Goal: Task Accomplishment & Management: Use online tool/utility

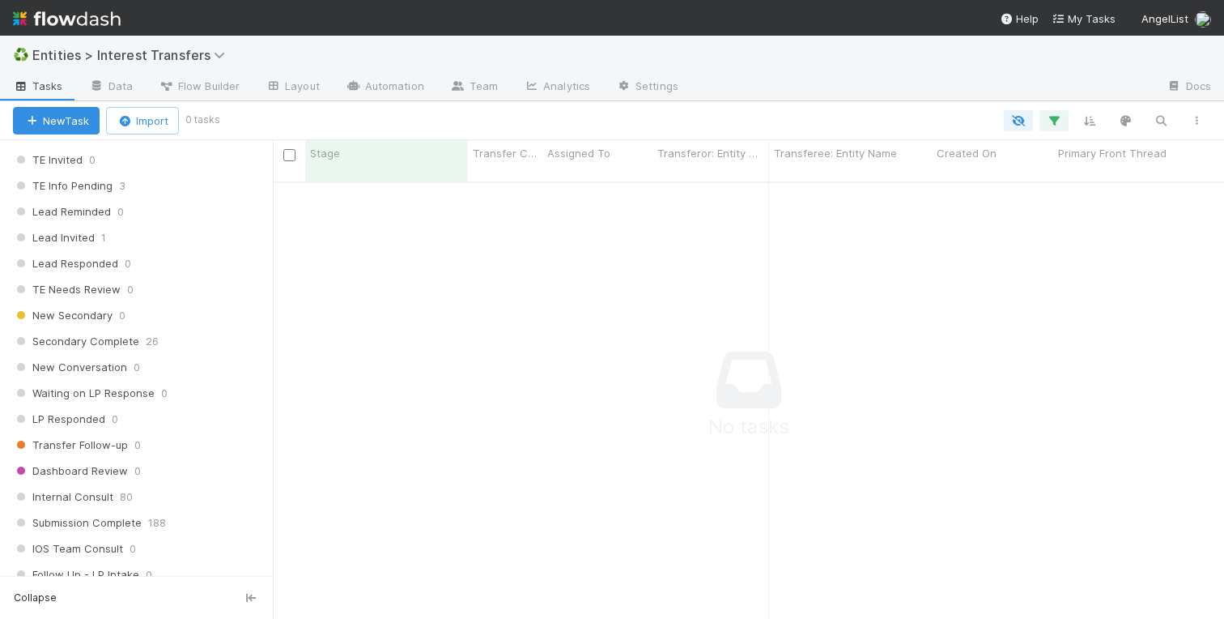
scroll to position [1958, 0]
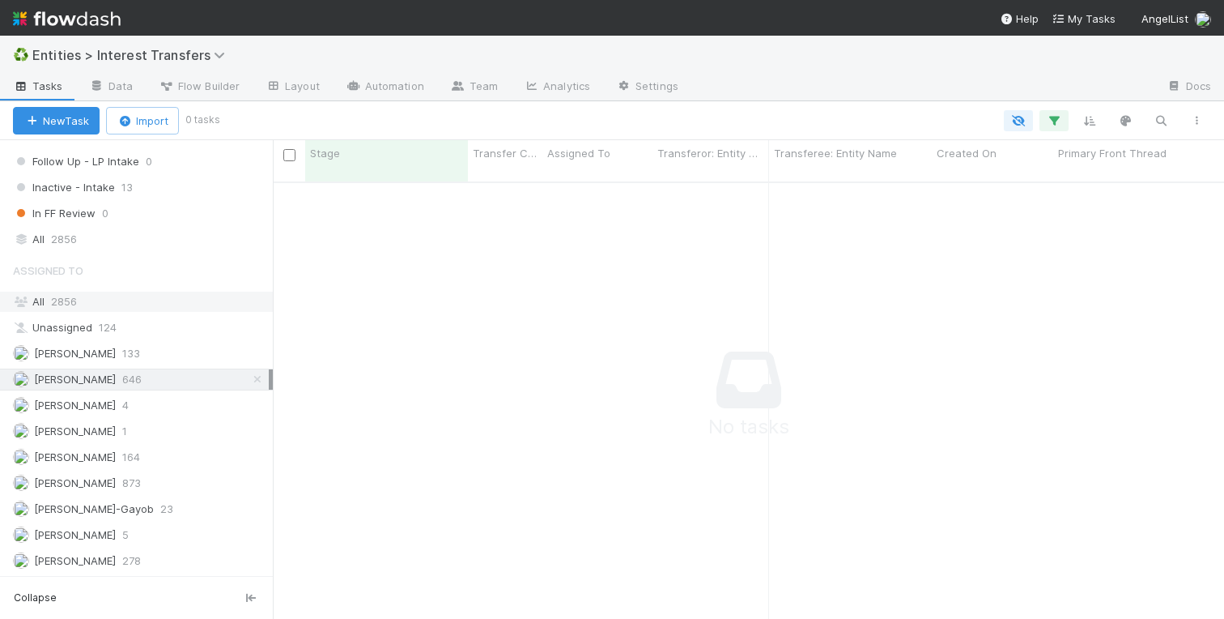
click at [69, 297] on span "2856" at bounding box center [64, 301] width 26 height 13
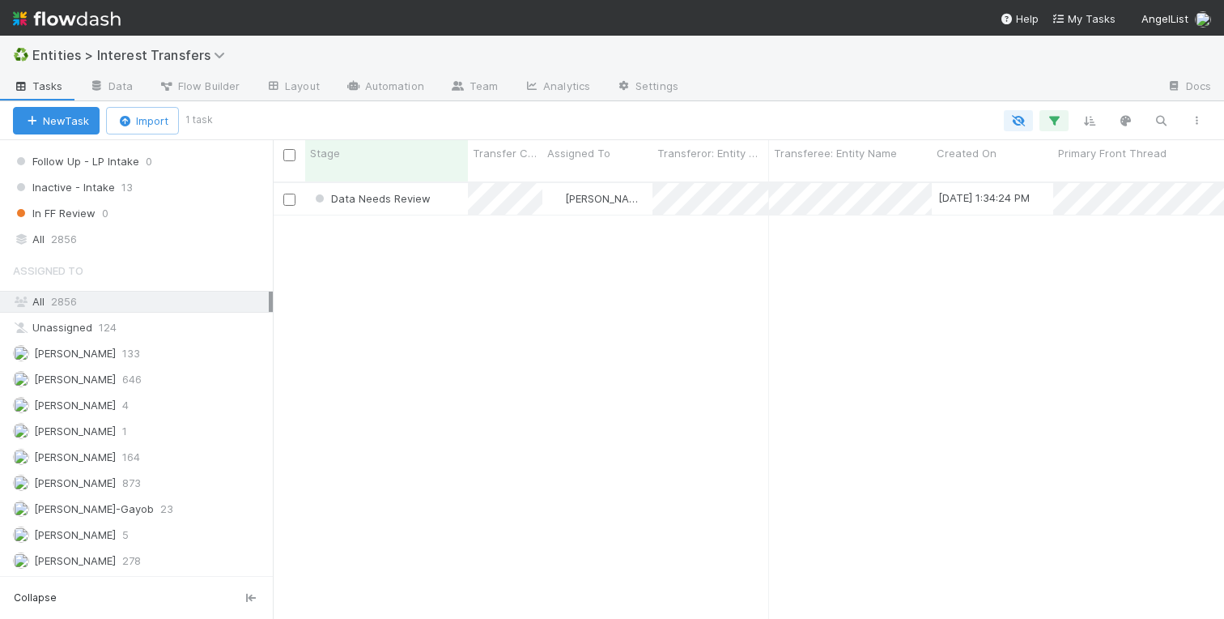
scroll to position [449, 951]
click at [607, 278] on div "Data Needs Review Meg Castanare 9/2/25, 1:34:24 PM 9/2/25, 1:41:16 PM 1 0 0 0" at bounding box center [748, 407] width 951 height 449
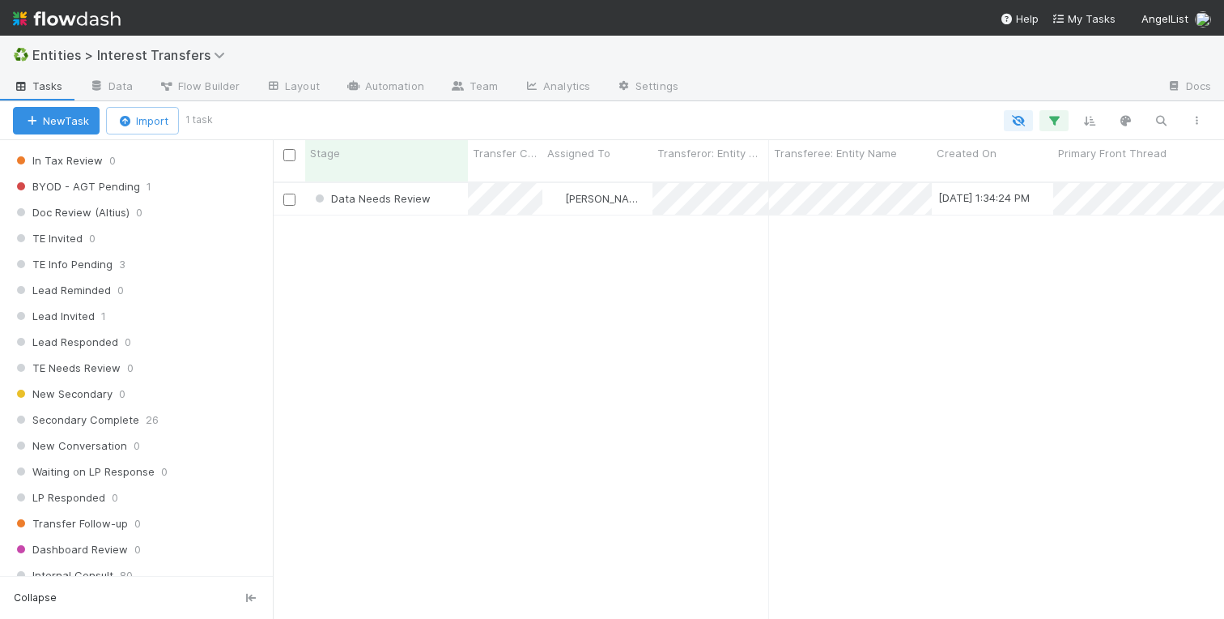
scroll to position [1958, 0]
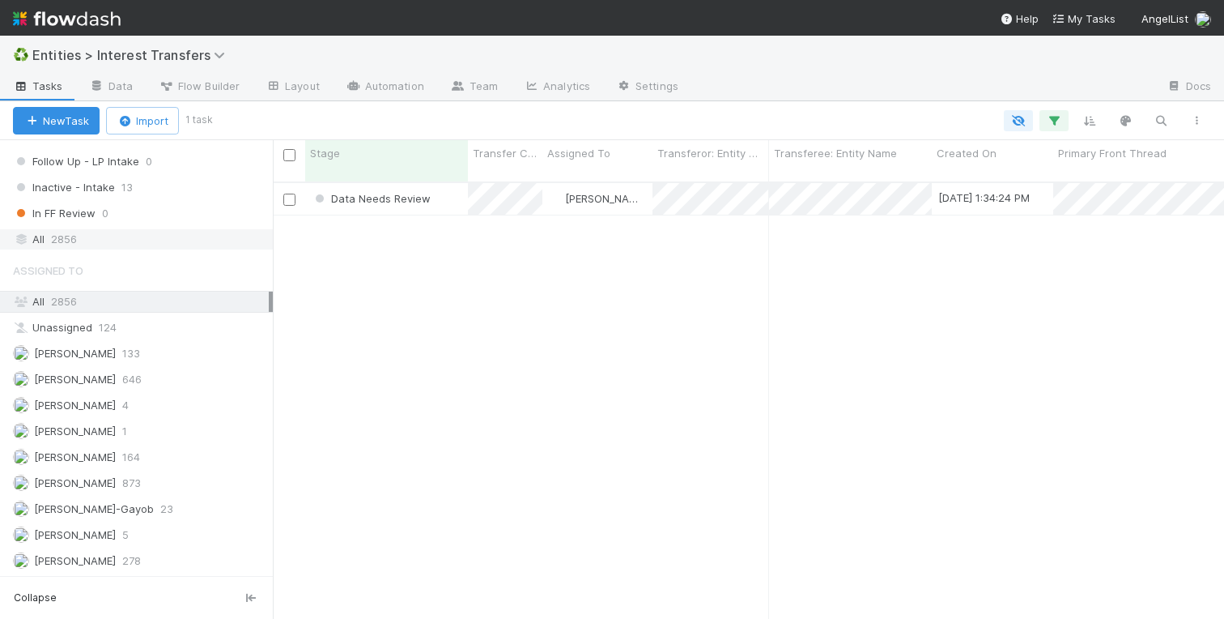
click at [57, 240] on span "2856" at bounding box center [64, 239] width 26 height 20
click at [1161, 119] on icon "button" at bounding box center [1161, 120] width 16 height 15
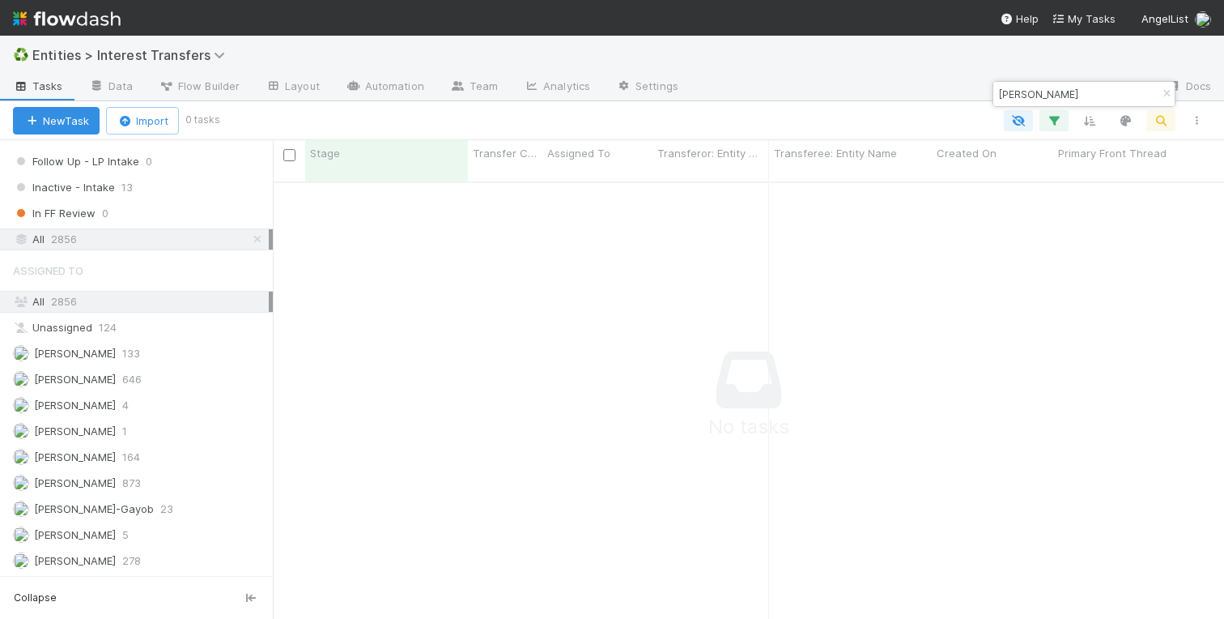
click at [1000, 93] on input "alioto" at bounding box center [1077, 93] width 162 height 19
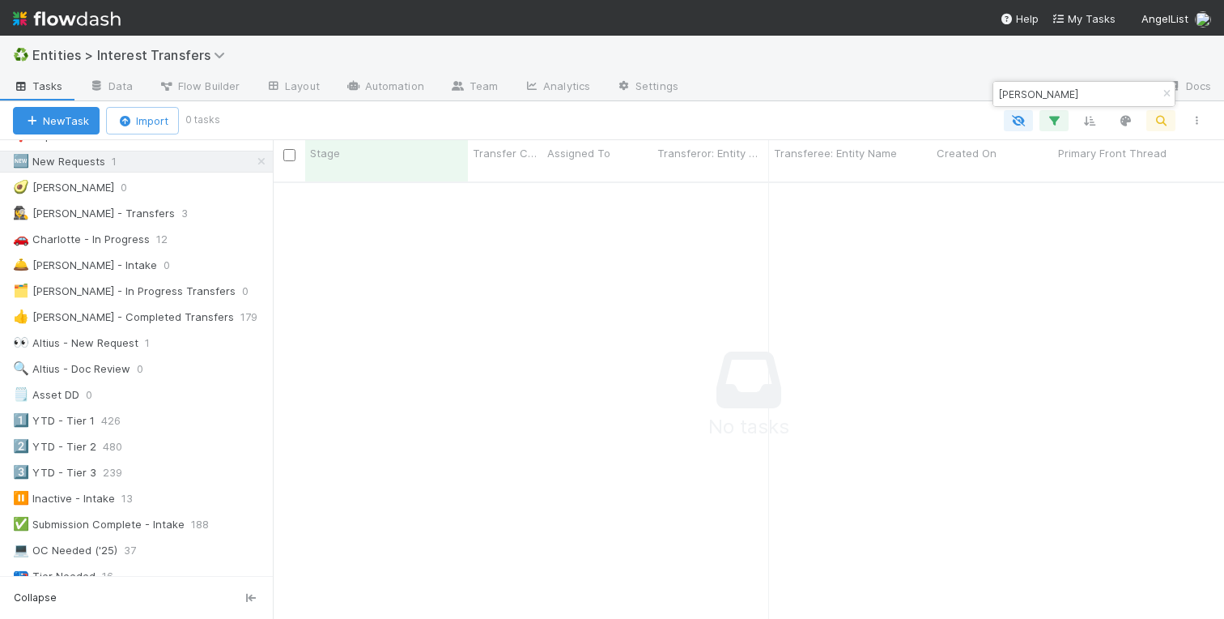
scroll to position [0, 0]
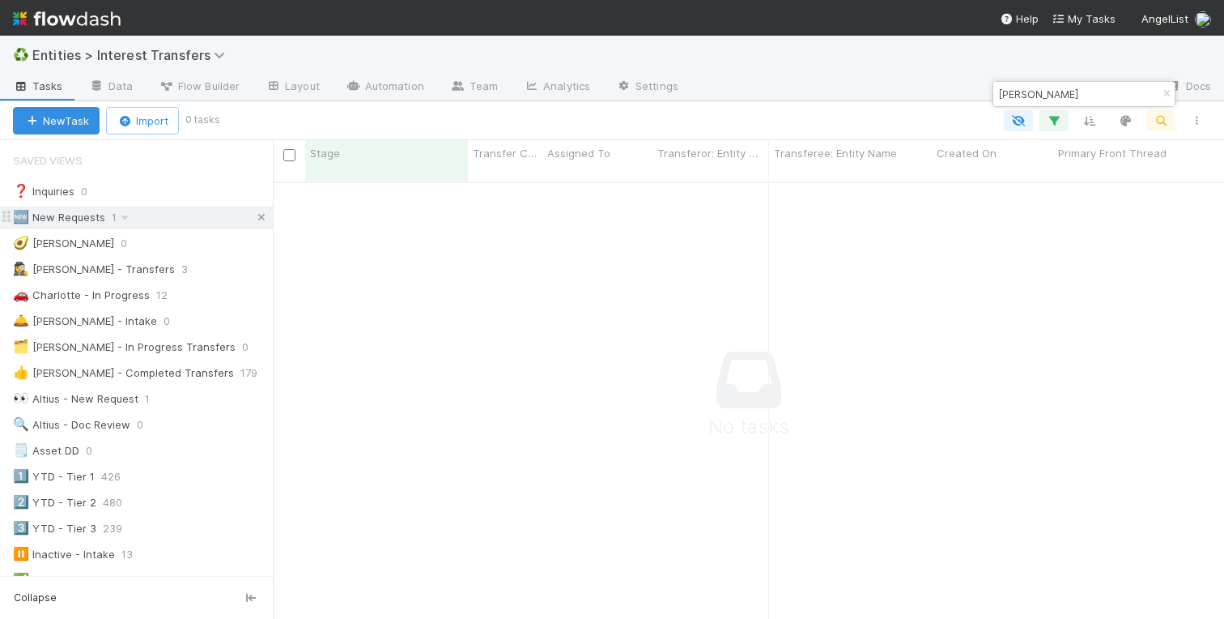
click at [256, 217] on icon at bounding box center [261, 217] width 16 height 11
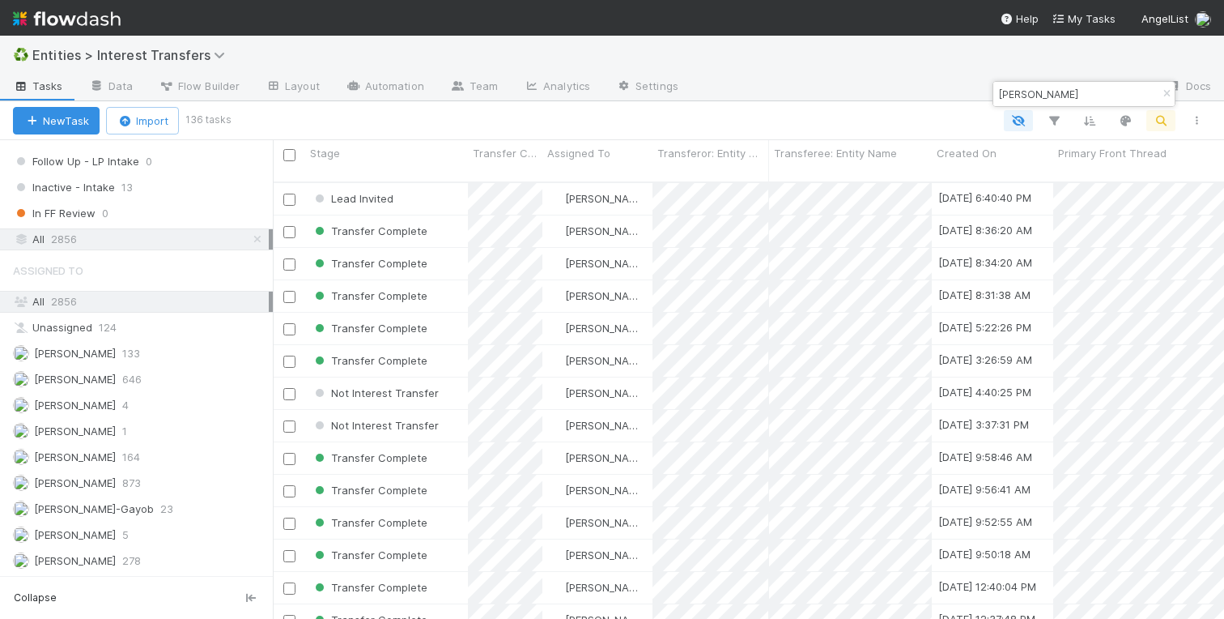
scroll to position [449, 951]
click at [1032, 98] on input "frank" at bounding box center [1077, 93] width 162 height 19
type input "f"
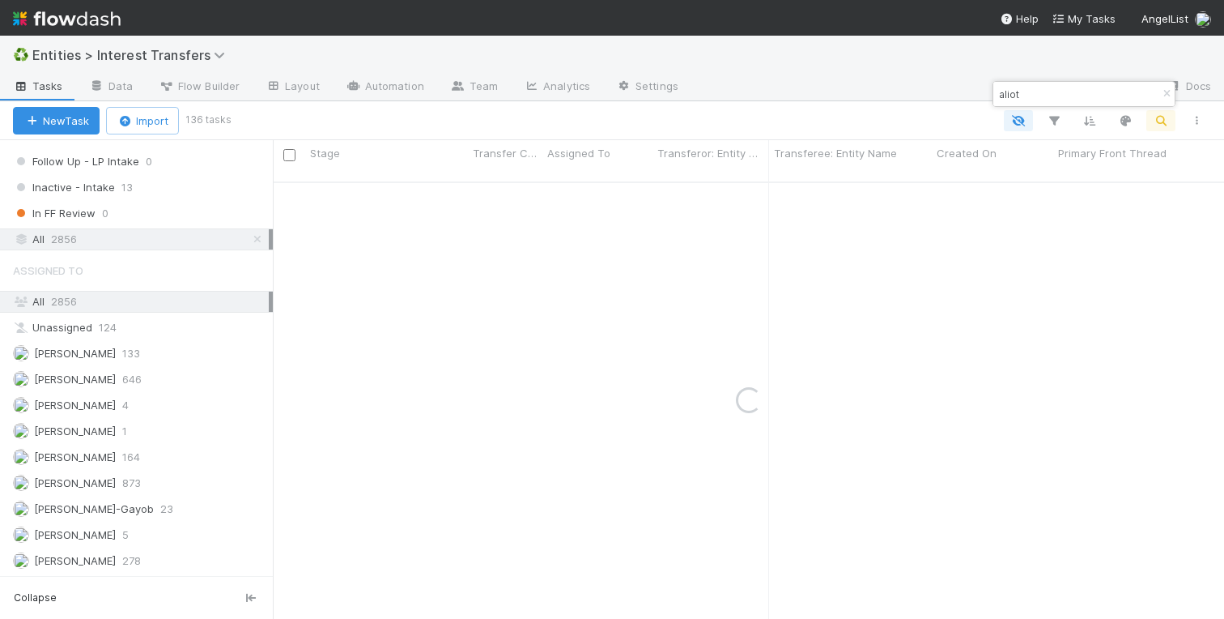
type input "alioto"
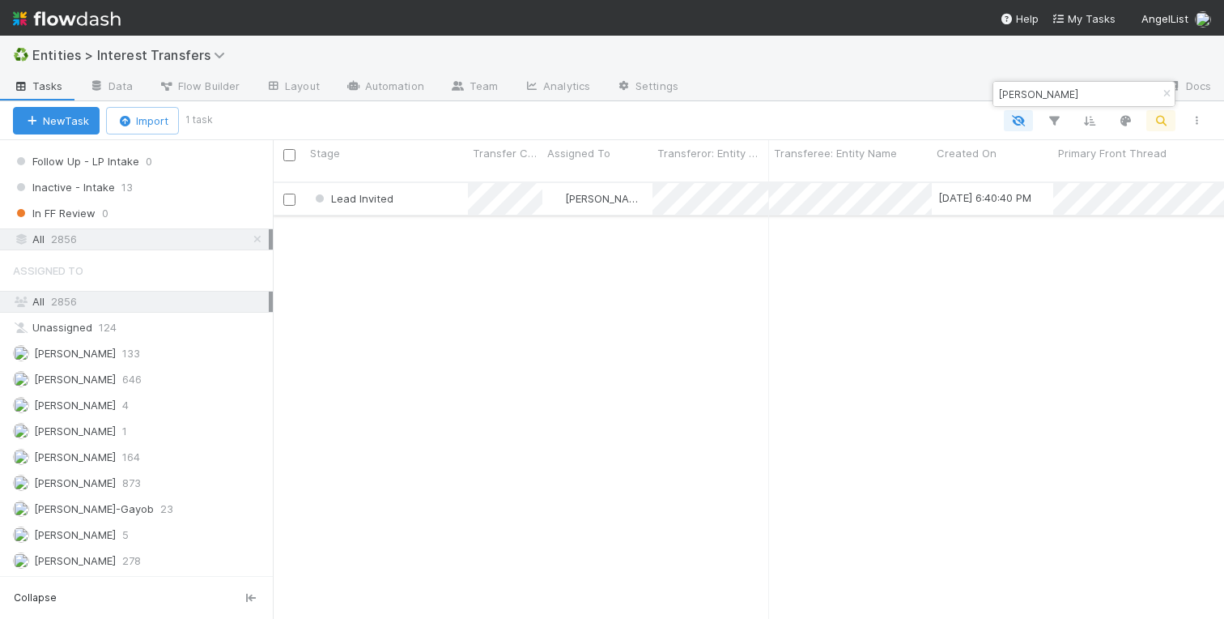
click at [419, 188] on div "Lead Invited" at bounding box center [386, 199] width 163 height 32
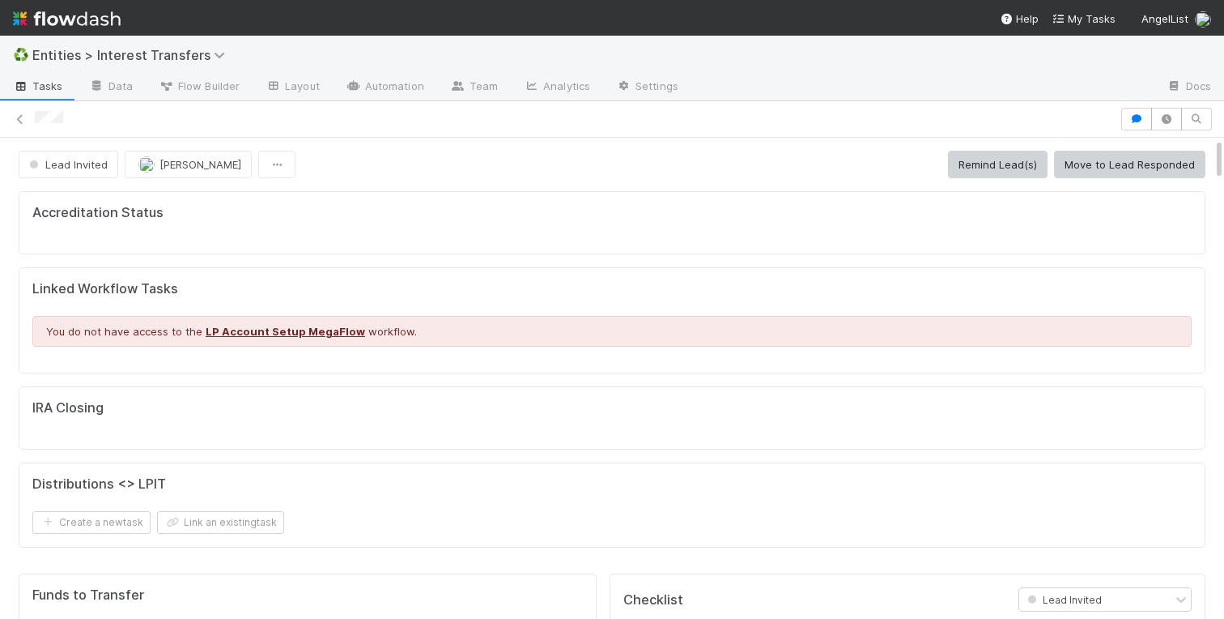
scroll to position [329, 568]
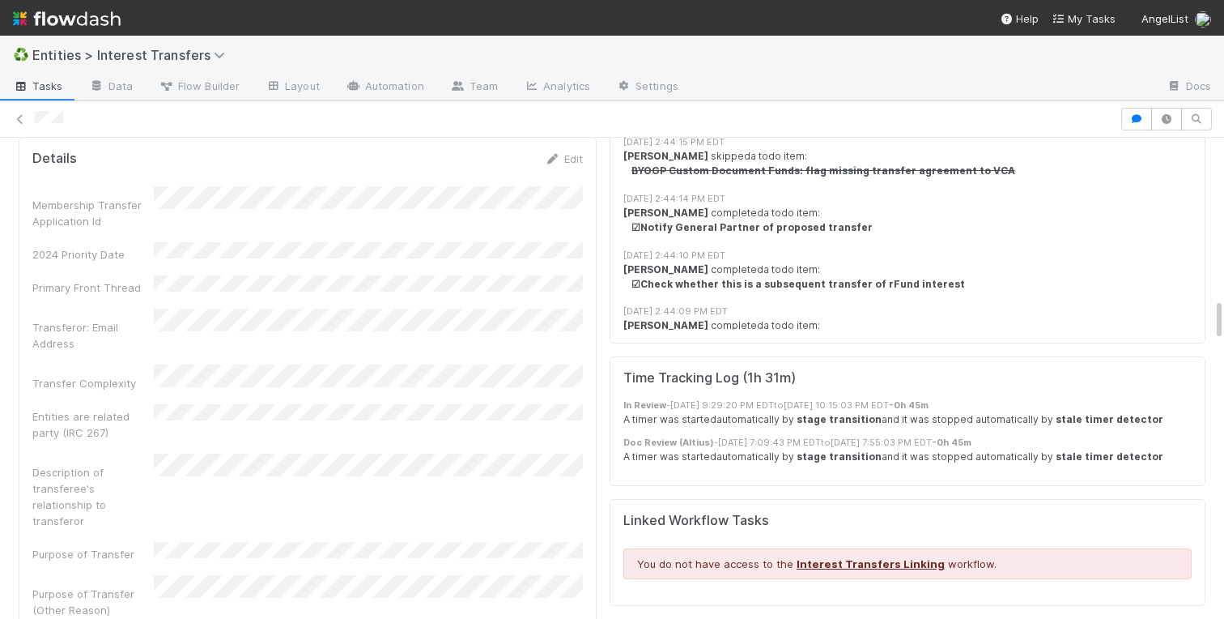
scroll to position [1814, 0]
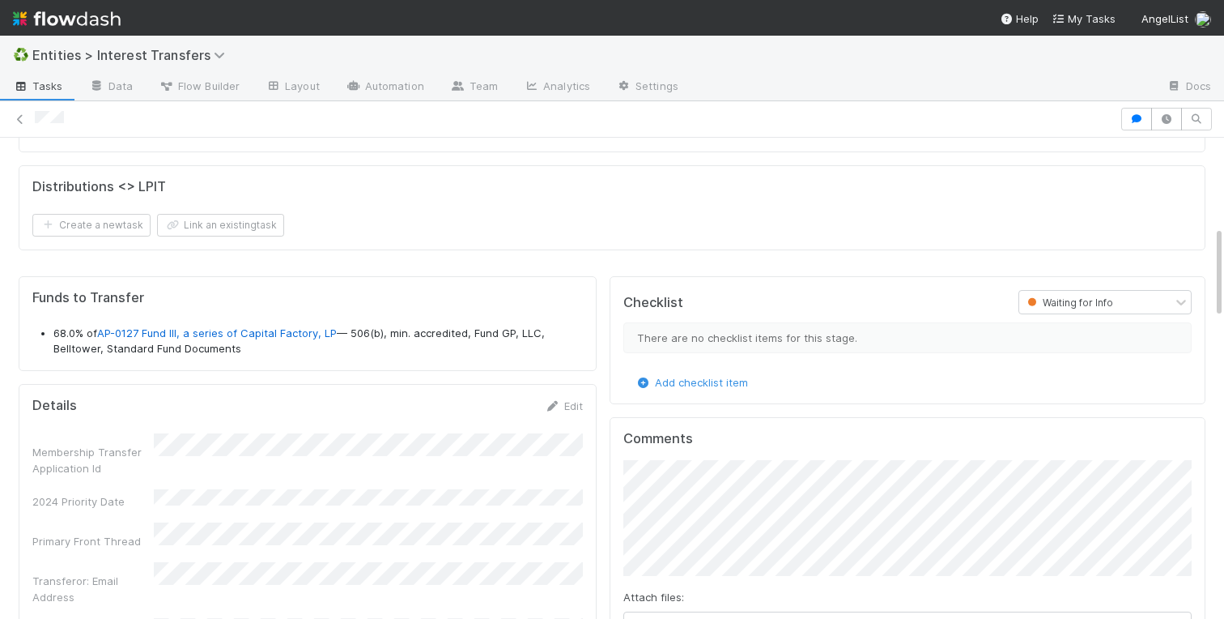
scroll to position [461, 0]
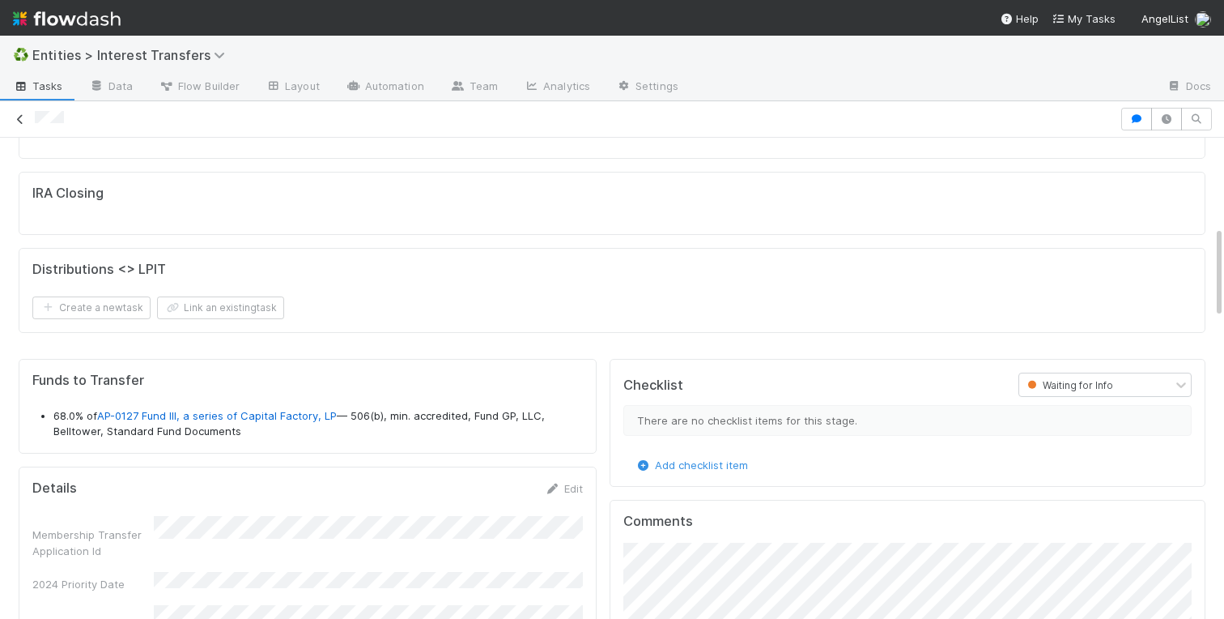
click at [15, 122] on icon at bounding box center [20, 119] width 16 height 11
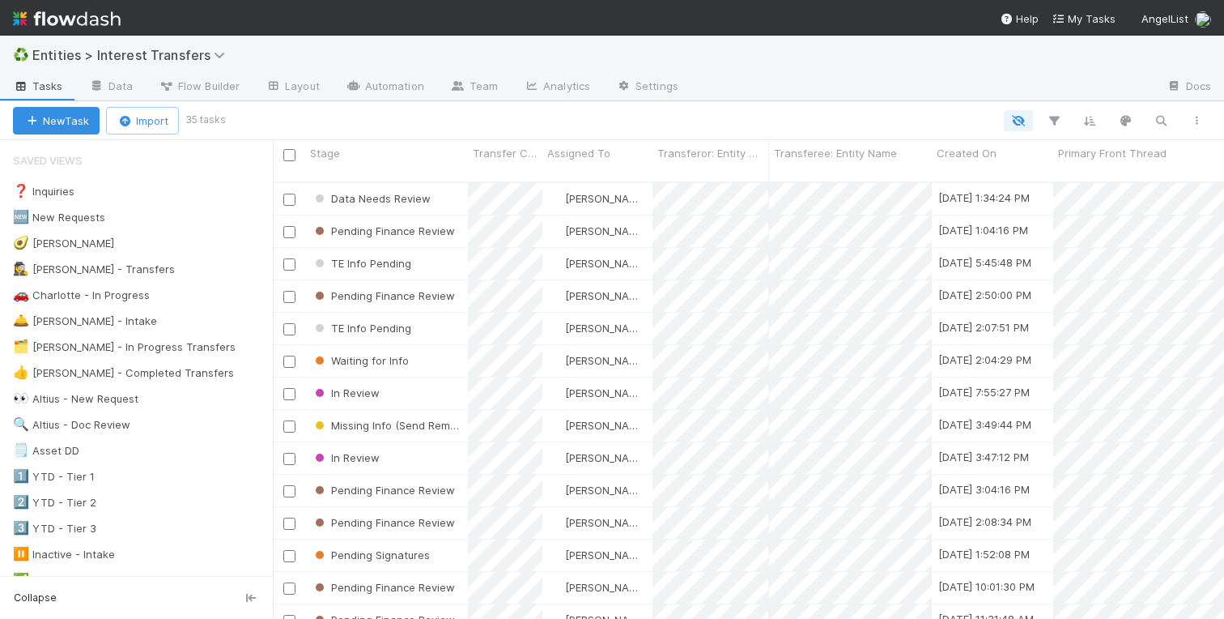
scroll to position [0, 1]
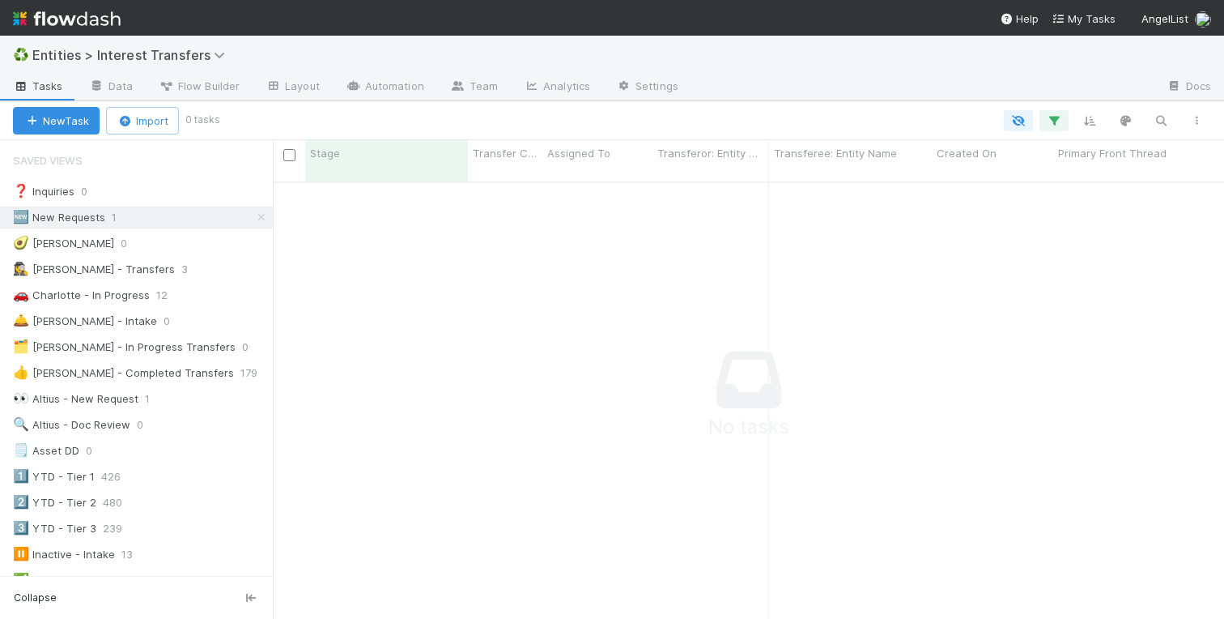
scroll to position [449, 951]
click at [264, 219] on icon at bounding box center [261, 217] width 16 height 11
click at [97, 296] on div "🚗 Charlotte - In Progress" at bounding box center [81, 295] width 137 height 20
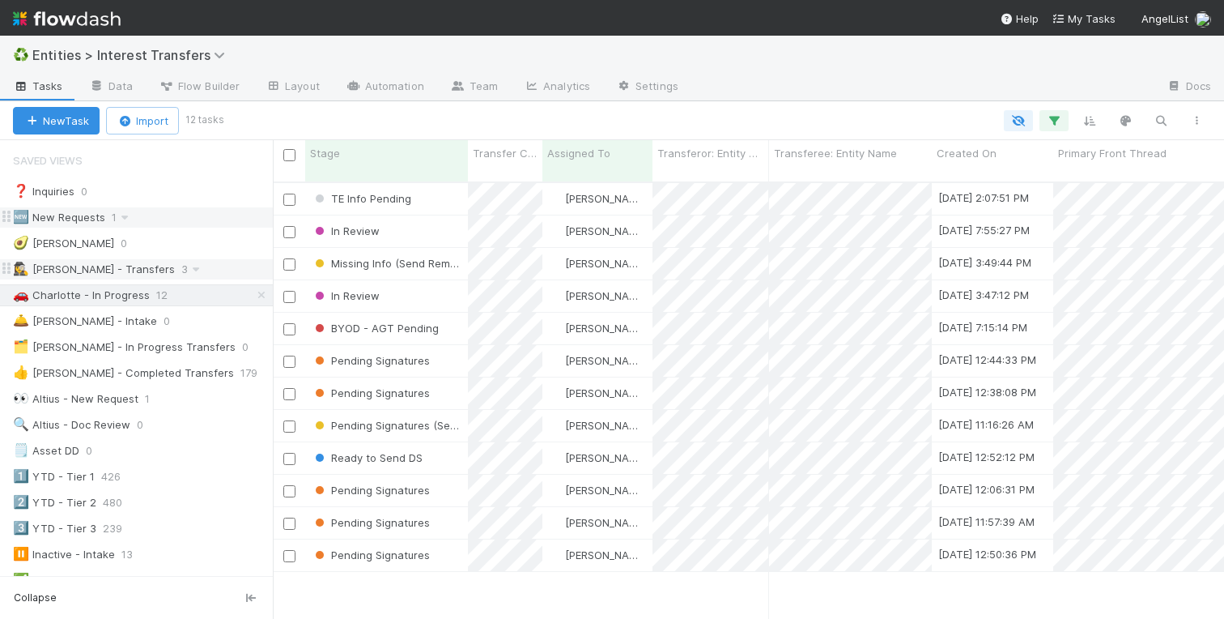
scroll to position [449, 951]
click at [384, 143] on div "Stage" at bounding box center [386, 160] width 163 height 41
click at [384, 153] on div "Stage" at bounding box center [387, 153] width 154 height 16
click at [384, 202] on div "Sort Last → First" at bounding box center [403, 208] width 185 height 24
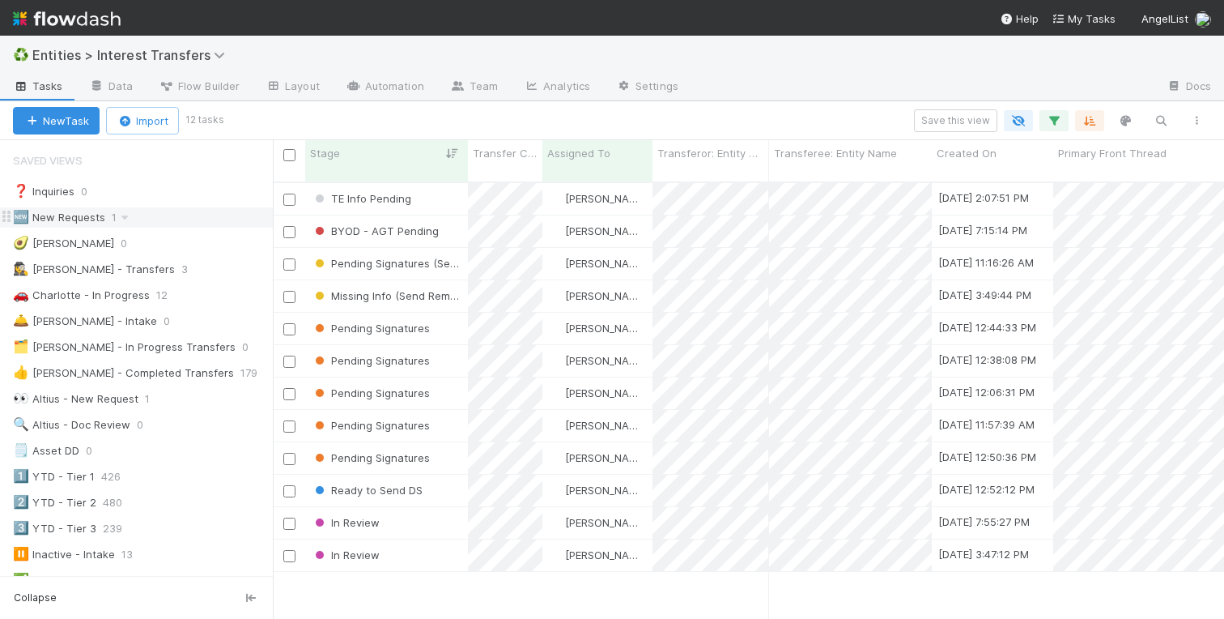
scroll to position [449, 951]
click at [449, 261] on div "Pending Signatures (Send Reminder #1)" at bounding box center [386, 264] width 163 height 32
click at [445, 293] on div "Missing Info (Send Reminder #1)" at bounding box center [386, 296] width 163 height 32
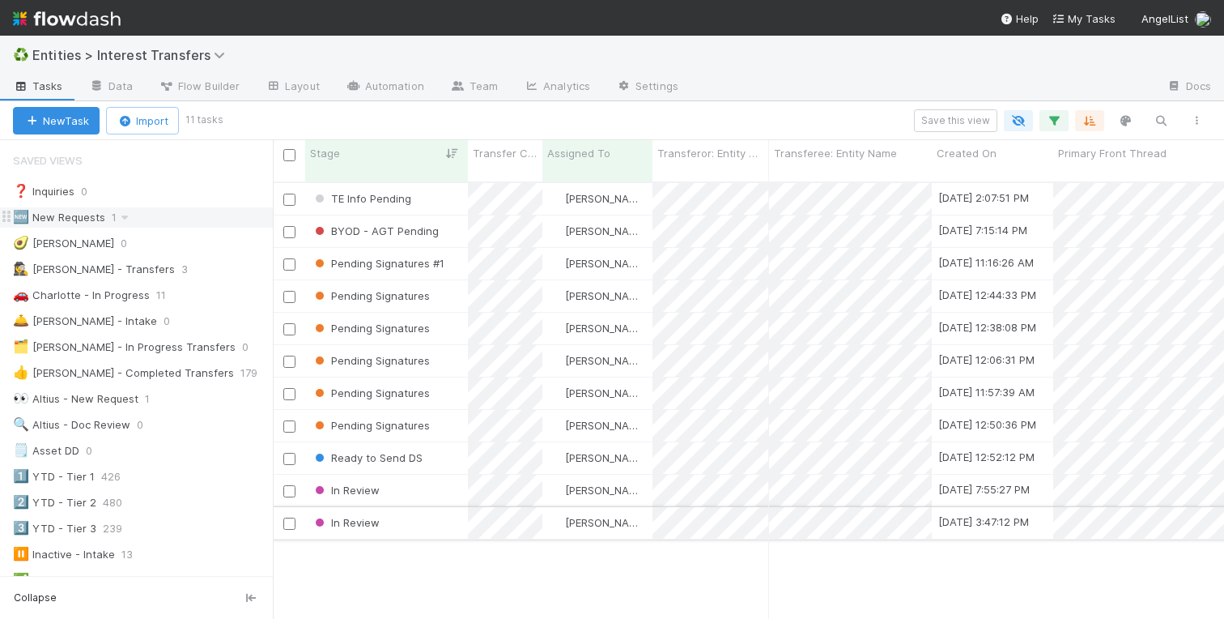
click at [418, 507] on div "In Review" at bounding box center [386, 523] width 163 height 32
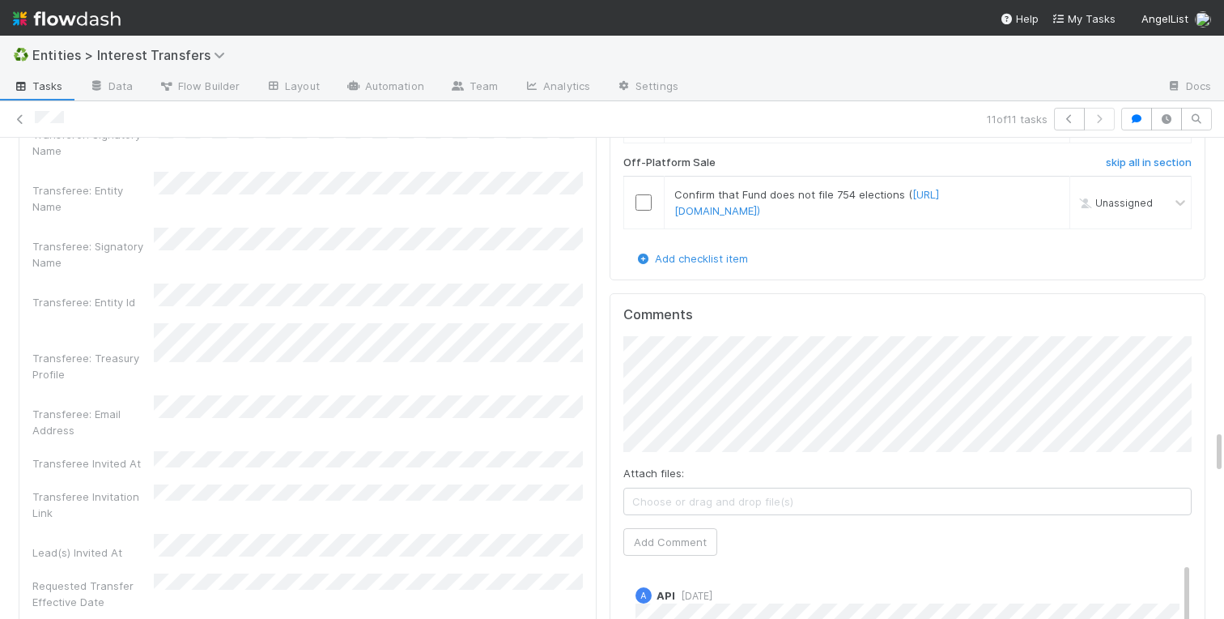
scroll to position [3119, 0]
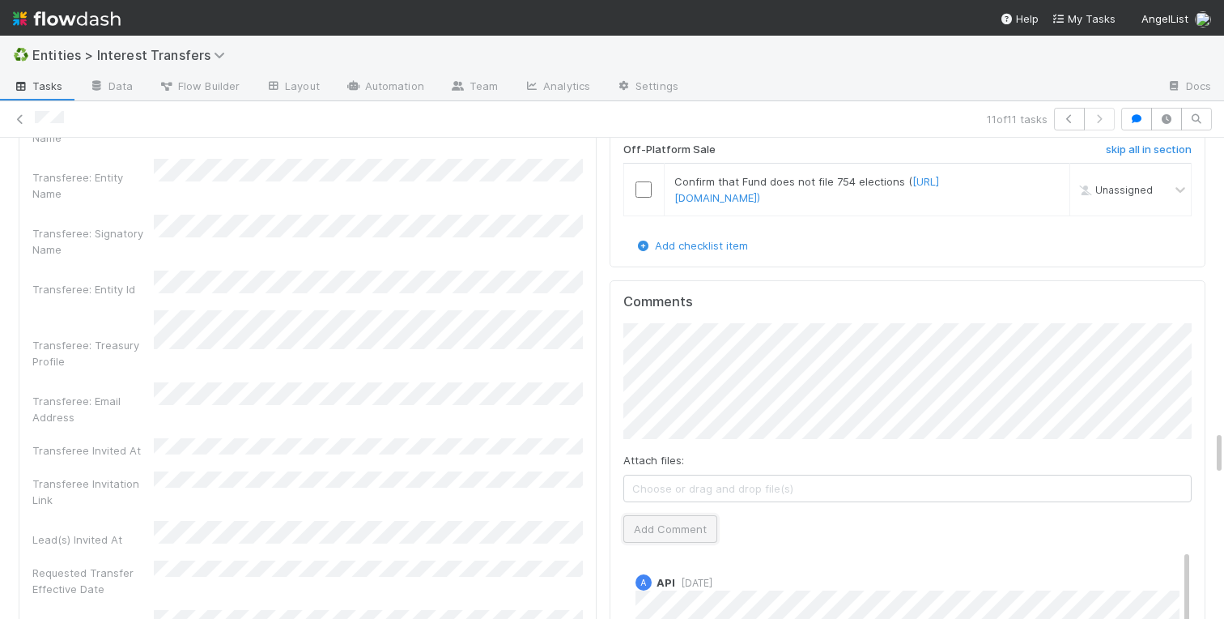
click at [662, 529] on button "Add Comment" at bounding box center [671, 529] width 94 height 28
click at [609, 343] on div "Transferee Doc Review Tracker Checklist In Review Affiliation skip all in secti…" at bounding box center [907, 284] width 609 height 4298
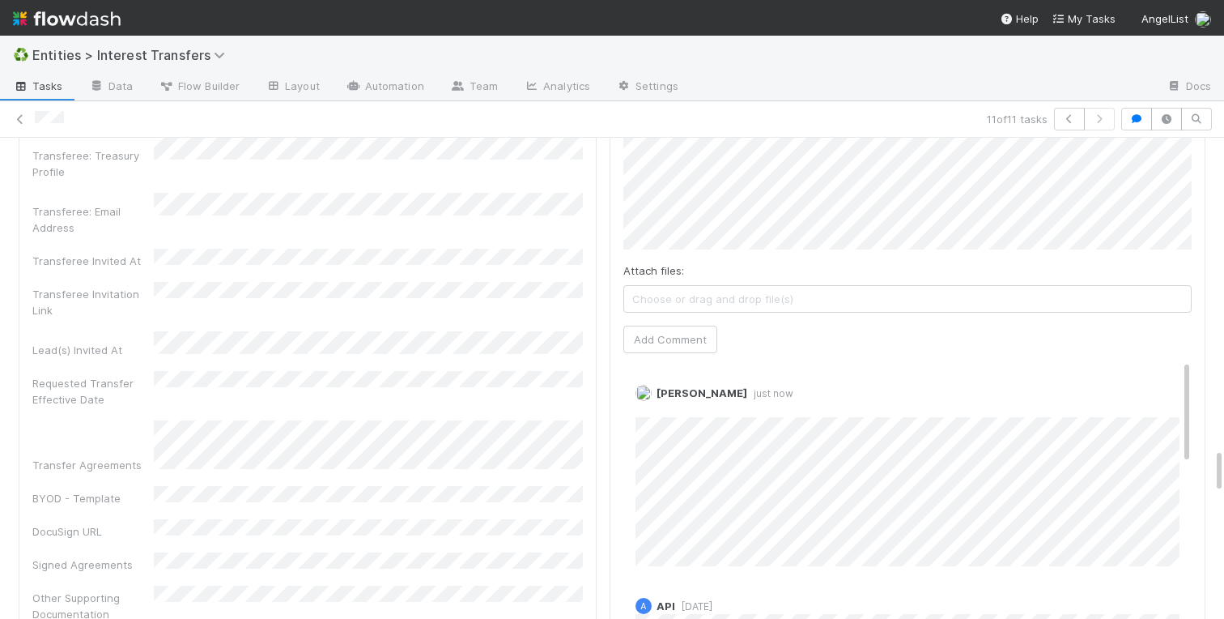
click at [604, 343] on div "Transferee Doc Review Tracker Checklist In Review Affiliation skip all in secti…" at bounding box center [907, 95] width 609 height 4298
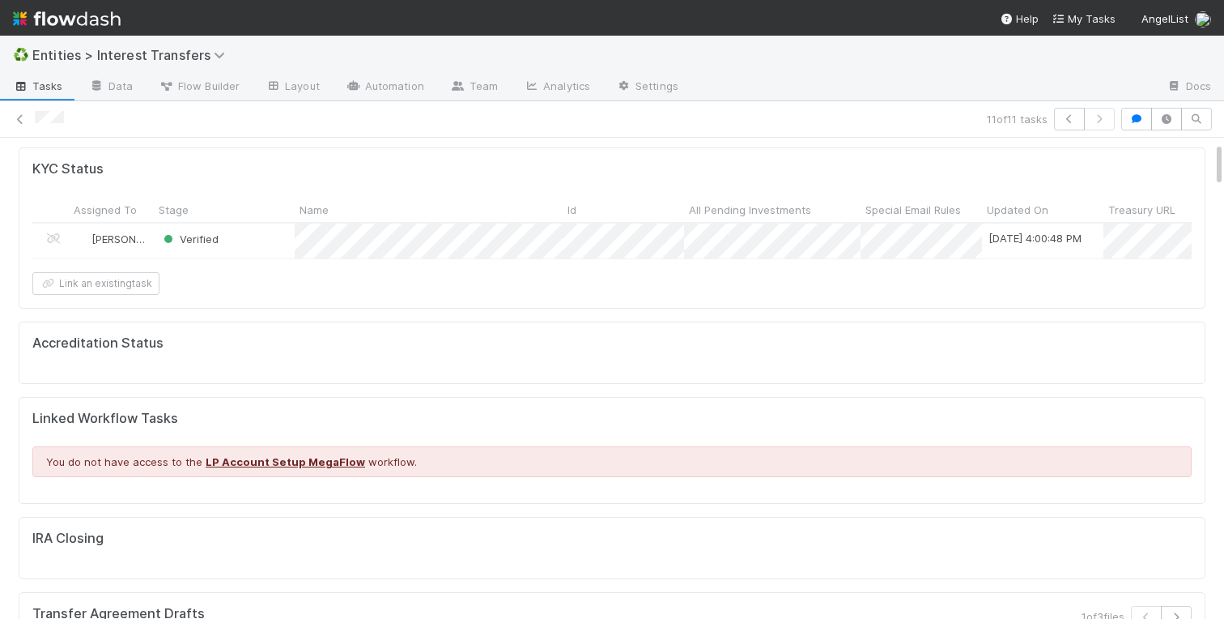
scroll to position [0, 0]
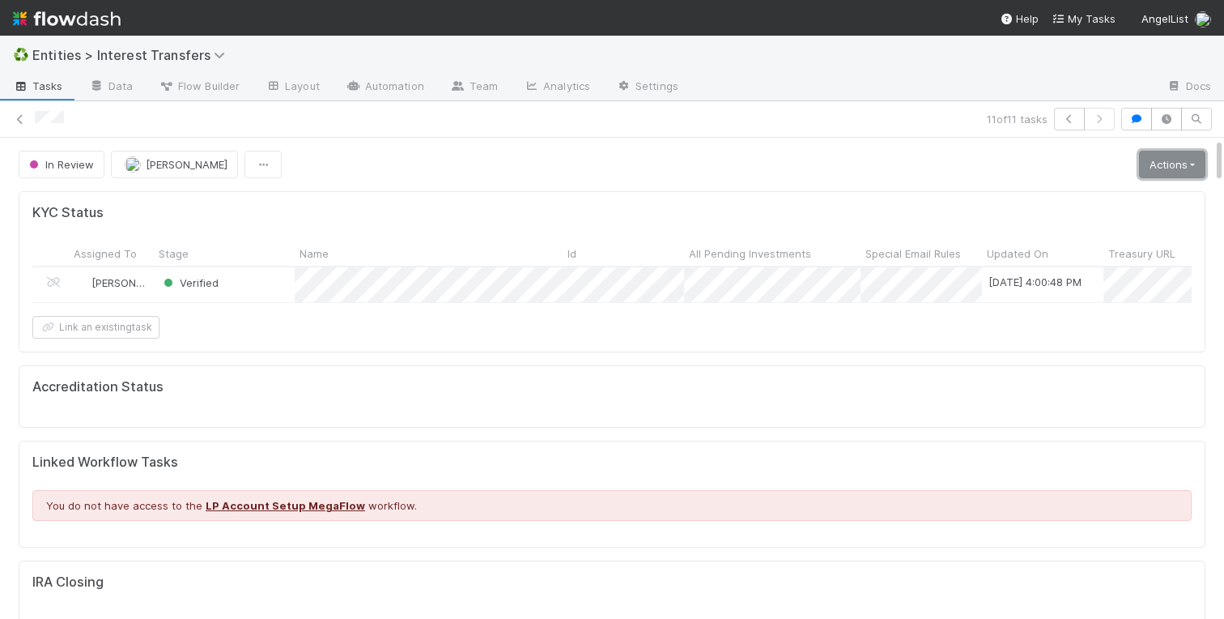
click at [1148, 169] on link "Actions" at bounding box center [1172, 165] width 66 height 28
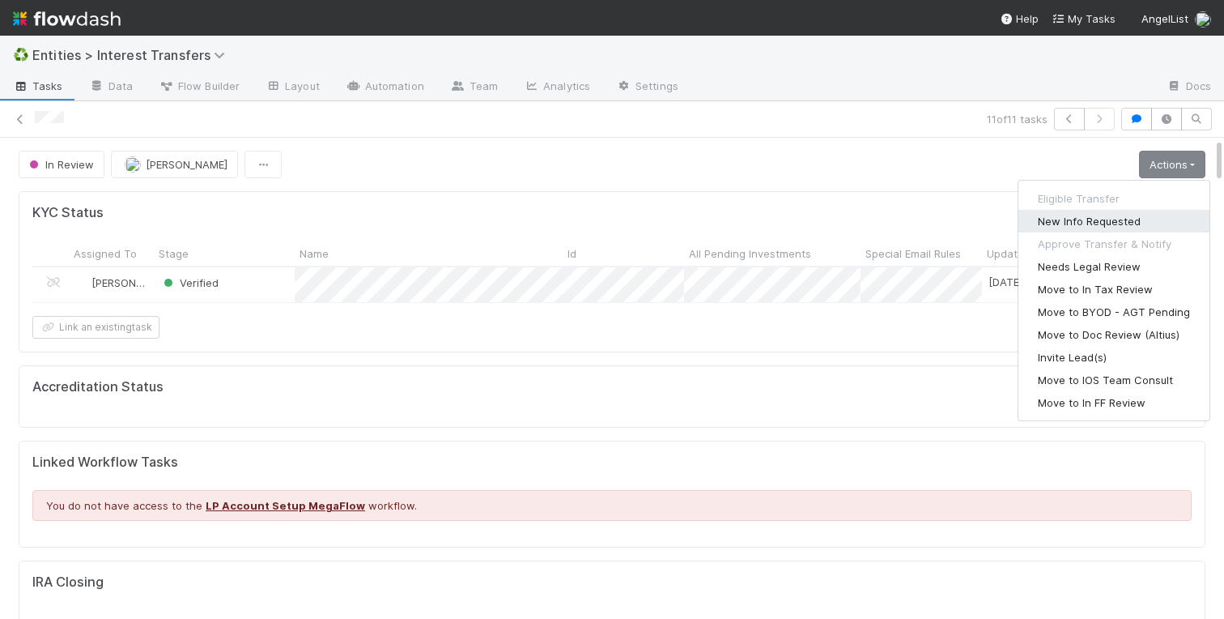
click at [1086, 214] on button "New Info Requested" at bounding box center [1114, 221] width 191 height 23
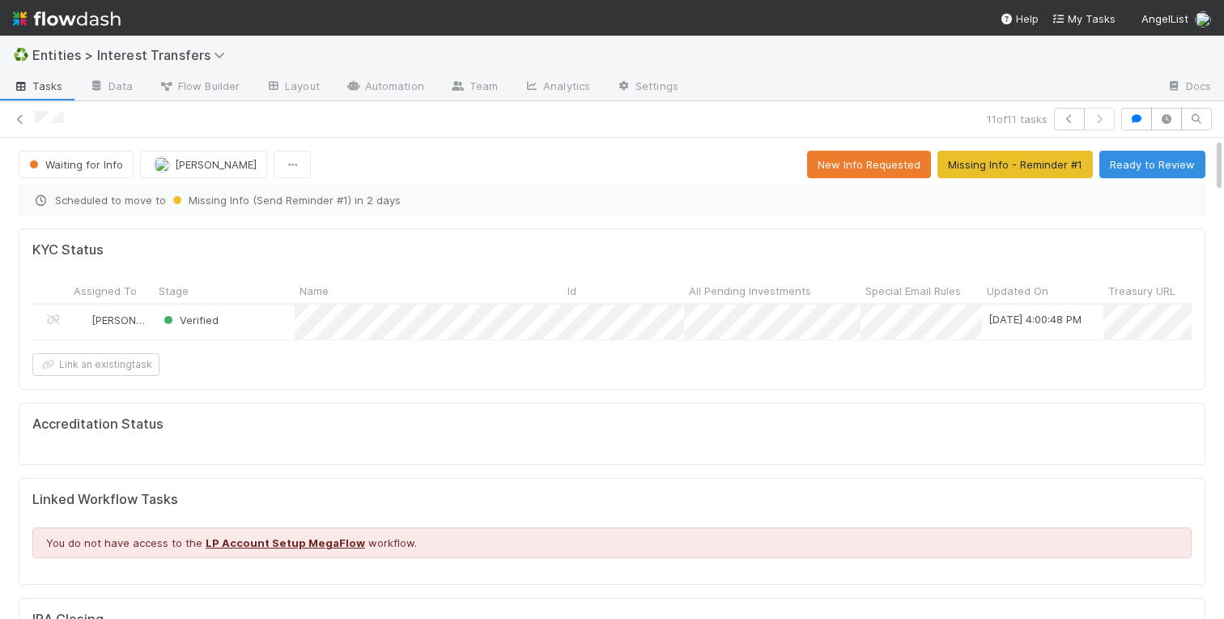
click at [11, 115] on div "11 of 11 tasks" at bounding box center [612, 119] width 1224 height 23
click at [26, 115] on icon at bounding box center [20, 119] width 16 height 11
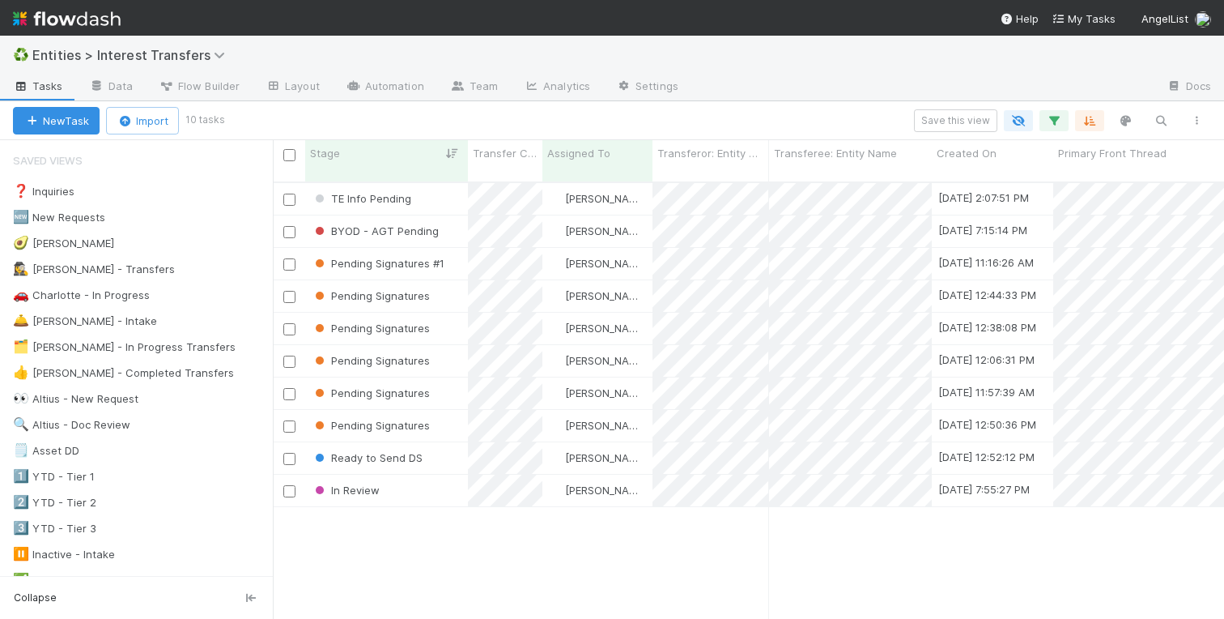
scroll to position [449, 951]
click at [402, 544] on div "TE Info Pending Charlotte Mas 8/28/25, 2:07:51 PM 8/31/25, 5:02:24 AM 0 0 0 0 B…" at bounding box center [748, 407] width 951 height 449
click at [388, 522] on div "TE Info Pending Charlotte Mas 8/28/25, 2:07:51 PM 8/31/25, 5:02:24 AM 0 0 0 0 B…" at bounding box center [748, 407] width 951 height 449
click at [403, 524] on div "TE Info Pending Charlotte Mas 8/28/25, 2:07:51 PM 8/31/25, 5:02:24 AM 0 0 0 0 B…" at bounding box center [748, 407] width 951 height 449
click at [439, 523] on div "TE Info Pending Charlotte Mas 8/28/25, 2:07:51 PM 8/31/25, 5:02:24 AM 0 0 0 0 B…" at bounding box center [748, 407] width 951 height 449
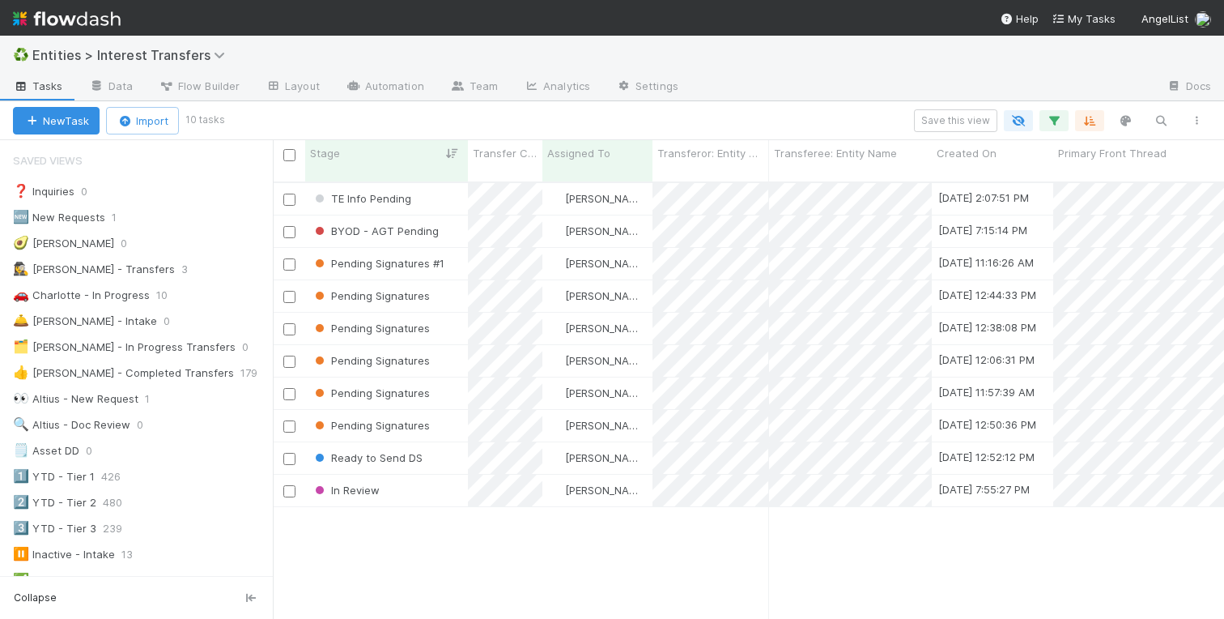
click at [388, 518] on div "TE Info Pending Charlotte Mas 8/28/25, 2:07:51 PM 8/31/25, 5:02:24 AM 0 0 0 0 B…" at bounding box center [748, 407] width 951 height 449
click at [401, 534] on div "TE Info Pending Charlotte Mas 8/28/25, 2:07:51 PM 8/31/25, 5:02:24 AM 0 0 0 0 B…" at bounding box center [748, 407] width 951 height 449
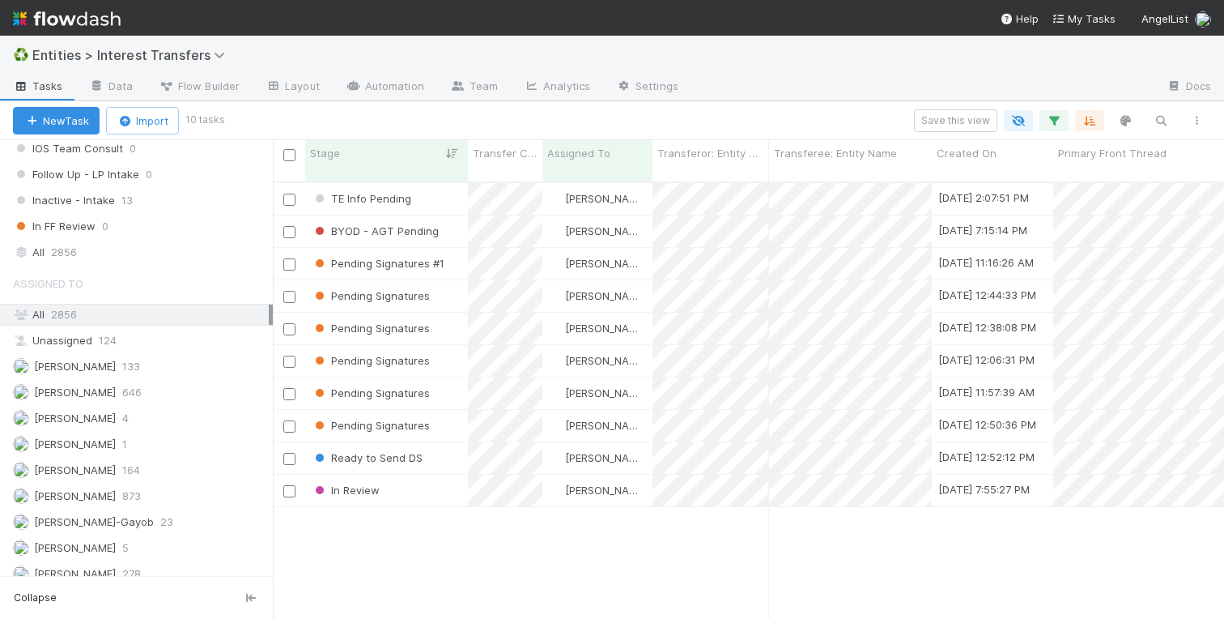
scroll to position [1958, 0]
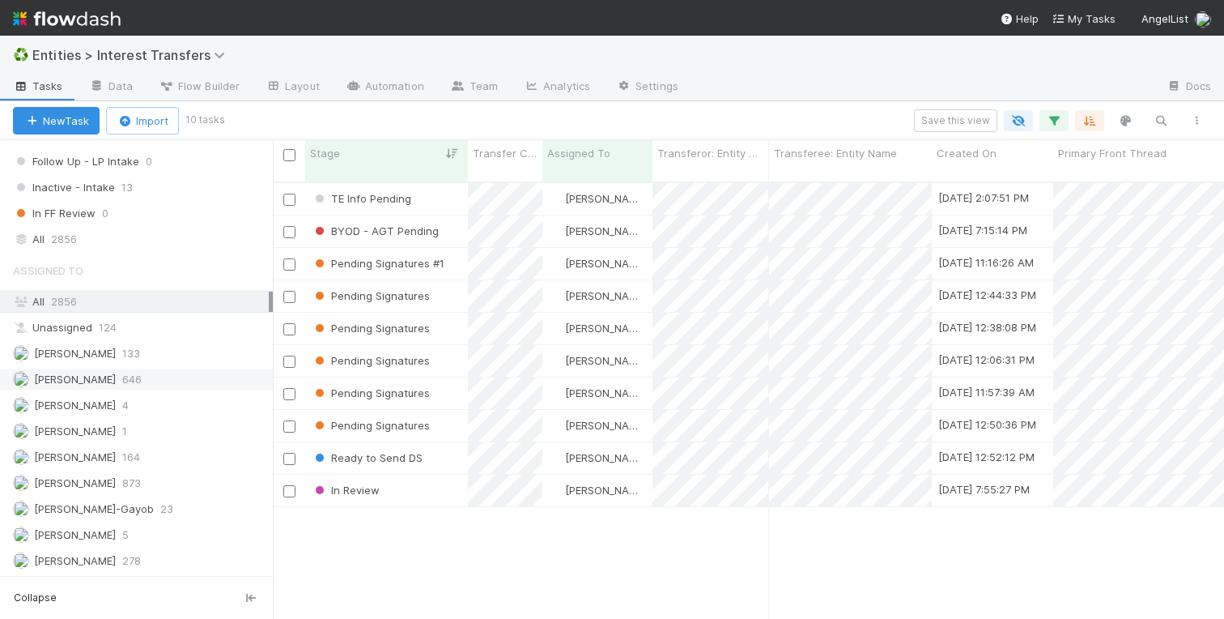
click at [83, 381] on span "[PERSON_NAME]" at bounding box center [75, 379] width 82 height 13
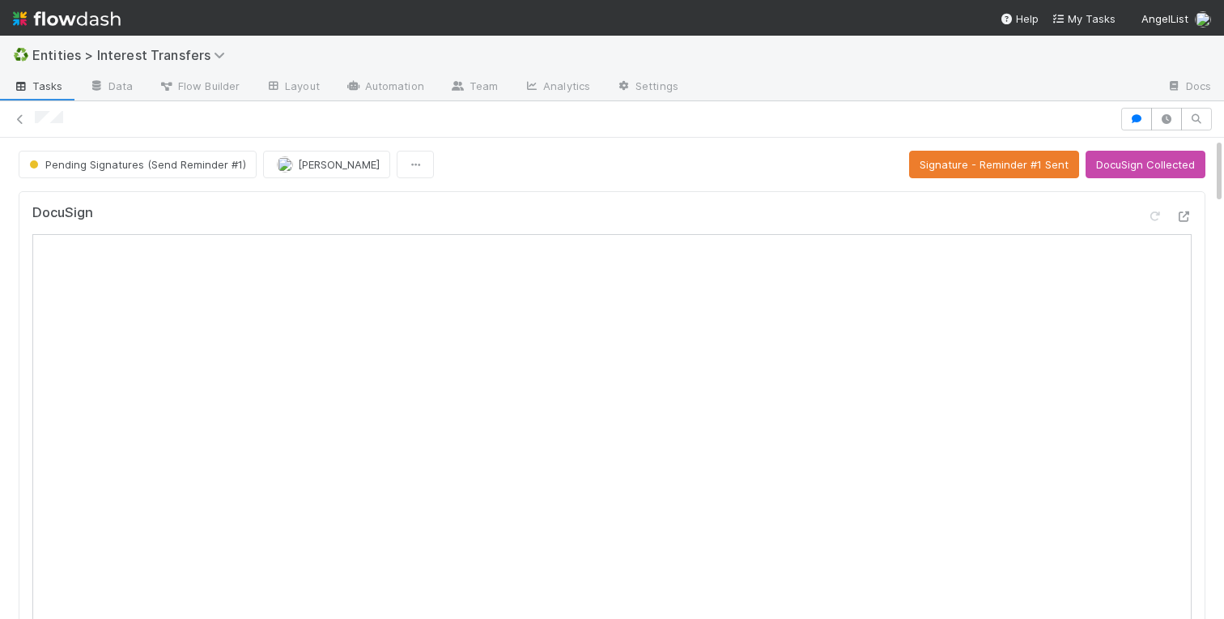
scroll to position [329, 568]
click at [1177, 213] on icon at bounding box center [1184, 216] width 16 height 11
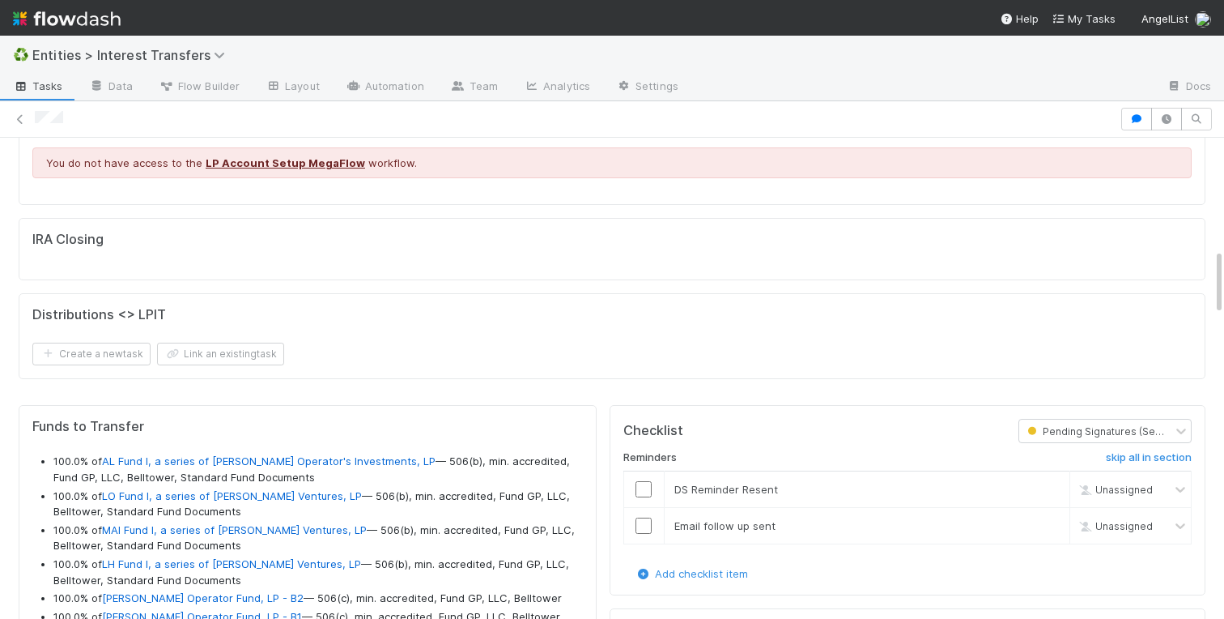
scroll to position [917, 0]
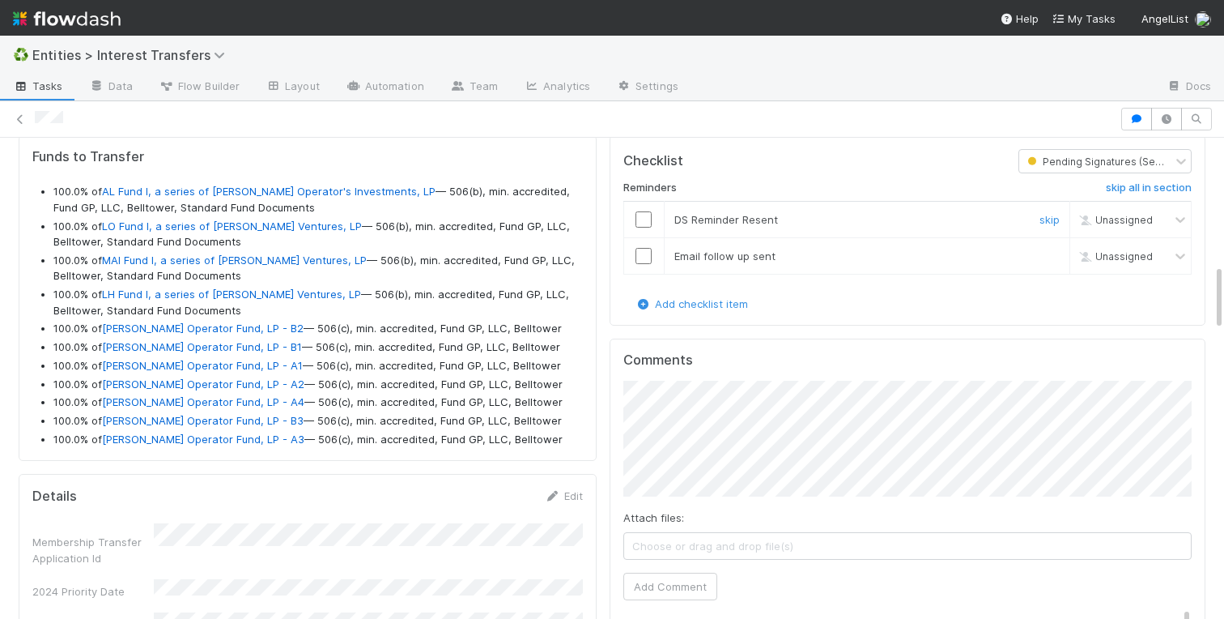
click at [645, 218] on input "checkbox" at bounding box center [644, 219] width 16 height 16
click at [654, 261] on div at bounding box center [644, 256] width 40 height 16
click at [647, 260] on input "checkbox" at bounding box center [644, 256] width 16 height 16
click at [642, 260] on input "checkbox" at bounding box center [644, 256] width 16 height 16
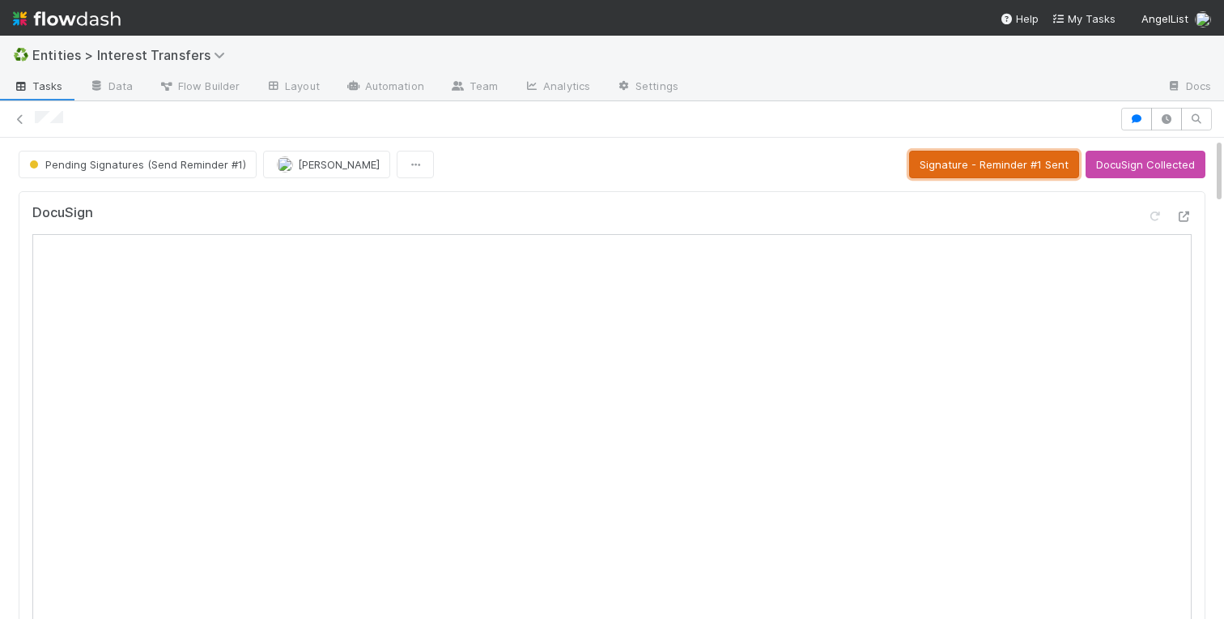
click at [970, 160] on button "Signature - Reminder #1 Sent" at bounding box center [994, 165] width 170 height 28
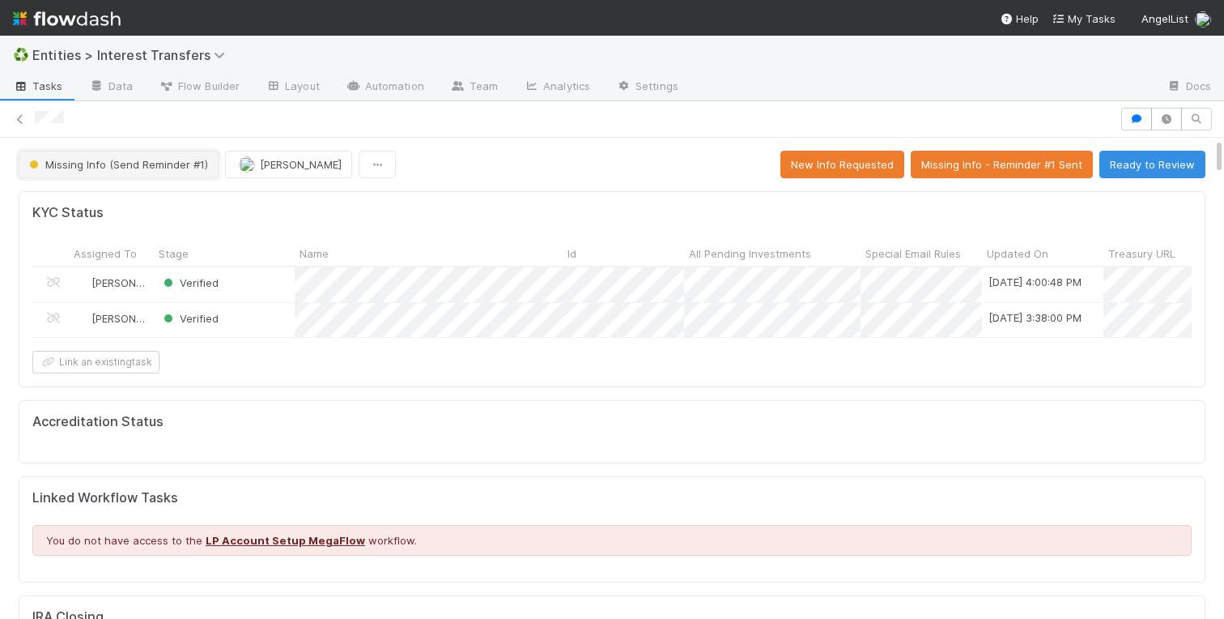
click at [70, 165] on span "Missing Info (Send Reminder #1)" at bounding box center [117, 164] width 182 height 13
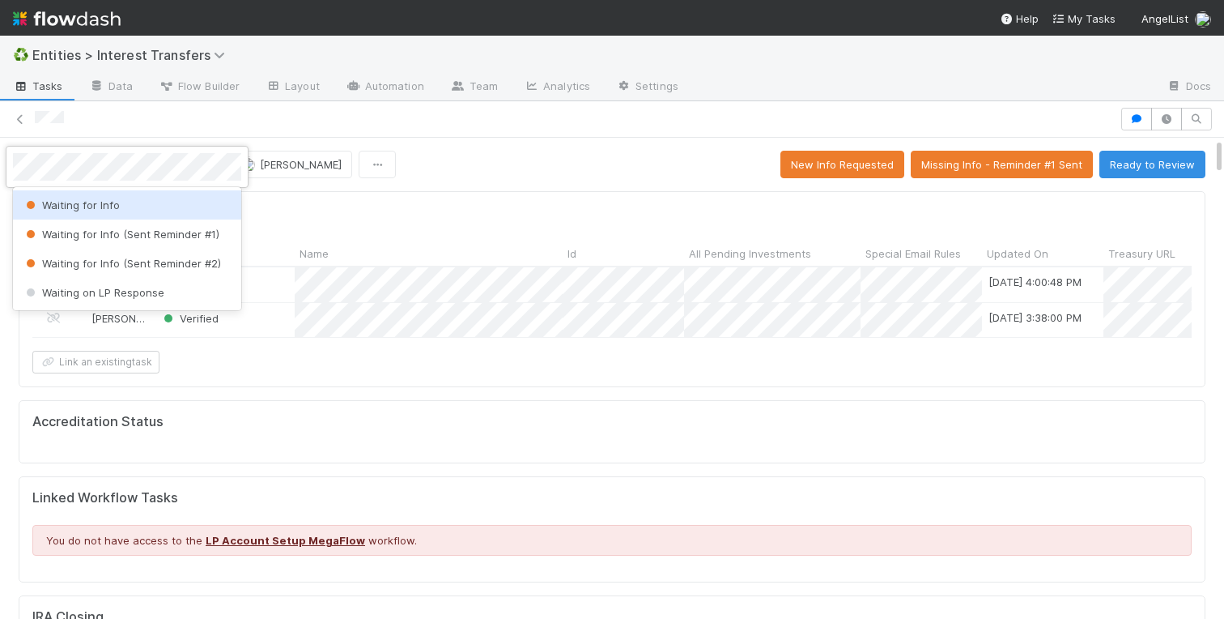
click at [71, 211] on div "Waiting for Info" at bounding box center [127, 204] width 228 height 29
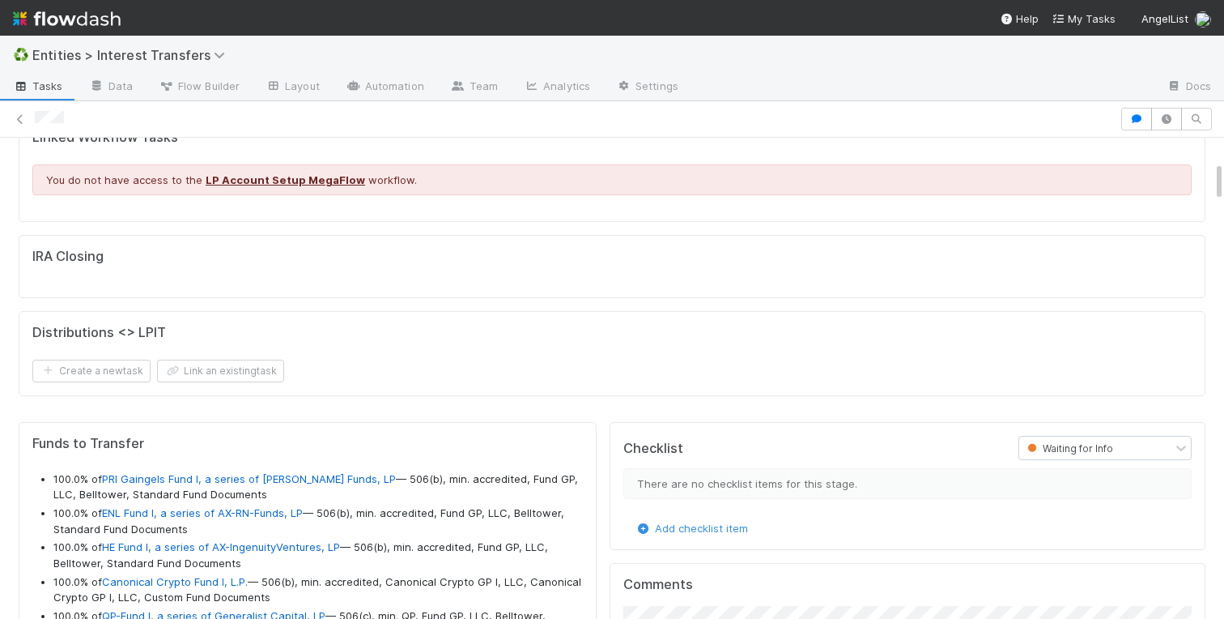
scroll to position [519, 0]
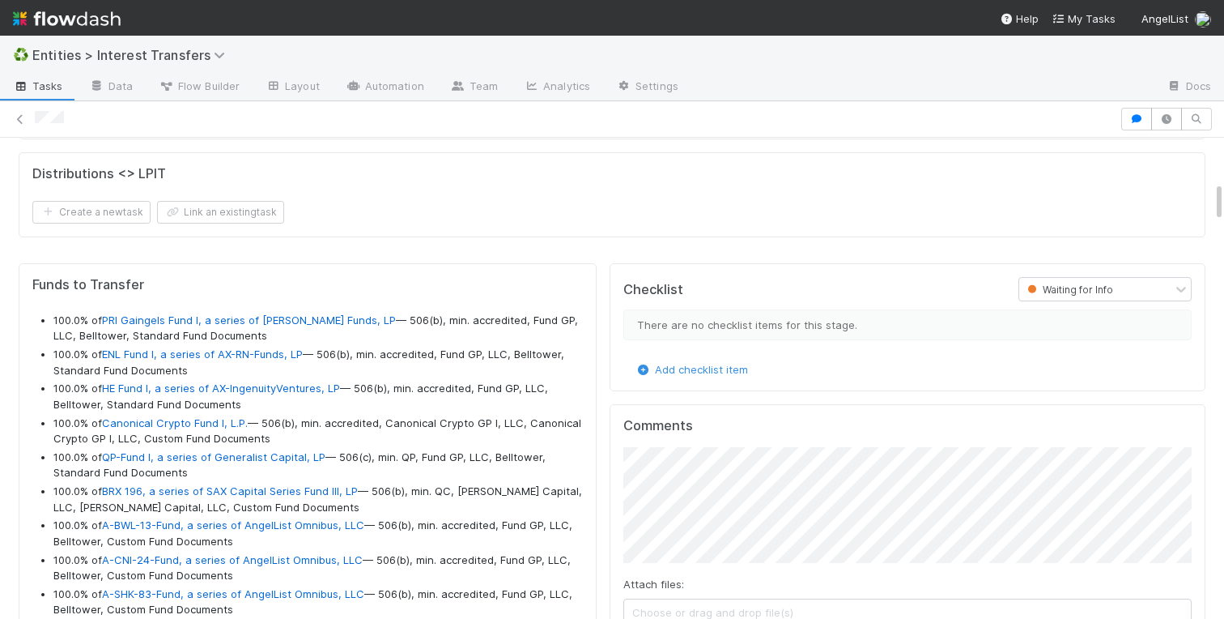
drag, startPoint x: 253, startPoint y: 492, endPoint x: 44, endPoint y: 313, distance: 275.6
copy ul "100.0% of PRI Gaingels Fund I, a series of Zachary Ginsburg Funds, LP — 506(b),…"
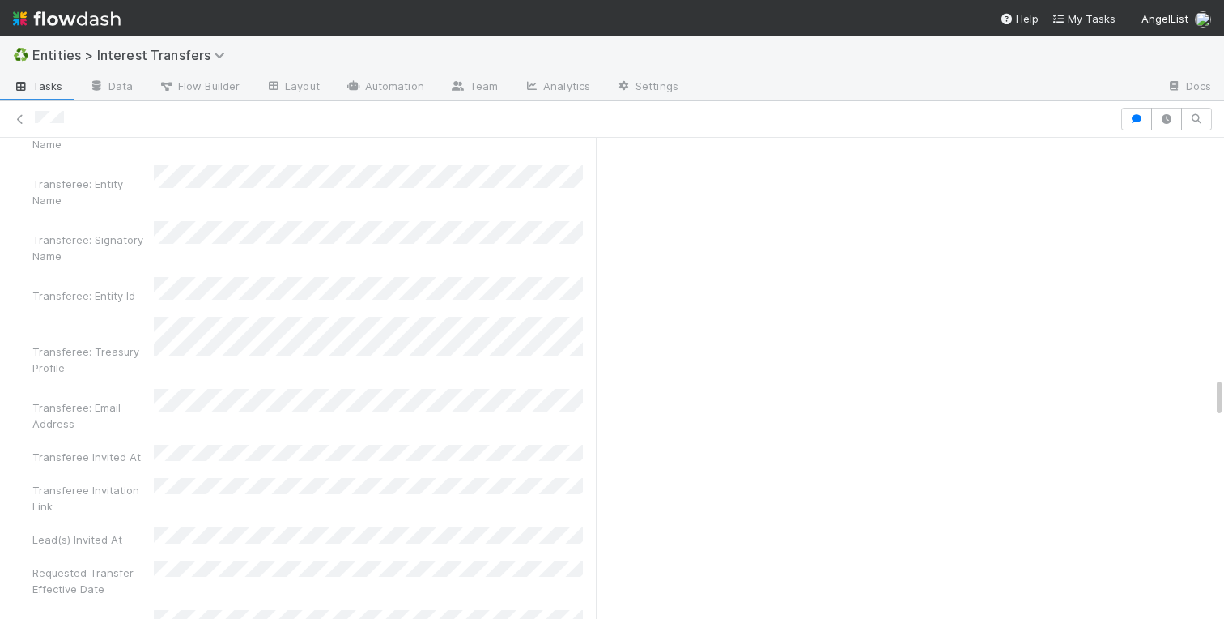
scroll to position [2897, 0]
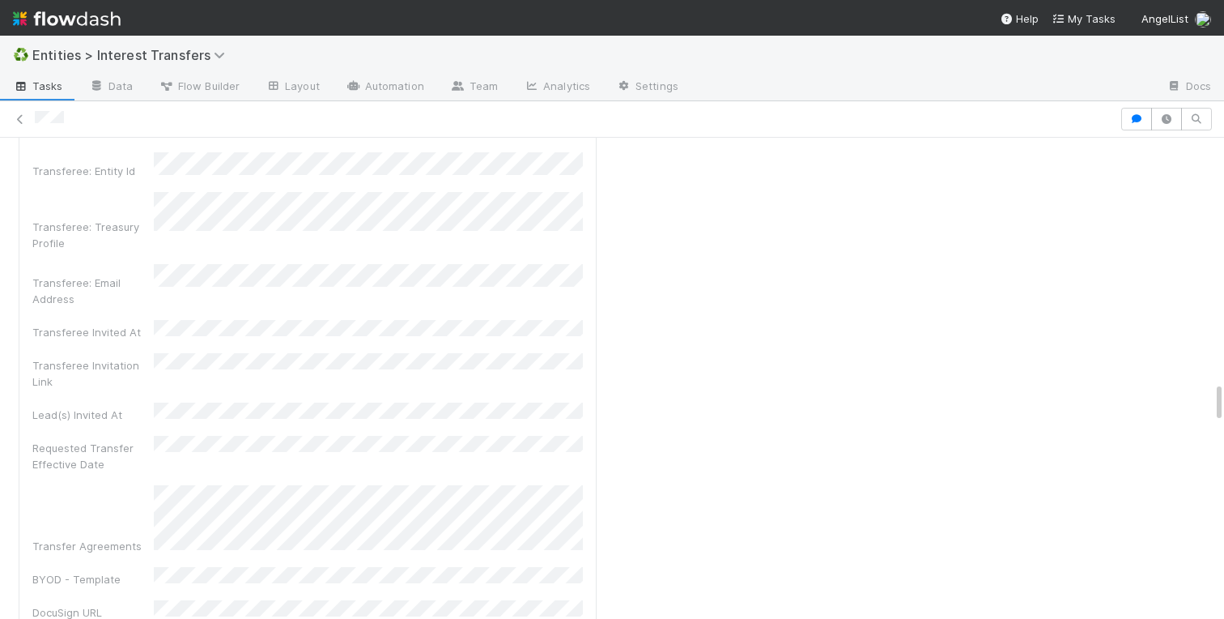
click at [746, 244] on div "Checklist Waiting for Info There are no checklist items for this stage. Add che…" at bounding box center [907, 555] width 609 height 5353
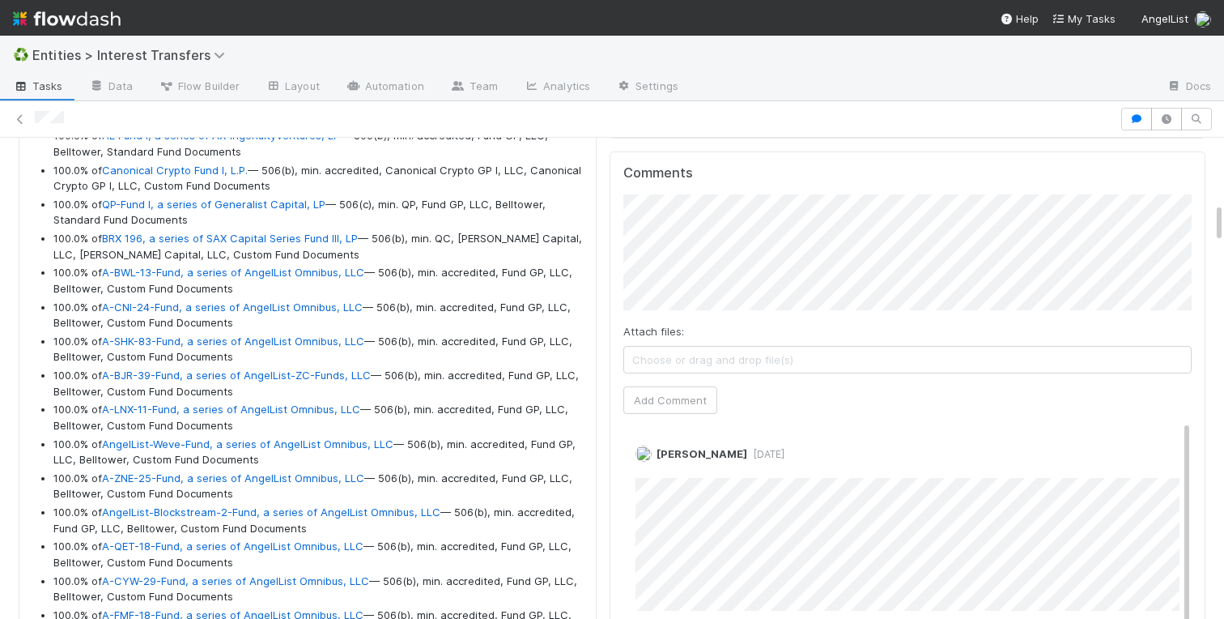
scroll to position [18, 0]
click at [653, 447] on link "Edit" at bounding box center [658, 451] width 19 height 13
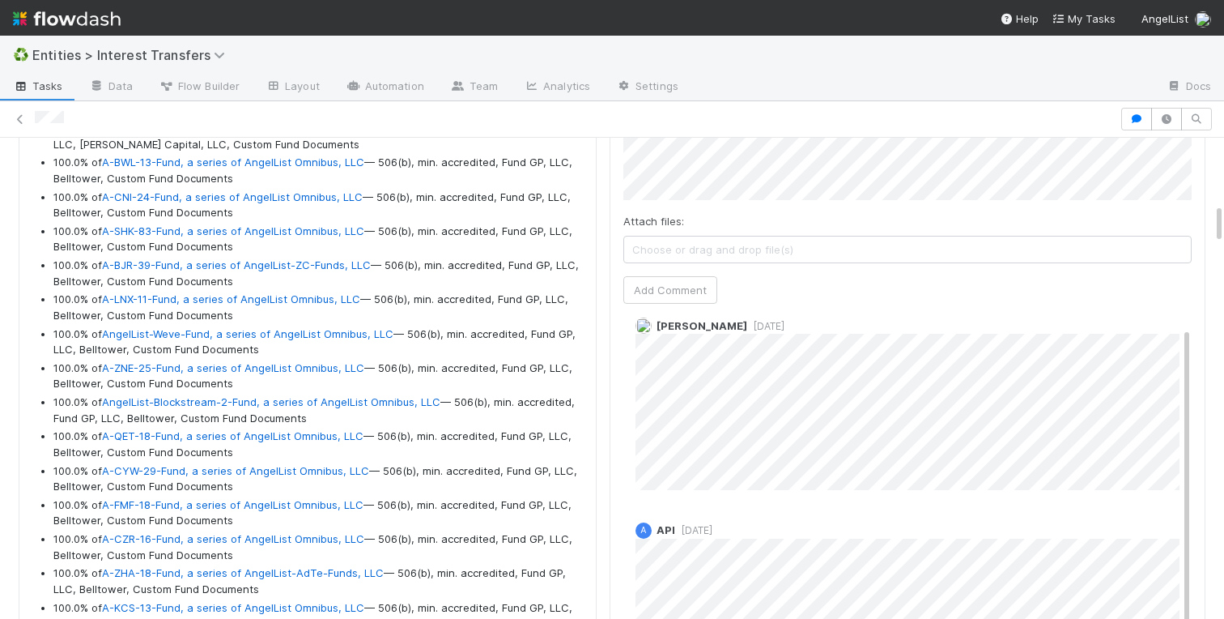
scroll to position [884, 0]
click at [637, 427] on div "Charlotte Mas 4 days ago" at bounding box center [908, 395] width 568 height 185
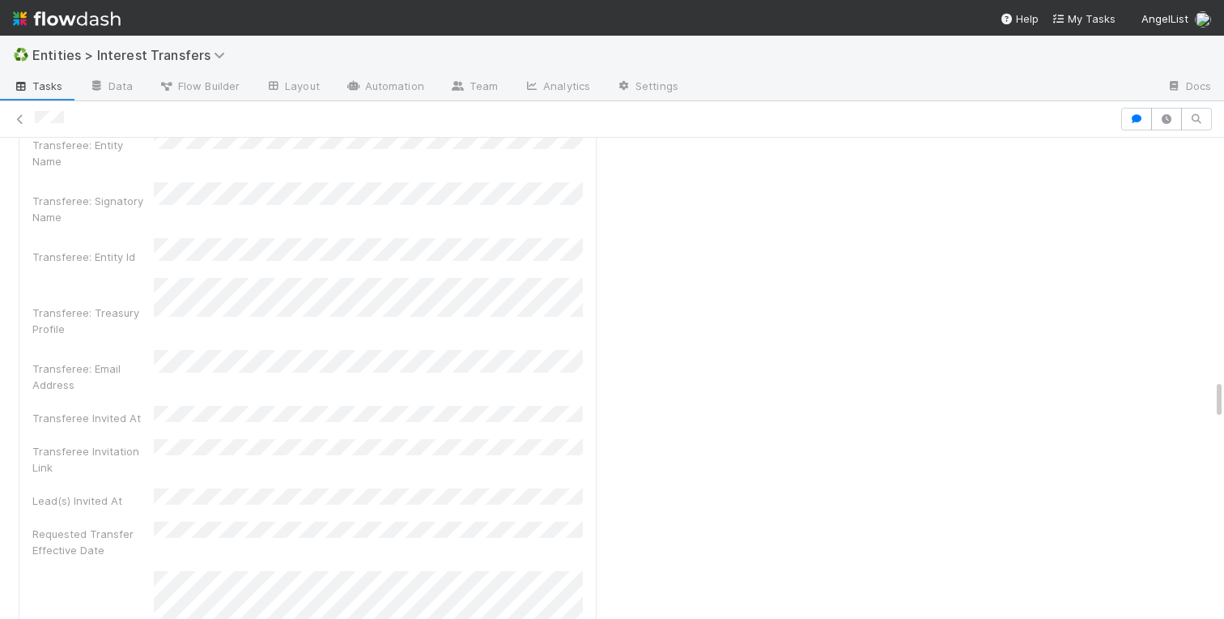
scroll to position [2877, 0]
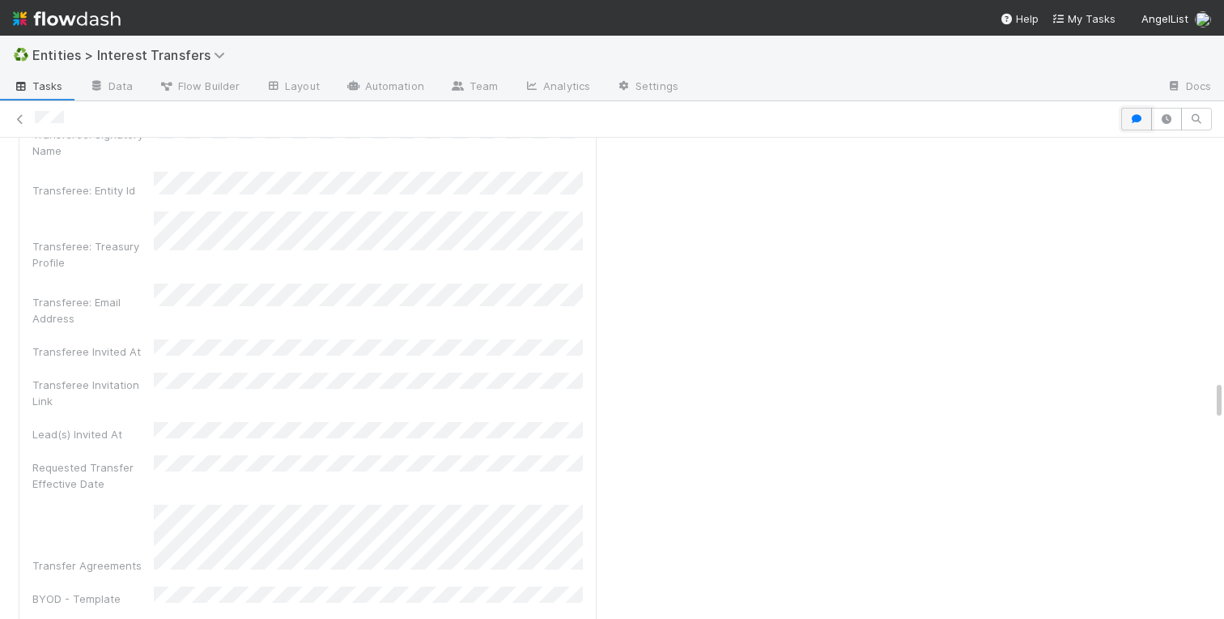
click at [1134, 121] on icon "button" at bounding box center [1137, 119] width 16 height 10
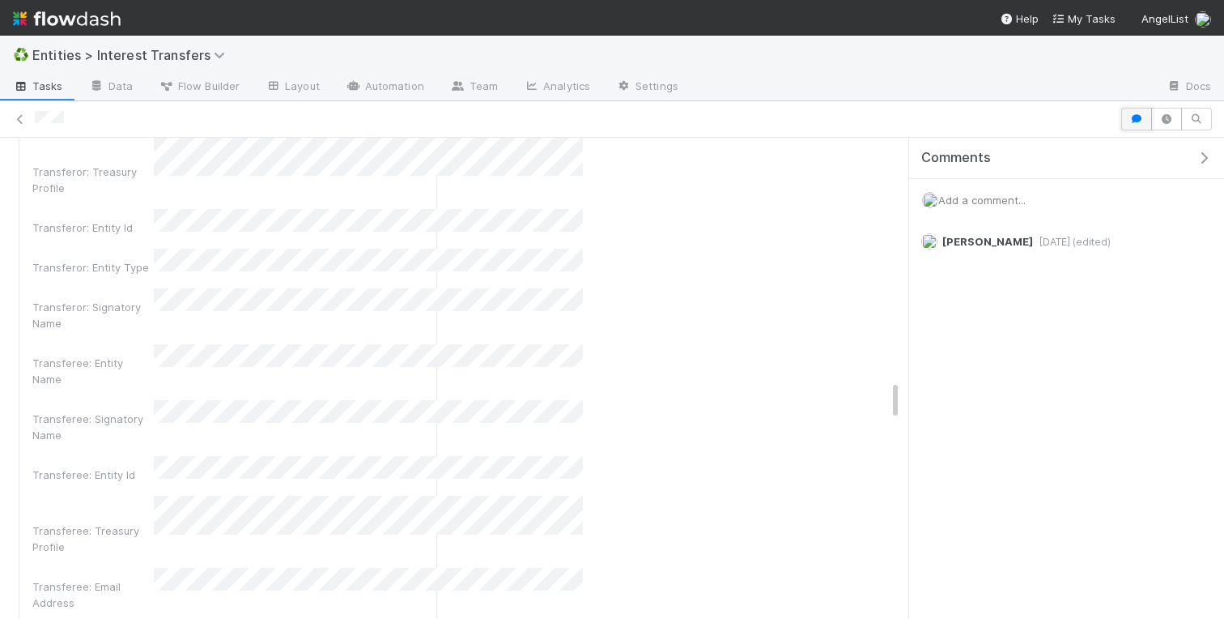
scroll to position [3161, 0]
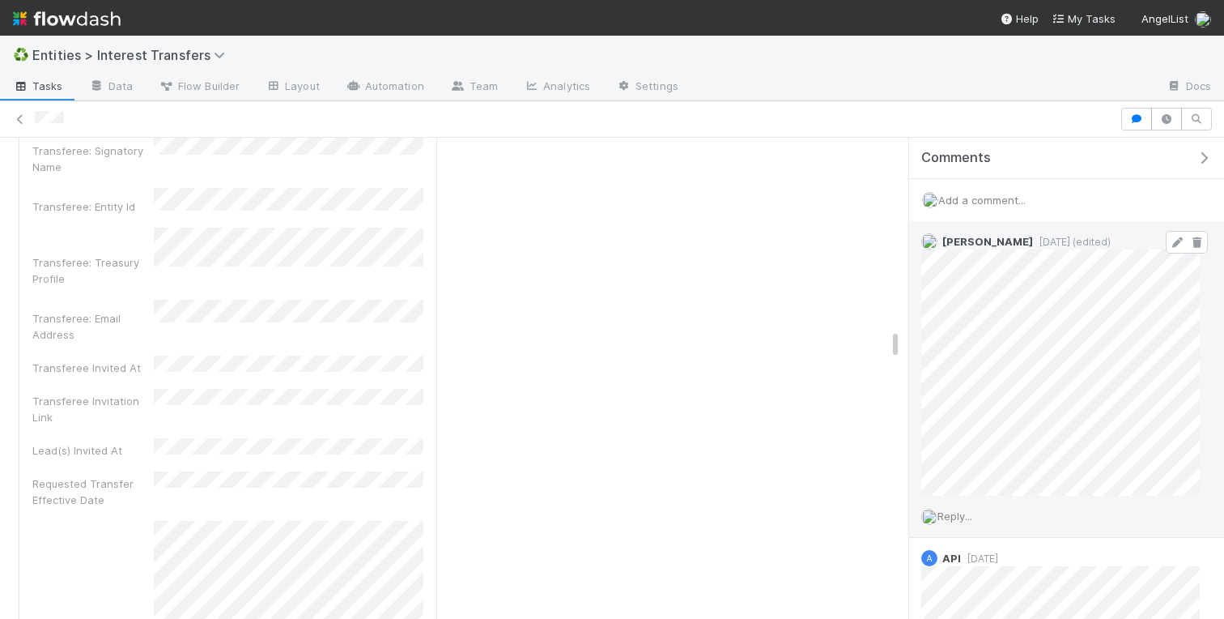
click at [1175, 241] on icon at bounding box center [1177, 242] width 16 height 11
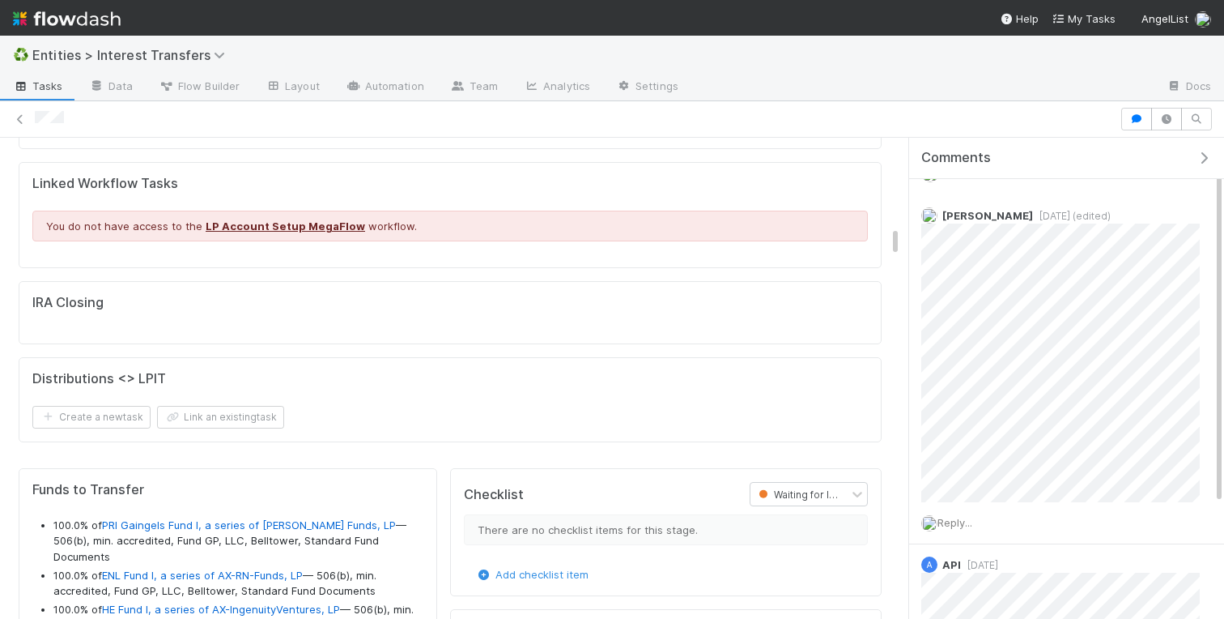
scroll to position [0, 0]
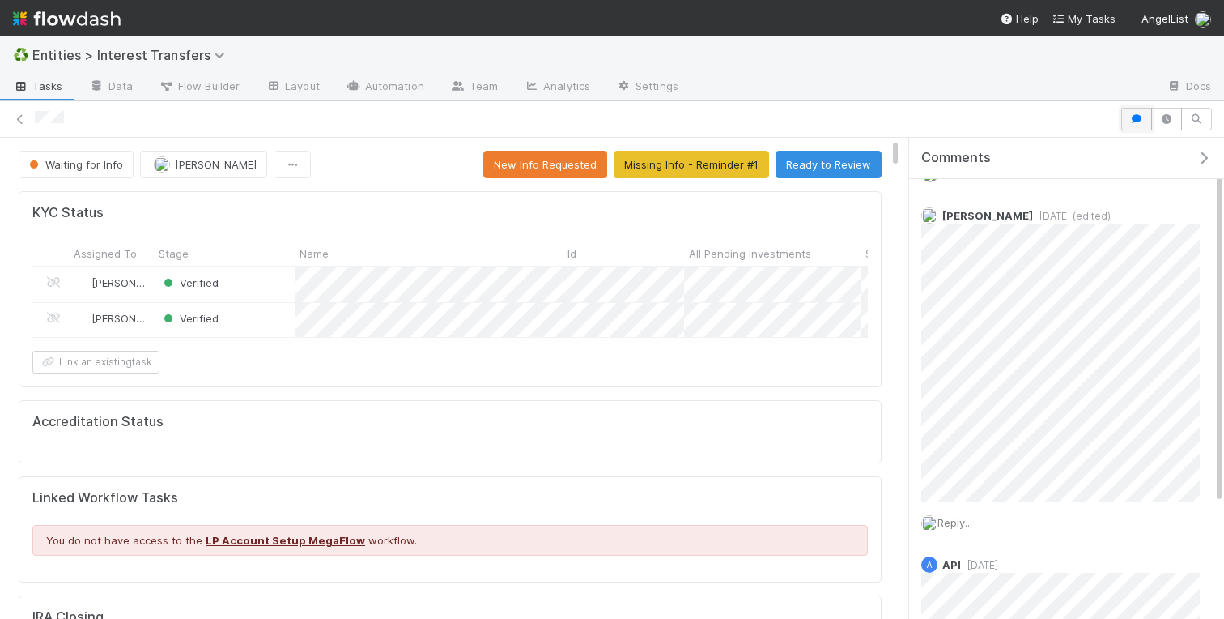
click at [1130, 114] on icon "button" at bounding box center [1137, 119] width 16 height 10
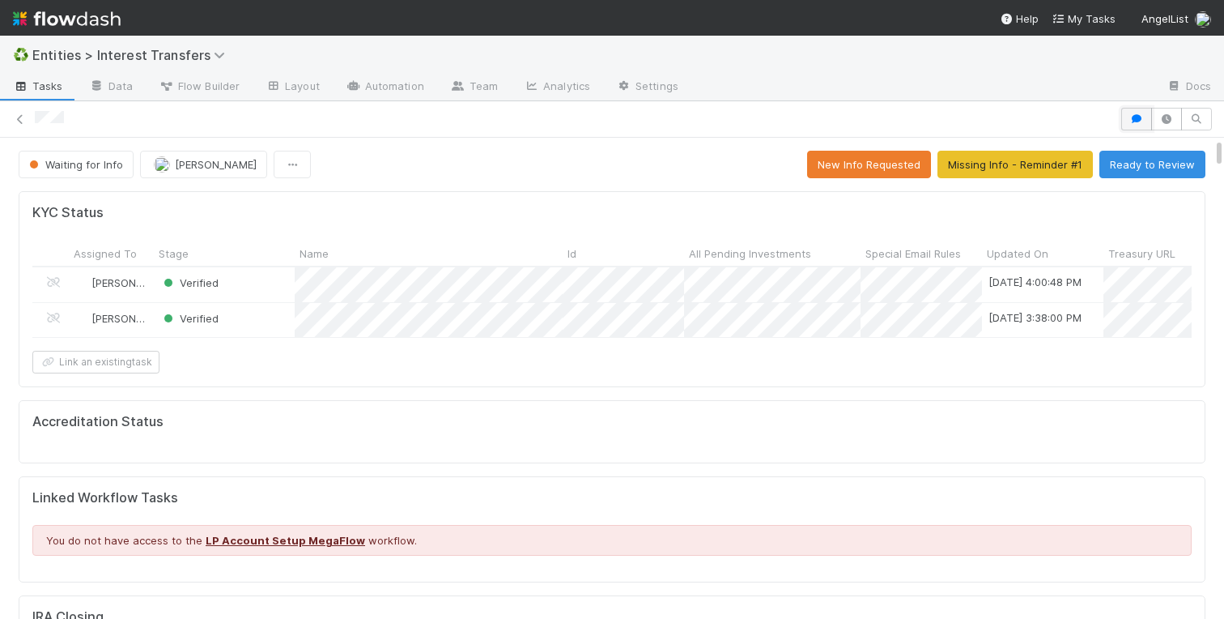
scroll to position [329, 568]
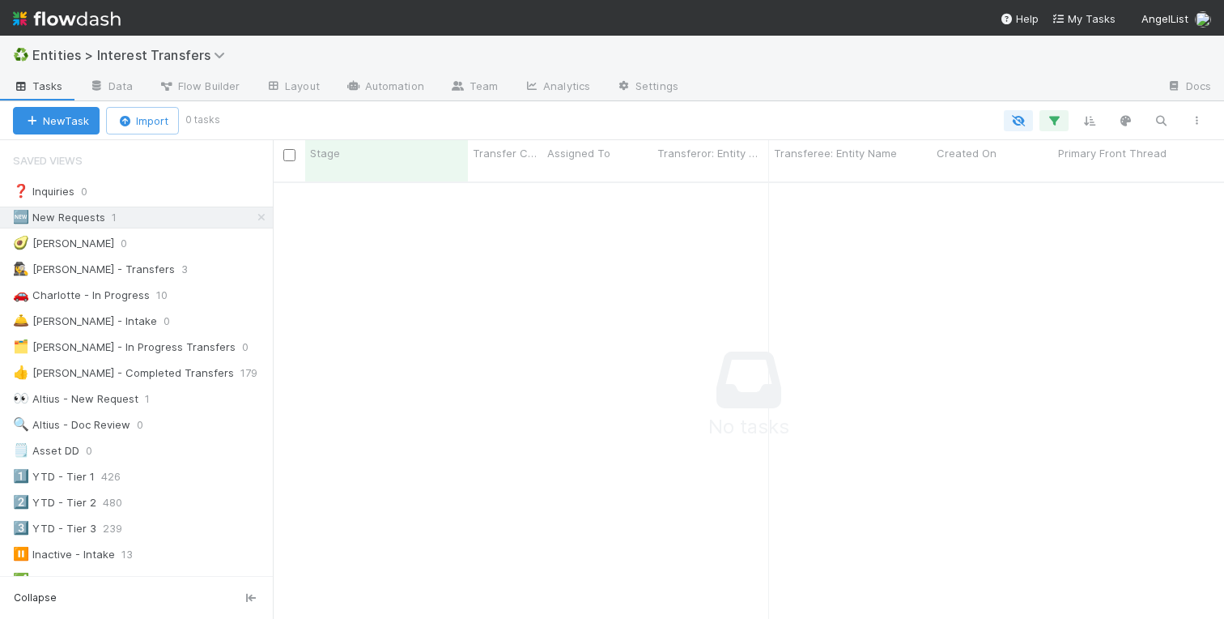
scroll to position [0, 1]
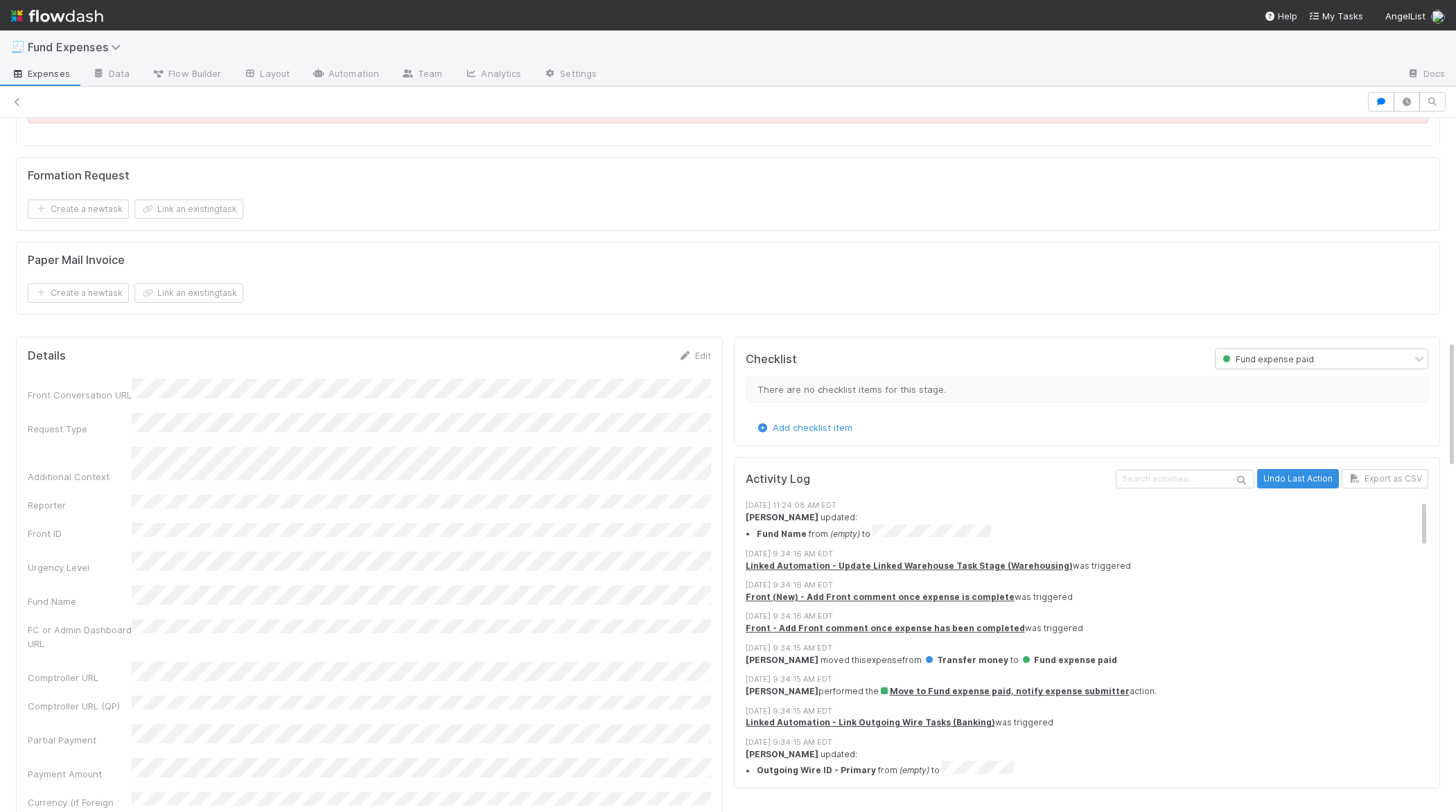
scroll to position [1358, 0]
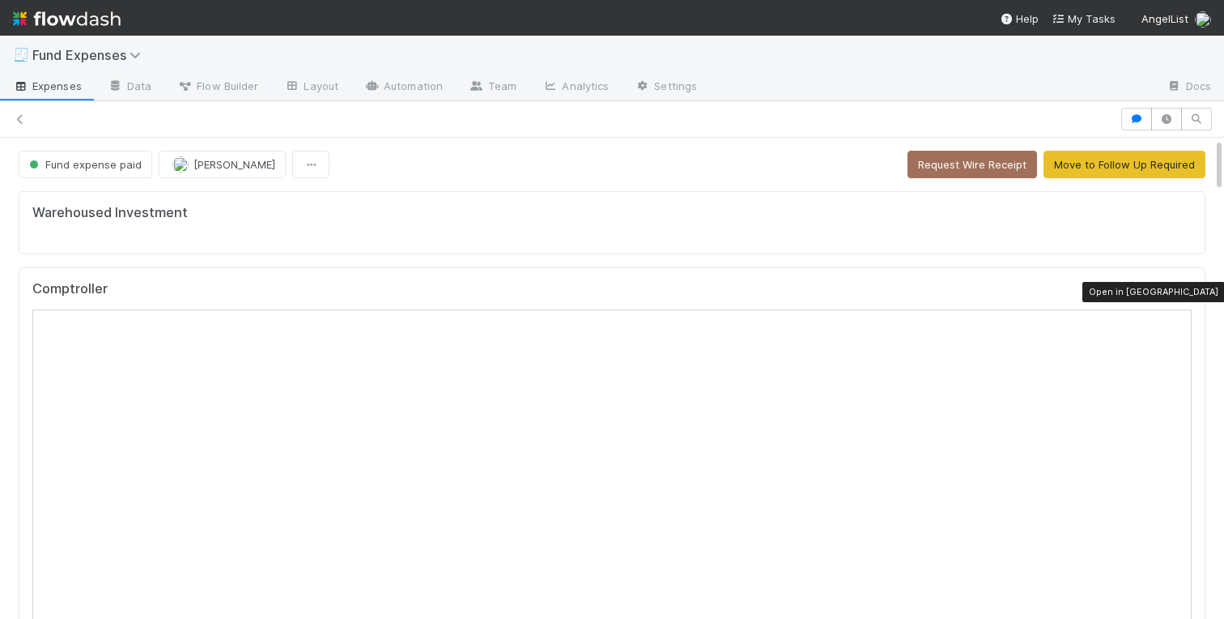
click at [1186, 296] on icon at bounding box center [1184, 292] width 16 height 11
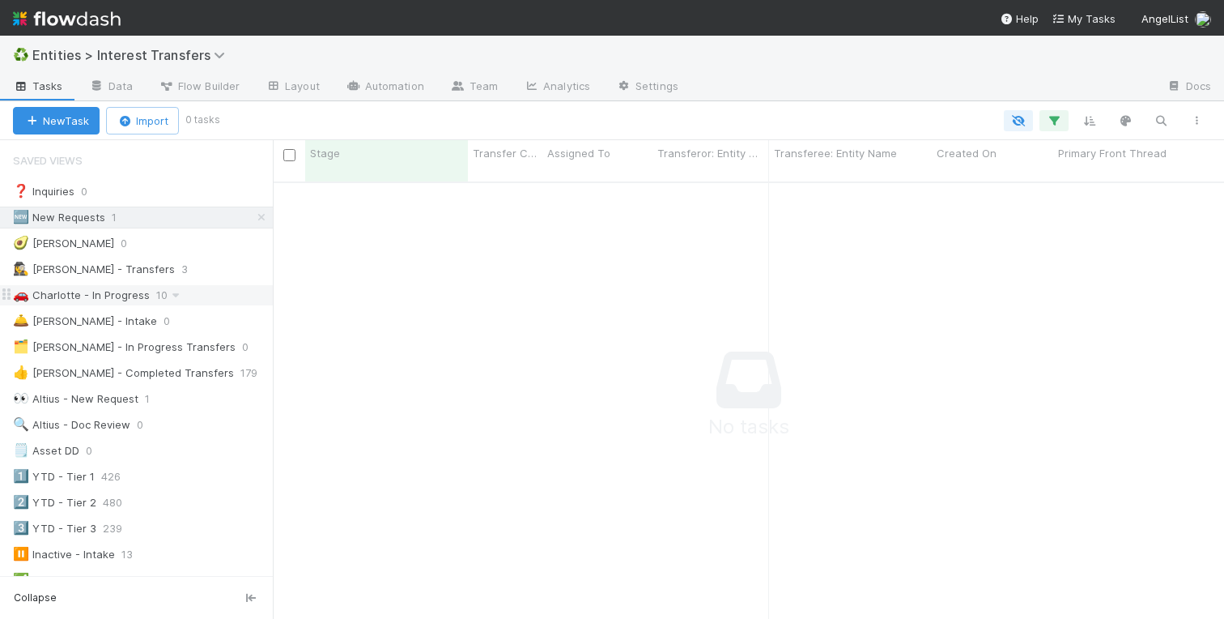
scroll to position [449, 951]
click at [262, 215] on icon at bounding box center [261, 217] width 16 height 11
click at [73, 287] on div "🚗 Charlotte - In Progress" at bounding box center [81, 295] width 137 height 20
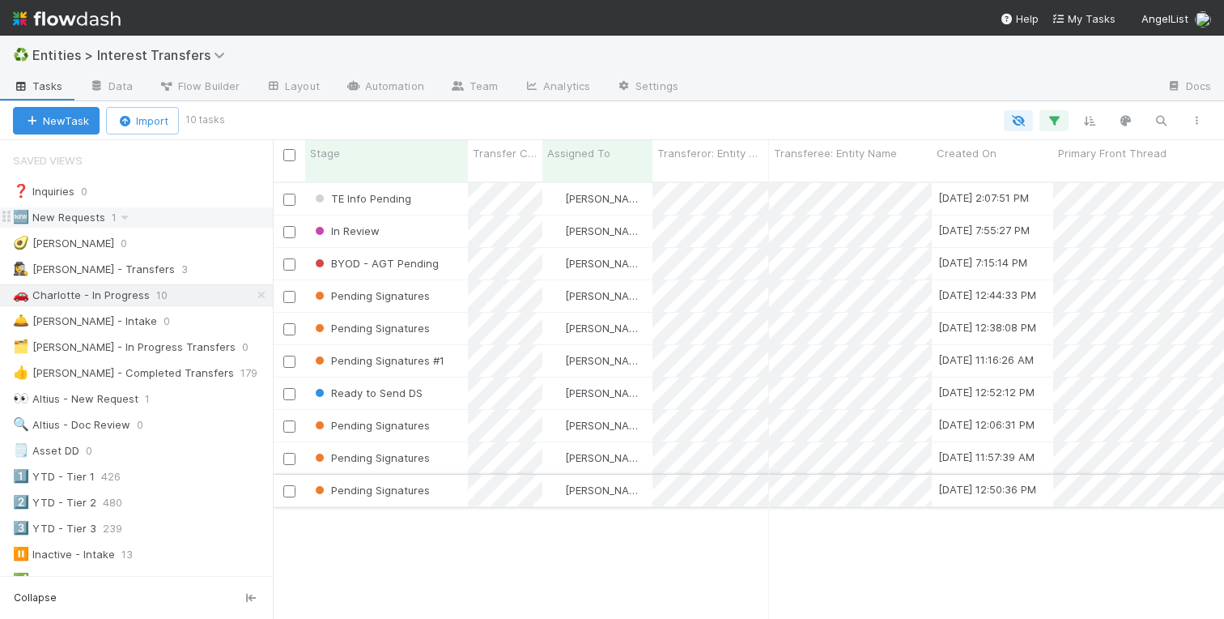
click at [455, 476] on div "Pending Signatures" at bounding box center [386, 491] width 163 height 32
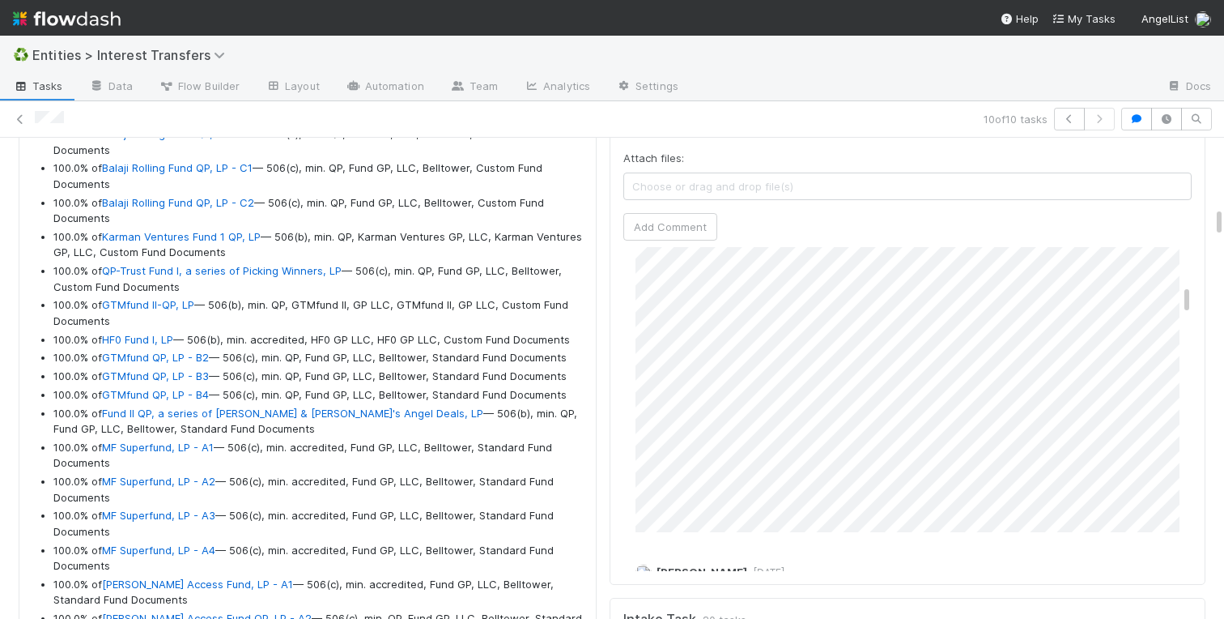
scroll to position [554, 0]
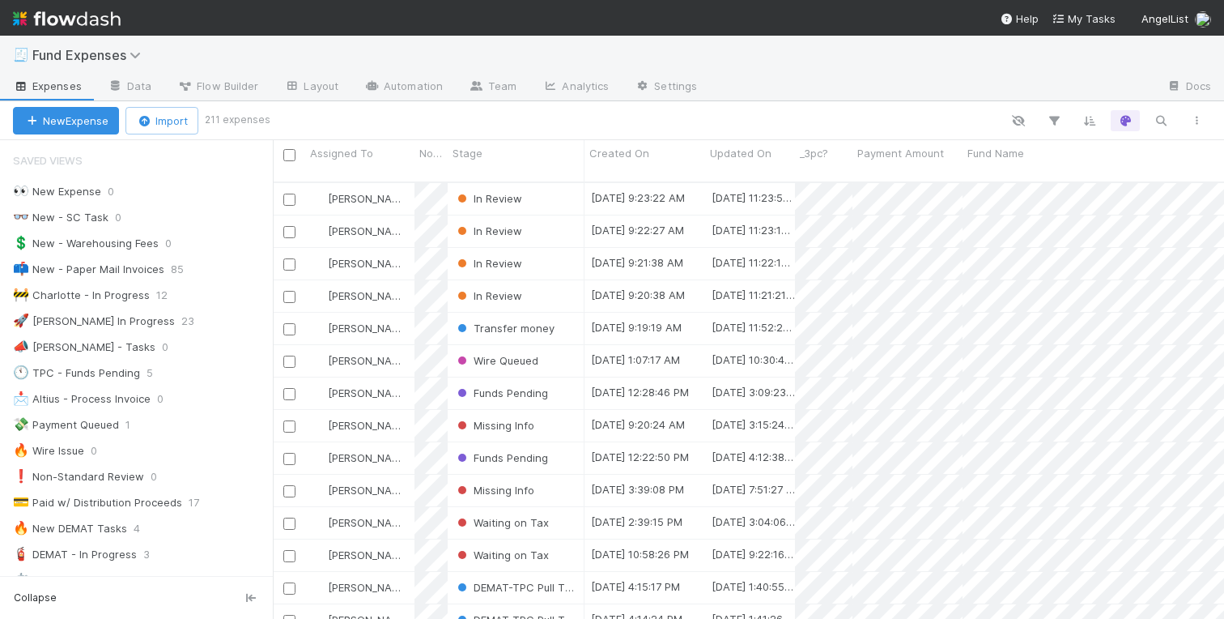
scroll to position [0, 1]
click at [556, 280] on div "In Review" at bounding box center [516, 296] width 137 height 32
click at [546, 252] on div "In Review" at bounding box center [516, 264] width 137 height 32
click at [546, 223] on div "In Review" at bounding box center [516, 231] width 137 height 32
click at [546, 195] on div "In Review" at bounding box center [516, 199] width 137 height 32
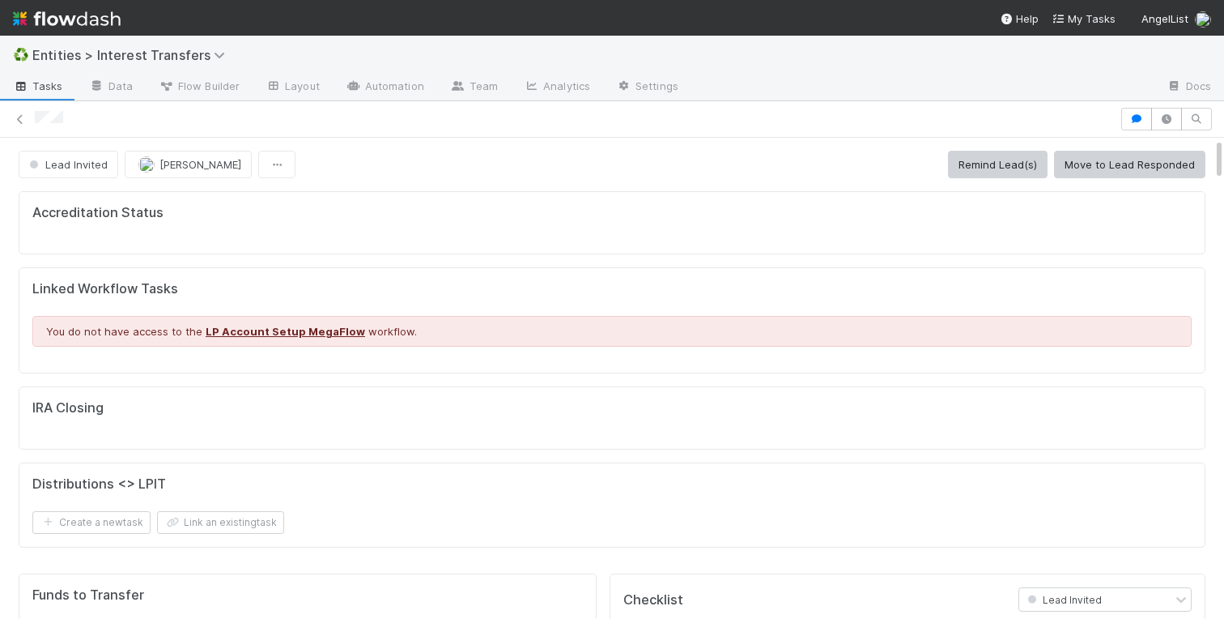
scroll to position [329, 568]
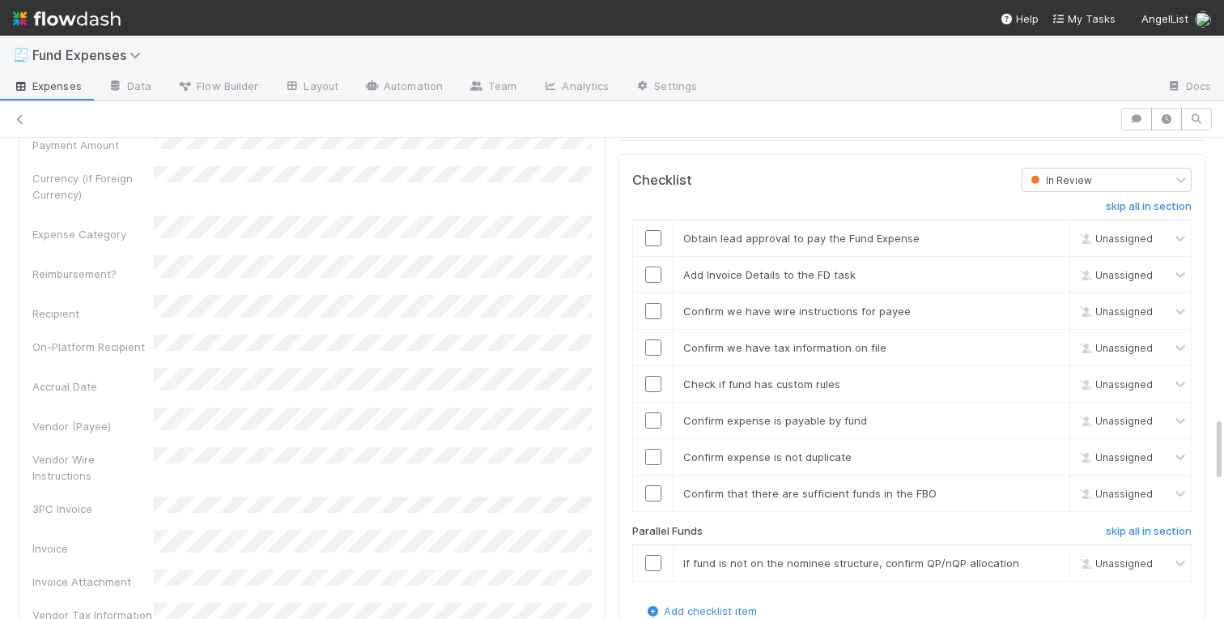
scroll to position [2058, 0]
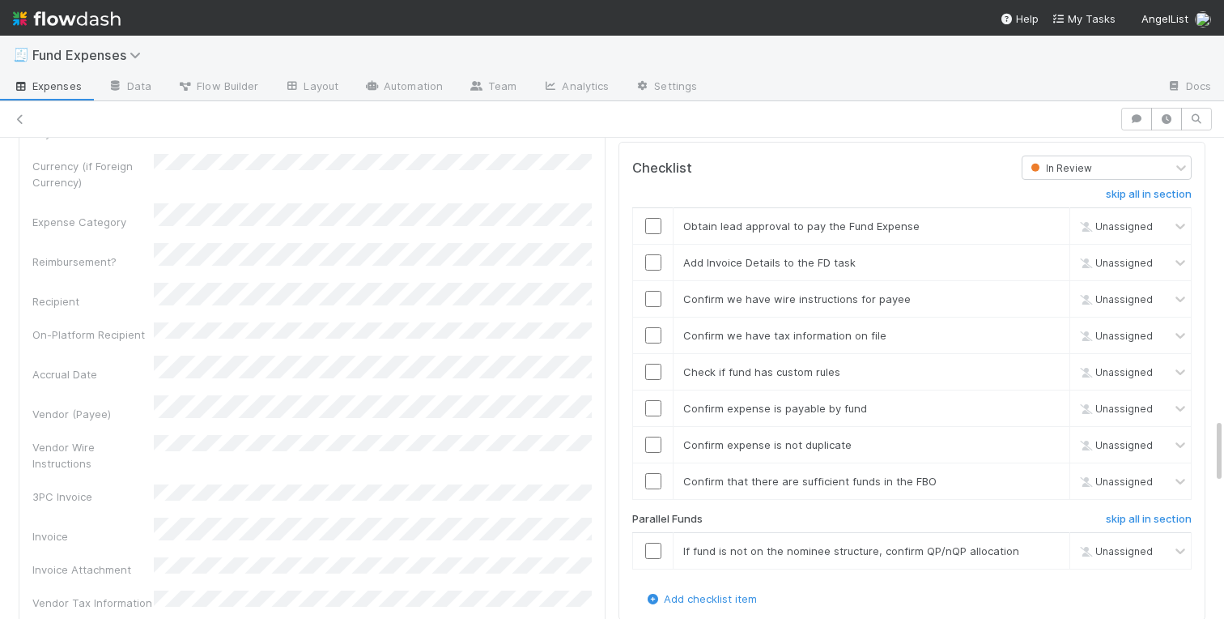
click at [654, 225] on input "checkbox" at bounding box center [653, 226] width 16 height 16
click at [654, 225] on div "Loading..." at bounding box center [653, 226] width 18 height 18
click at [654, 264] on input "checkbox" at bounding box center [653, 262] width 16 height 16
click at [654, 293] on input "checkbox" at bounding box center [653, 299] width 16 height 16
click at [653, 326] on td at bounding box center [653, 335] width 40 height 36
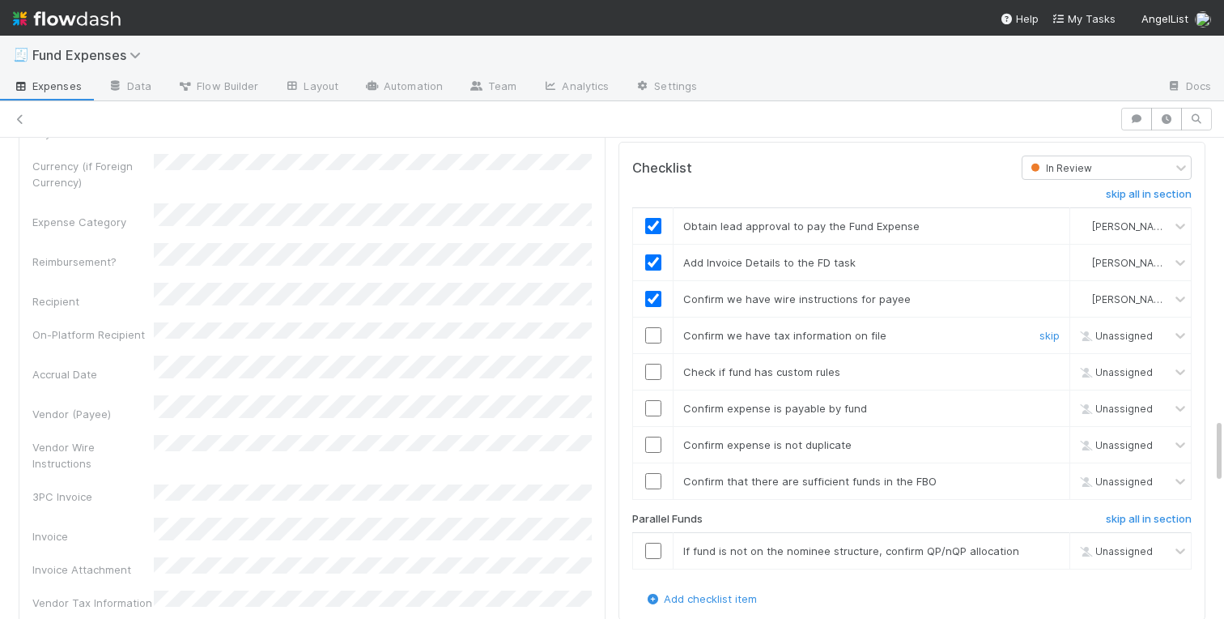
click at [653, 343] on input "checkbox" at bounding box center [653, 335] width 16 height 16
click at [653, 367] on input "checkbox" at bounding box center [653, 372] width 16 height 16
click at [653, 415] on input "checkbox" at bounding box center [653, 408] width 16 height 16
click at [655, 439] on input "checkbox" at bounding box center [653, 444] width 16 height 16
click at [655, 477] on input "checkbox" at bounding box center [653, 481] width 16 height 16
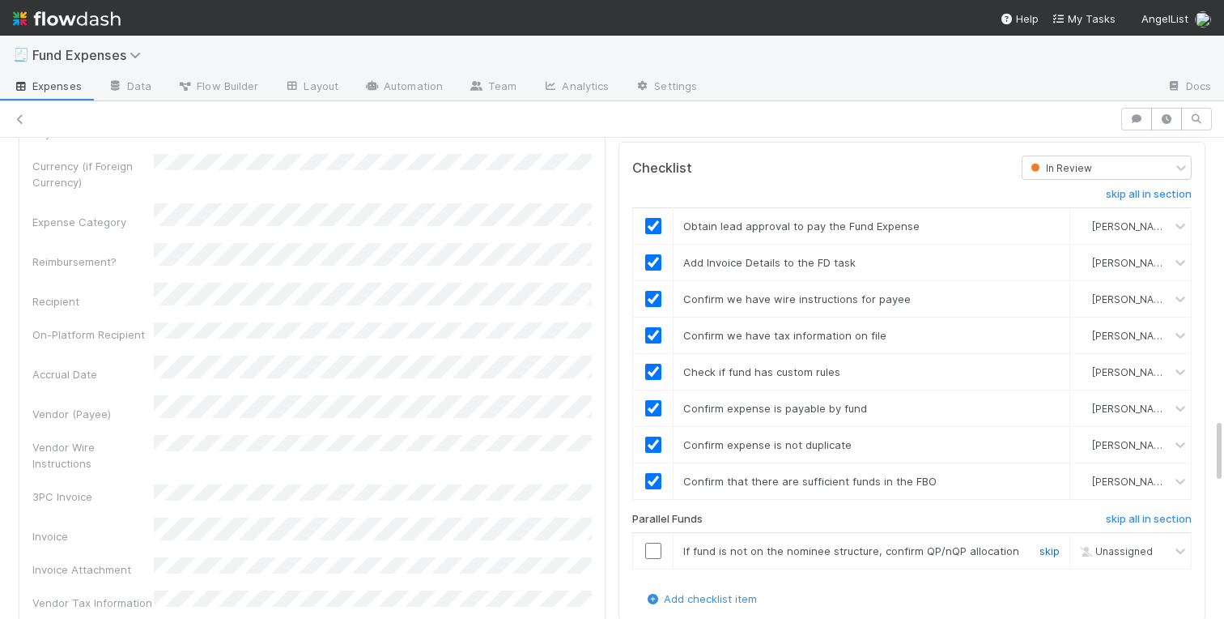
click at [1048, 551] on link "skip" at bounding box center [1050, 550] width 20 height 13
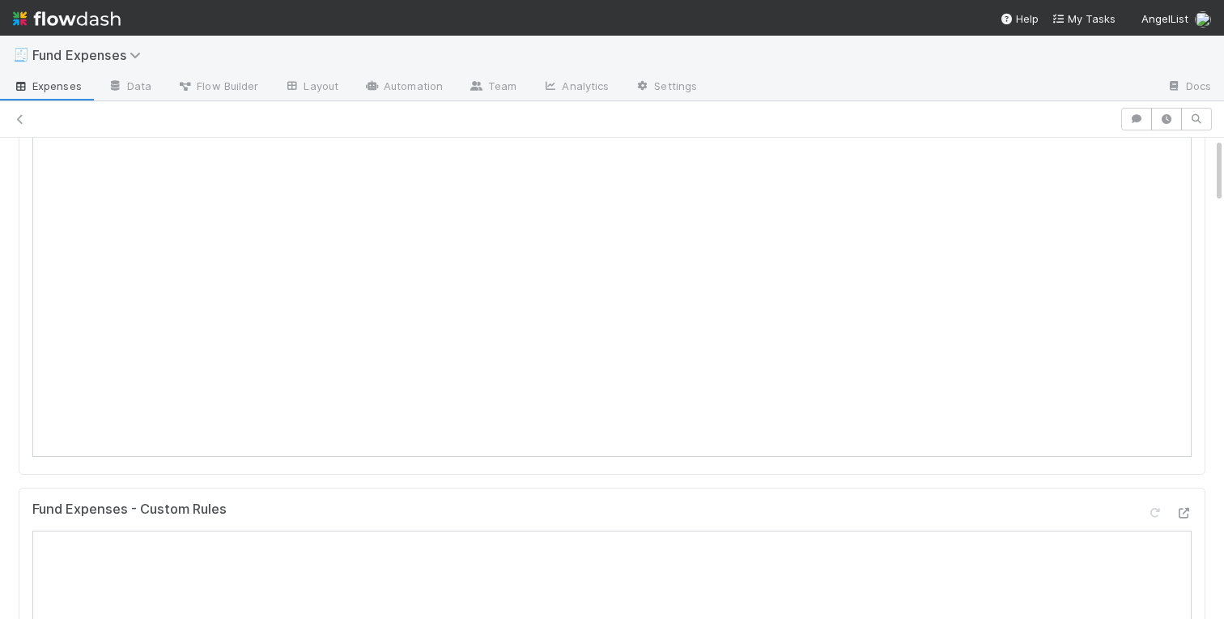
scroll to position [0, 0]
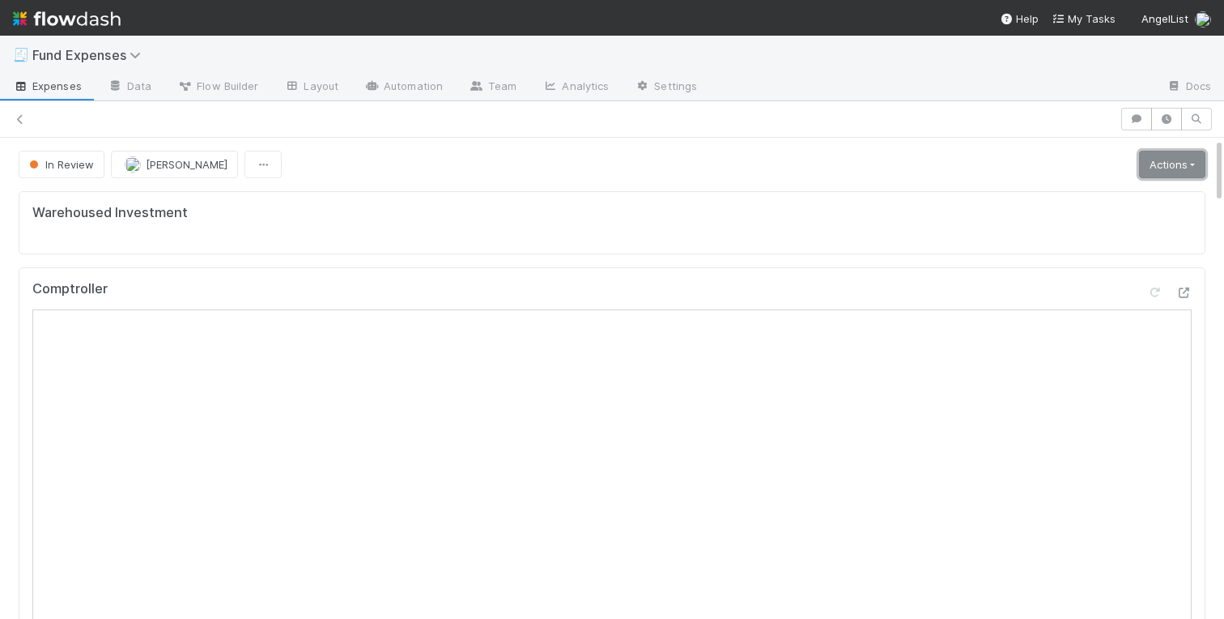
click at [1175, 168] on link "Actions" at bounding box center [1172, 165] width 66 height 28
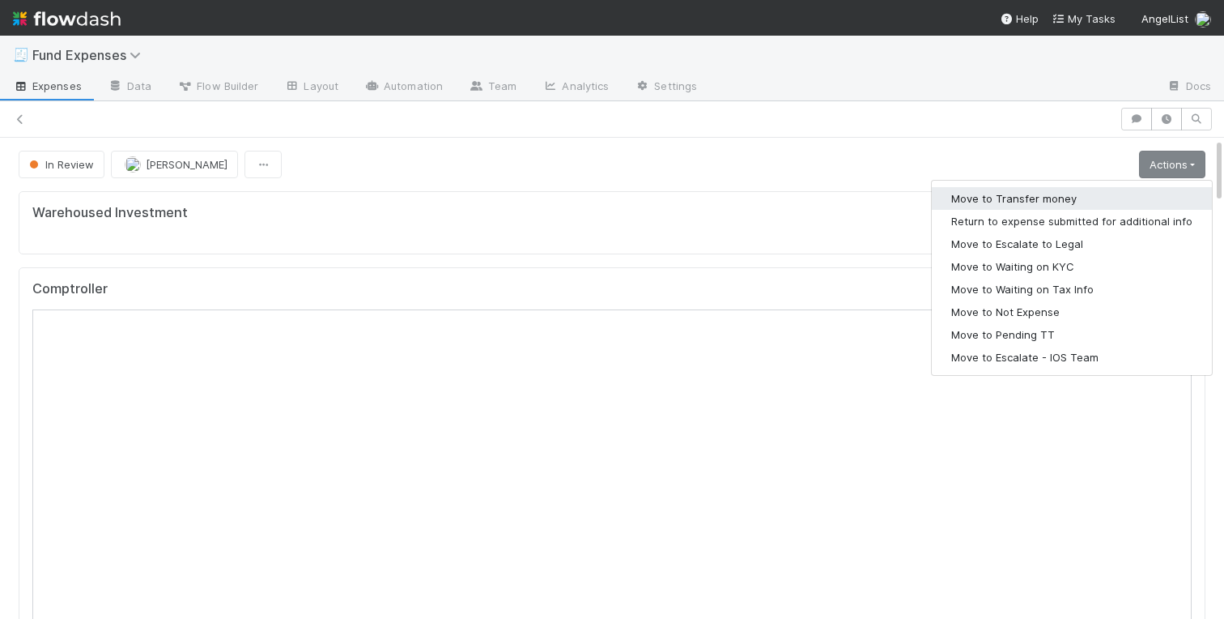
click at [1062, 206] on button "Move to Transfer money" at bounding box center [1072, 198] width 280 height 23
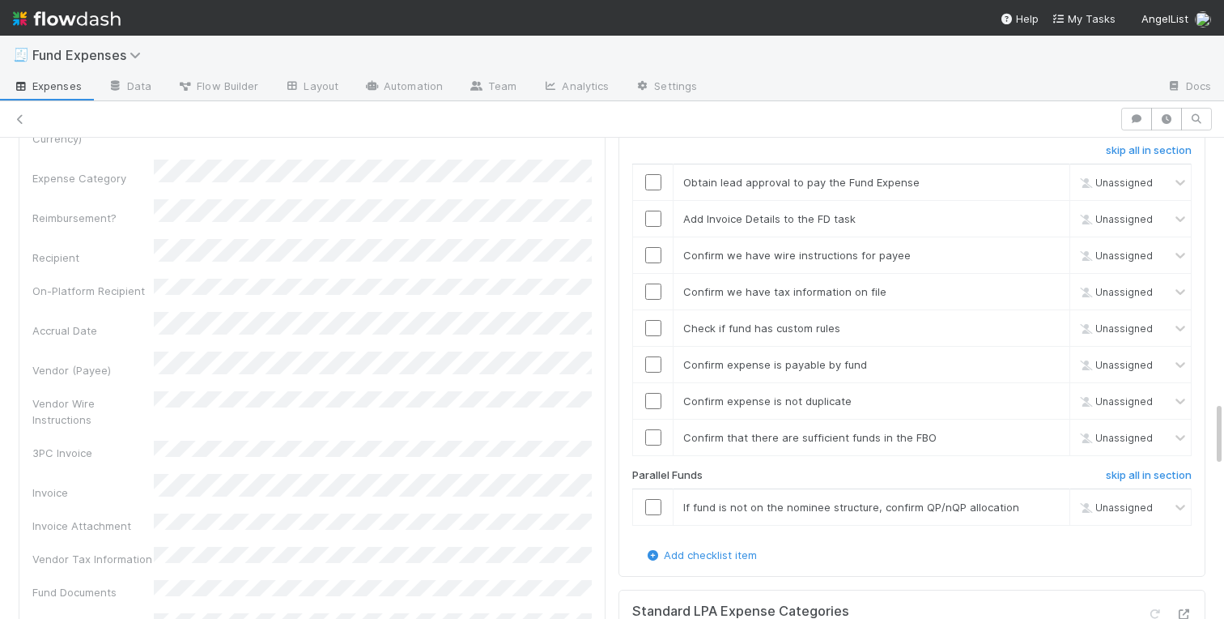
scroll to position [2104, 0]
click at [1048, 504] on link "skip" at bounding box center [1050, 504] width 20 height 13
click at [649, 436] on input "checkbox" at bounding box center [653, 435] width 16 height 16
click at [649, 394] on input "checkbox" at bounding box center [653, 398] width 16 height 16
click at [652, 357] on input "checkbox" at bounding box center [653, 362] width 16 height 16
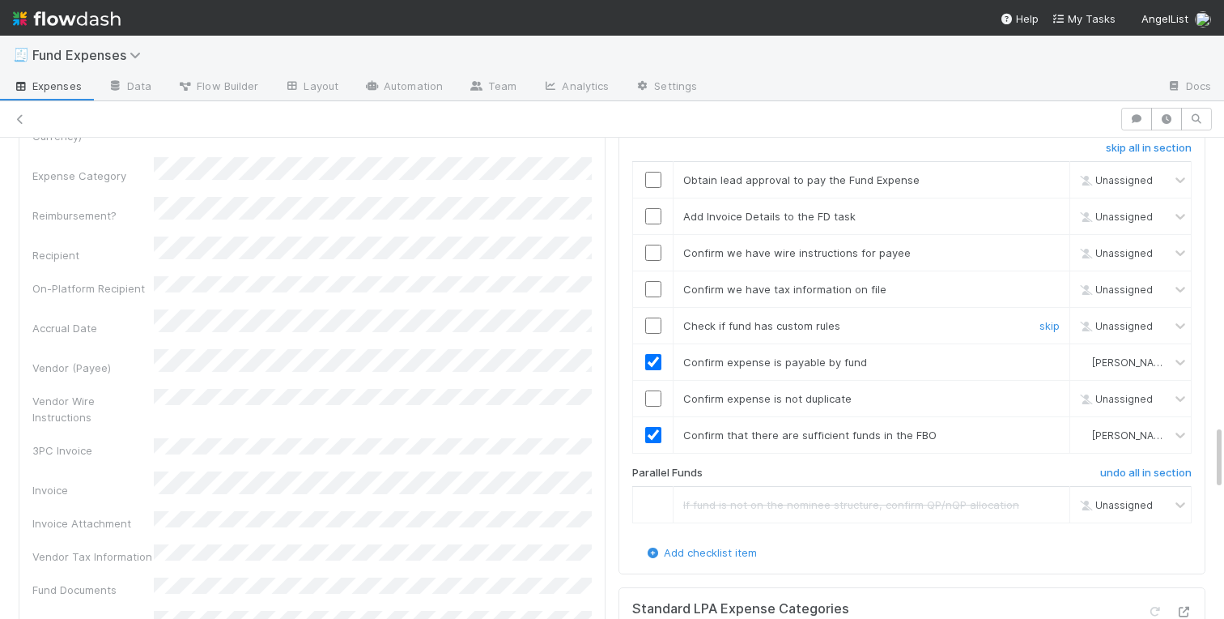
click at [652, 318] on input "checkbox" at bounding box center [653, 325] width 16 height 16
click at [652, 400] on input "checkbox" at bounding box center [653, 398] width 16 height 16
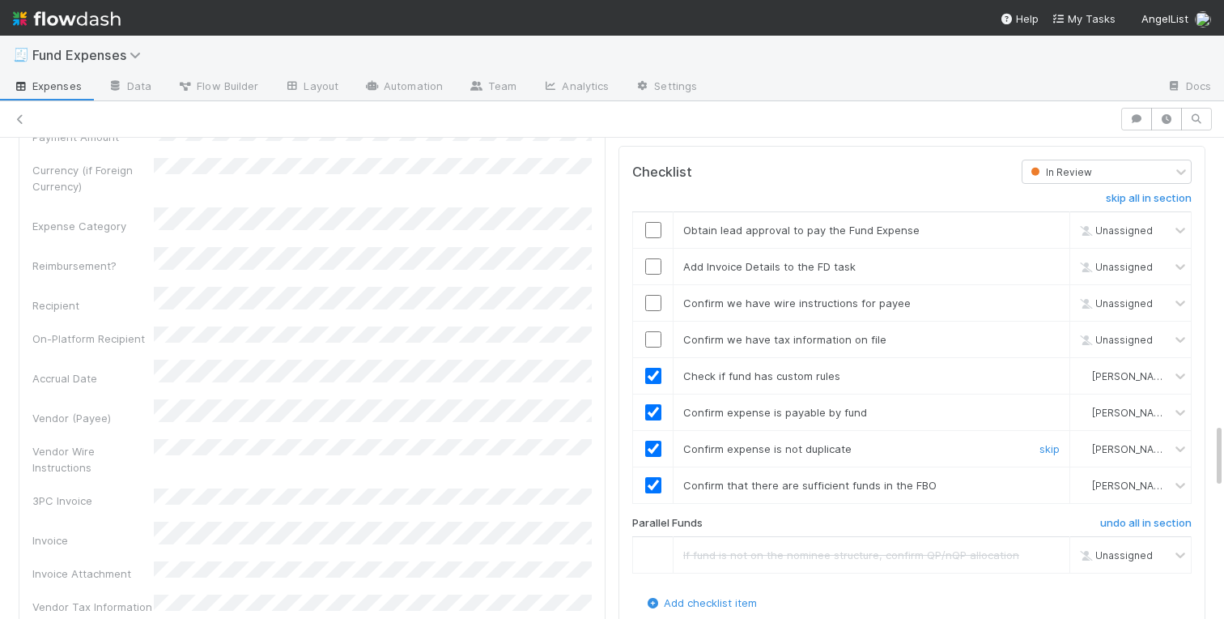
scroll to position [2050, 0]
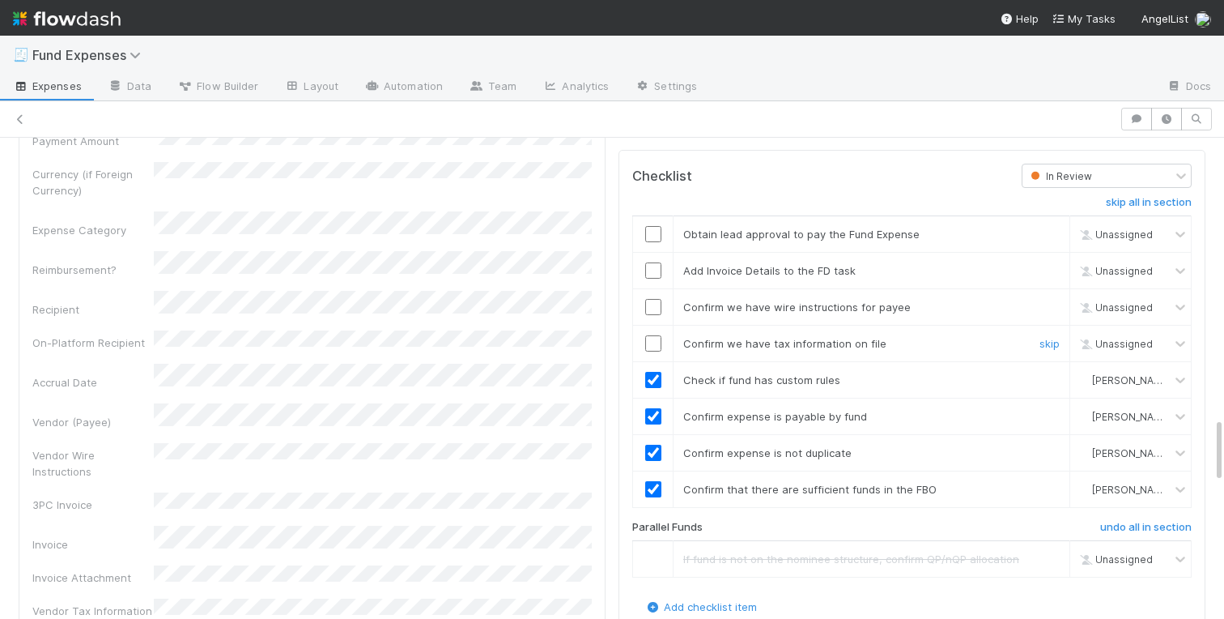
click at [651, 343] on input "checkbox" at bounding box center [653, 343] width 16 height 16
click at [652, 306] on input "checkbox" at bounding box center [653, 307] width 16 height 16
click at [652, 267] on input "checkbox" at bounding box center [653, 270] width 16 height 16
click at [652, 227] on input "checkbox" at bounding box center [653, 234] width 16 height 16
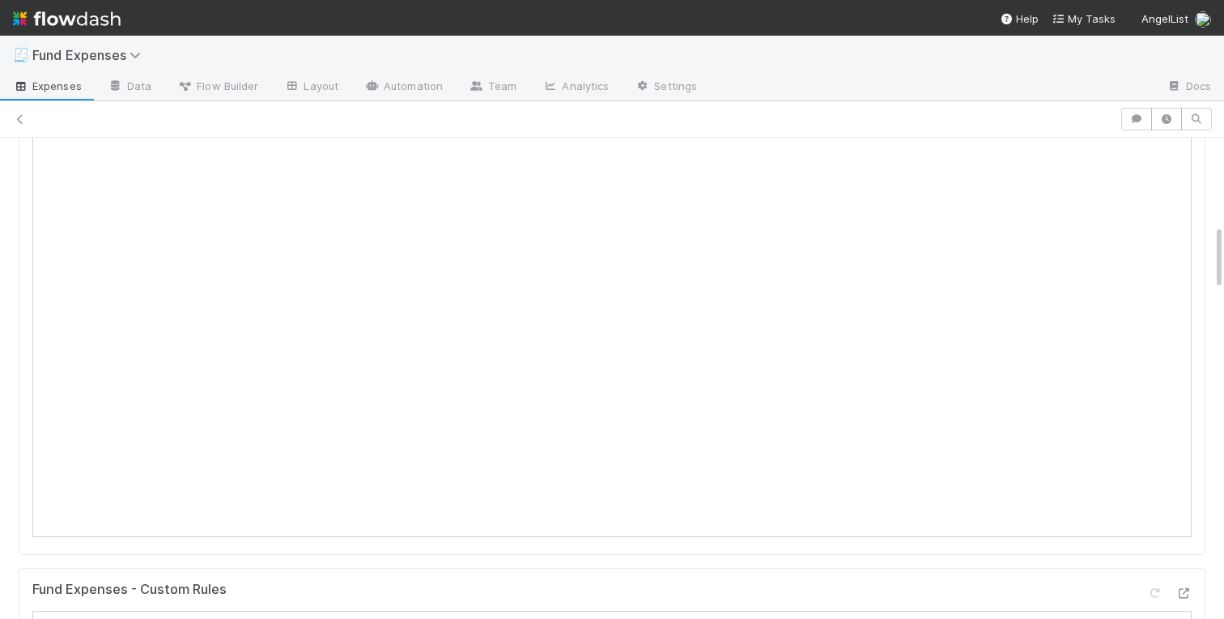
scroll to position [0, 0]
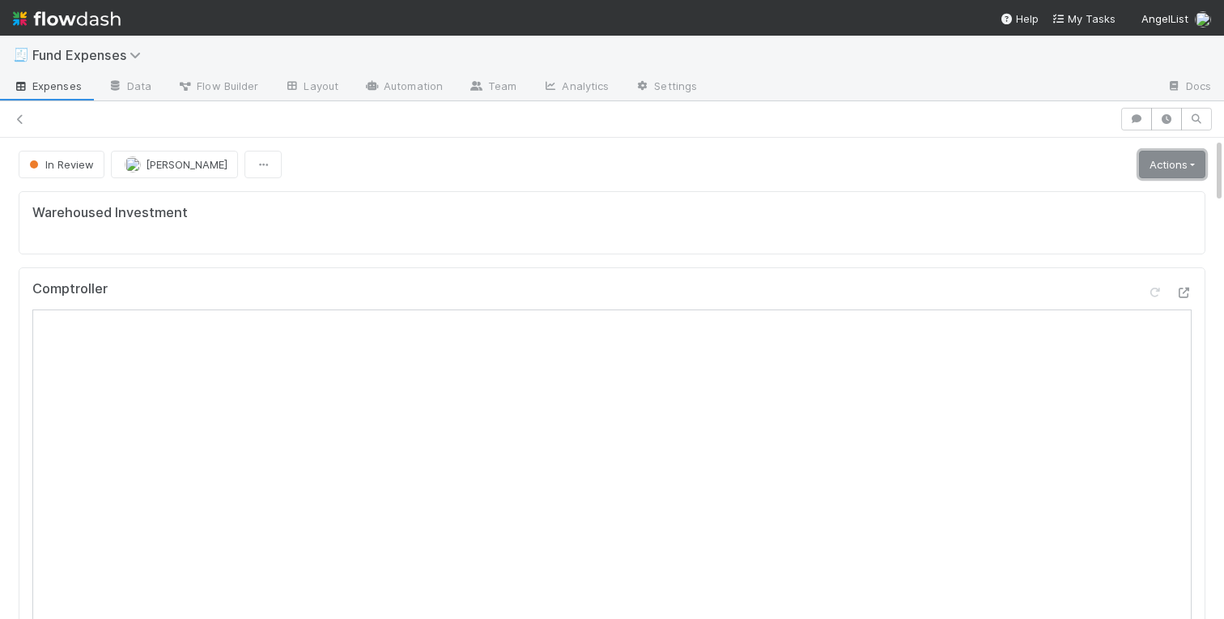
click at [1164, 164] on link "Actions" at bounding box center [1172, 165] width 66 height 28
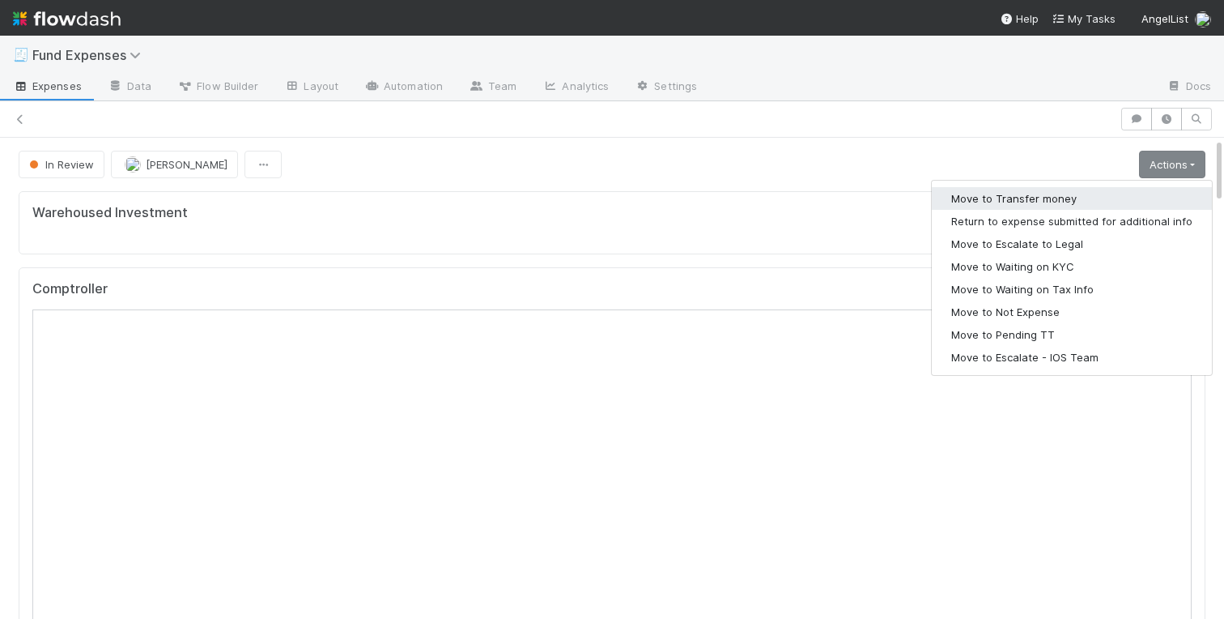
click at [1073, 194] on button "Move to Transfer money" at bounding box center [1072, 198] width 280 height 23
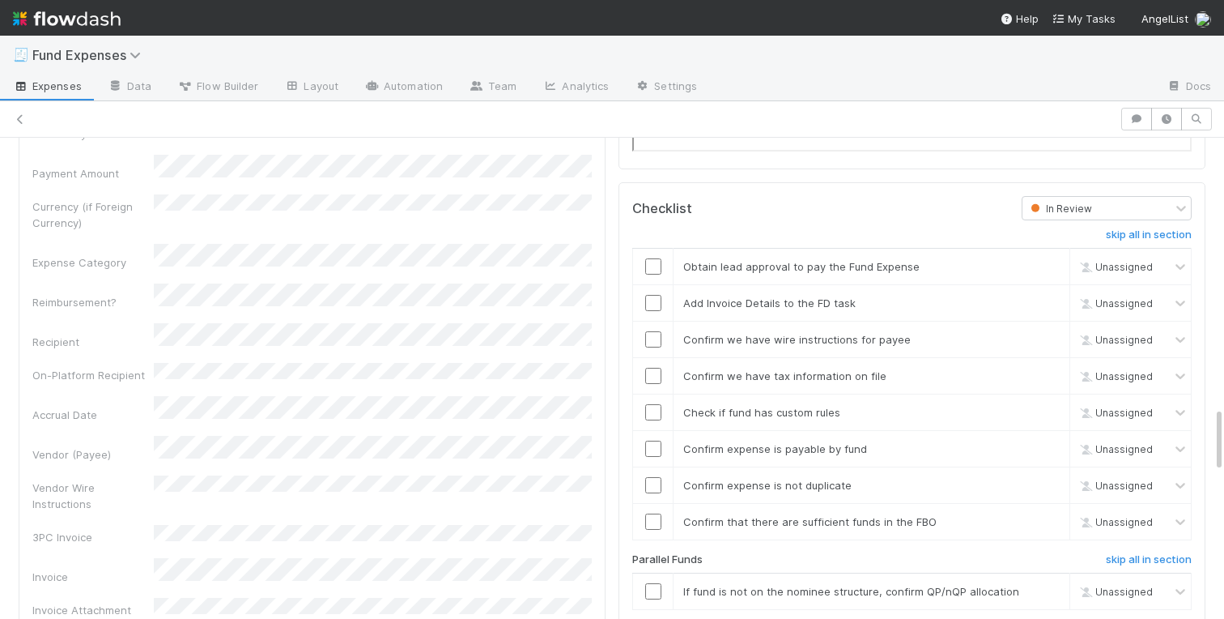
scroll to position [2033, 0]
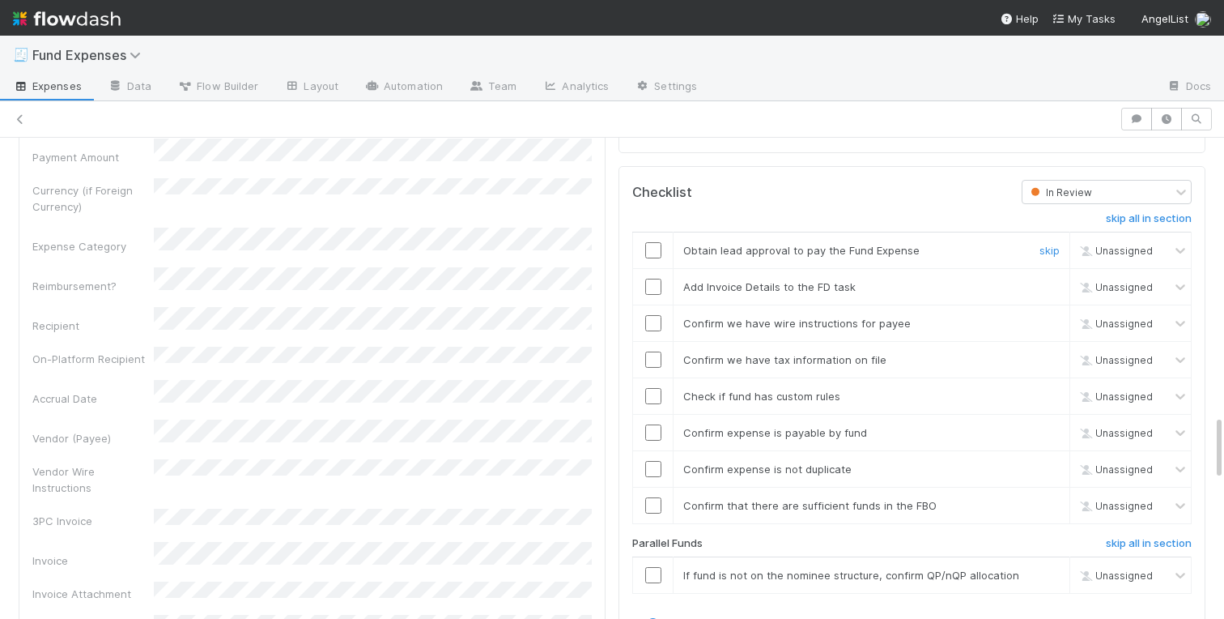
click at [648, 255] on input "checkbox" at bounding box center [653, 250] width 16 height 16
click at [648, 286] on input "checkbox" at bounding box center [653, 287] width 16 height 16
click at [649, 322] on input "checkbox" at bounding box center [653, 323] width 16 height 16
click at [658, 355] on input "checkbox" at bounding box center [653, 359] width 16 height 16
click at [653, 393] on input "checkbox" at bounding box center [653, 396] width 16 height 16
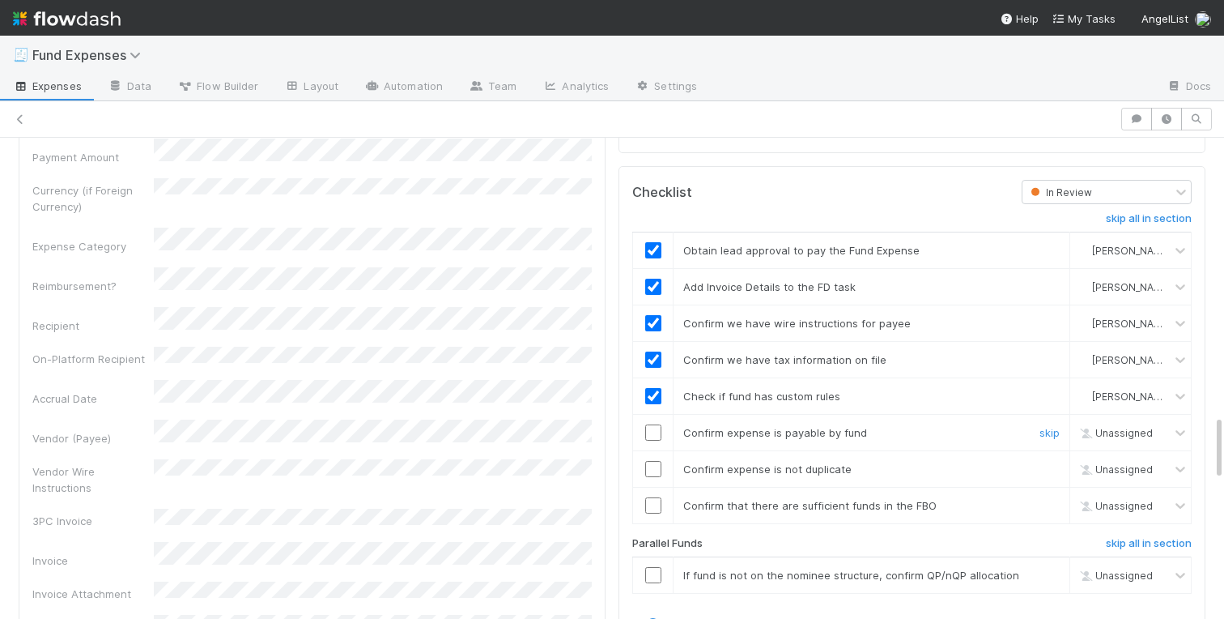
click at [654, 429] on input "checkbox" at bounding box center [653, 432] width 16 height 16
click at [654, 469] on input "checkbox" at bounding box center [653, 469] width 16 height 16
click at [654, 506] on input "checkbox" at bounding box center [653, 505] width 16 height 16
click at [1054, 573] on link "skip" at bounding box center [1050, 574] width 20 height 13
click at [656, 510] on input "checkbox" at bounding box center [653, 505] width 16 height 16
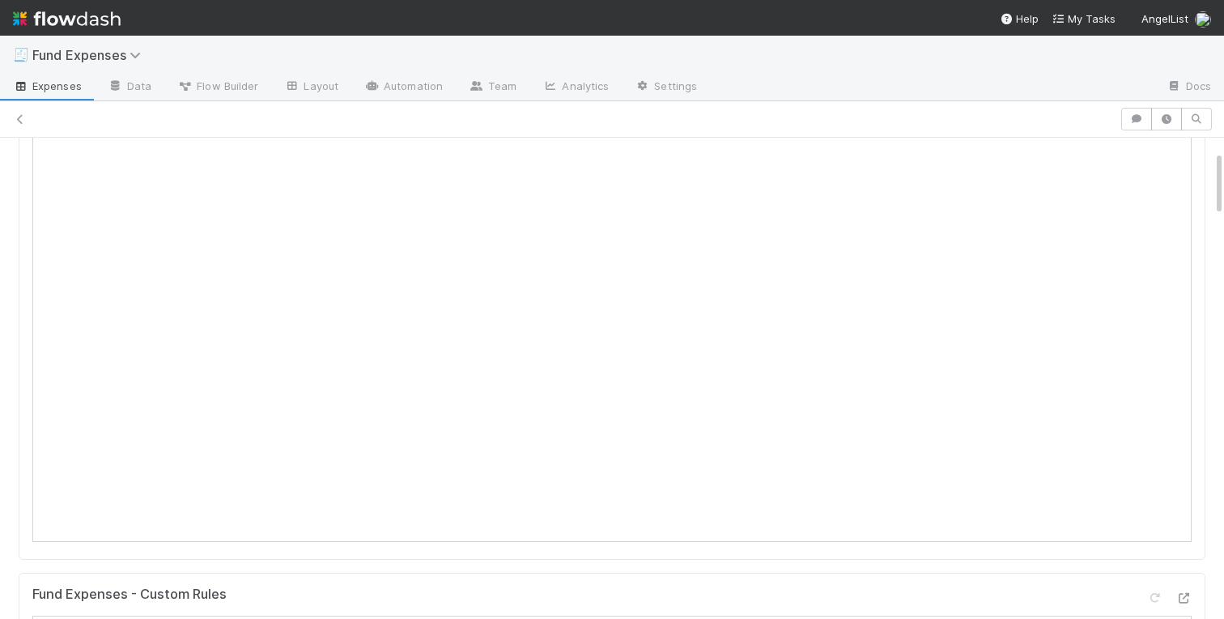
scroll to position [0, 0]
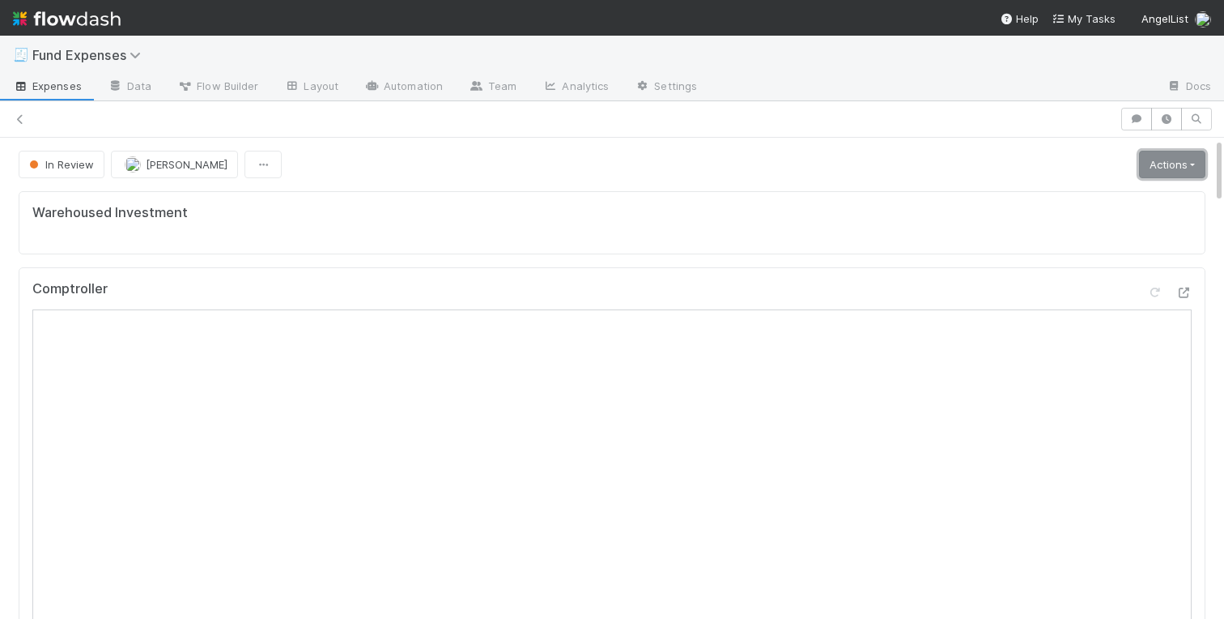
click at [1198, 164] on link "Actions" at bounding box center [1172, 165] width 66 height 28
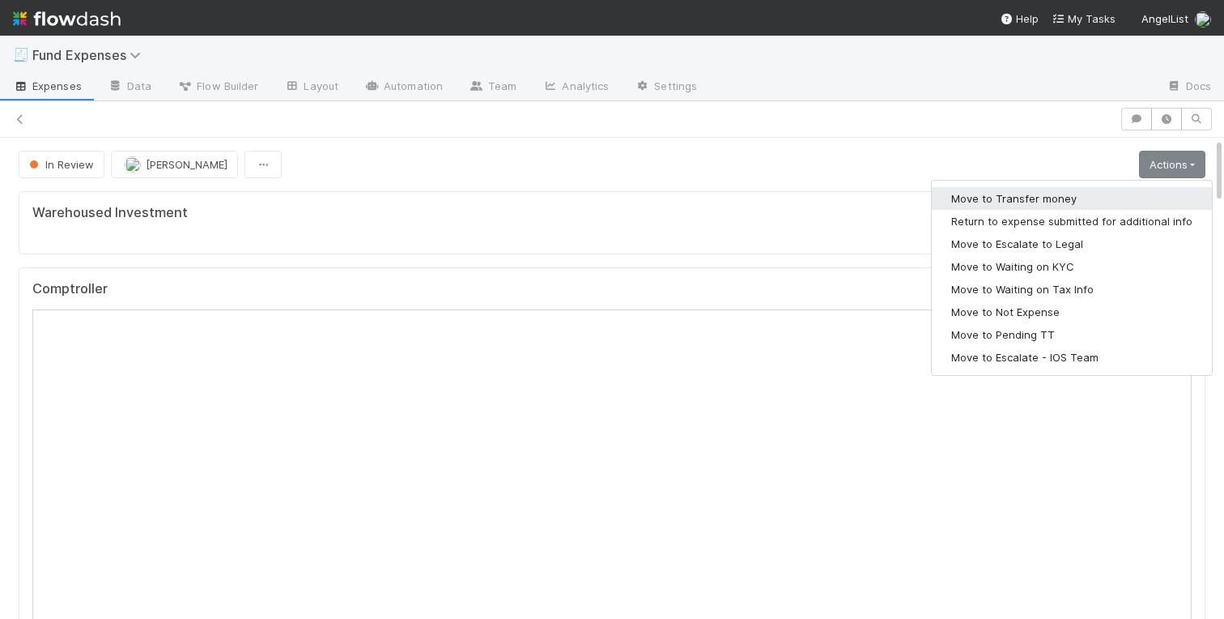
click at [1066, 199] on button "Move to Transfer money" at bounding box center [1072, 198] width 280 height 23
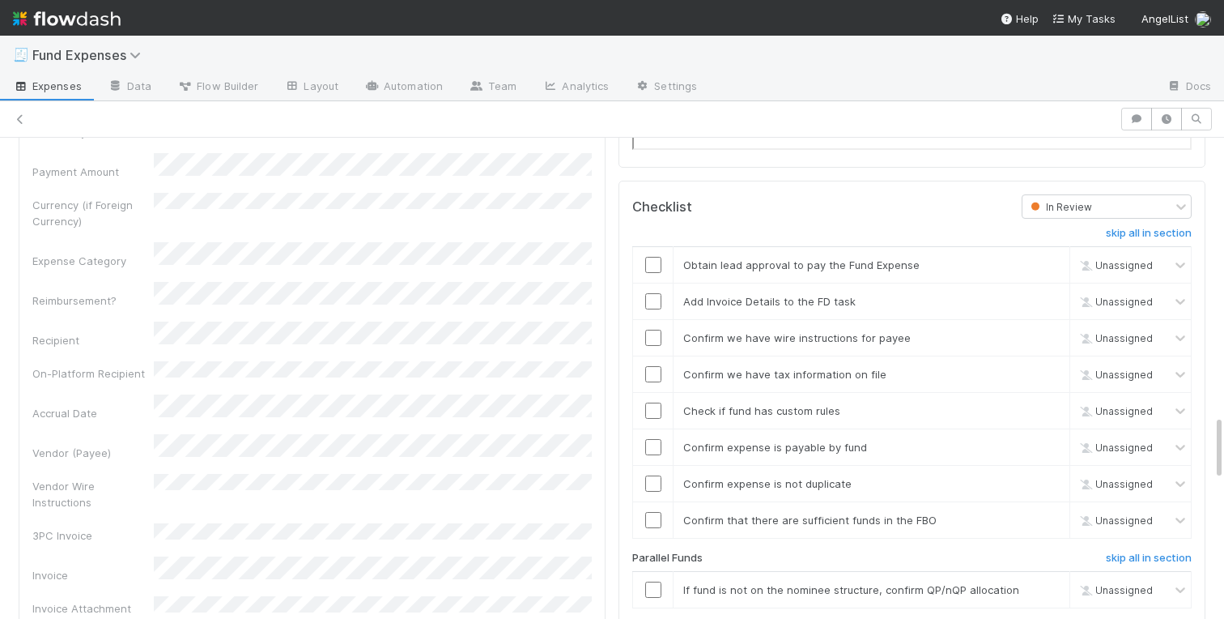
scroll to position [2032, 0]
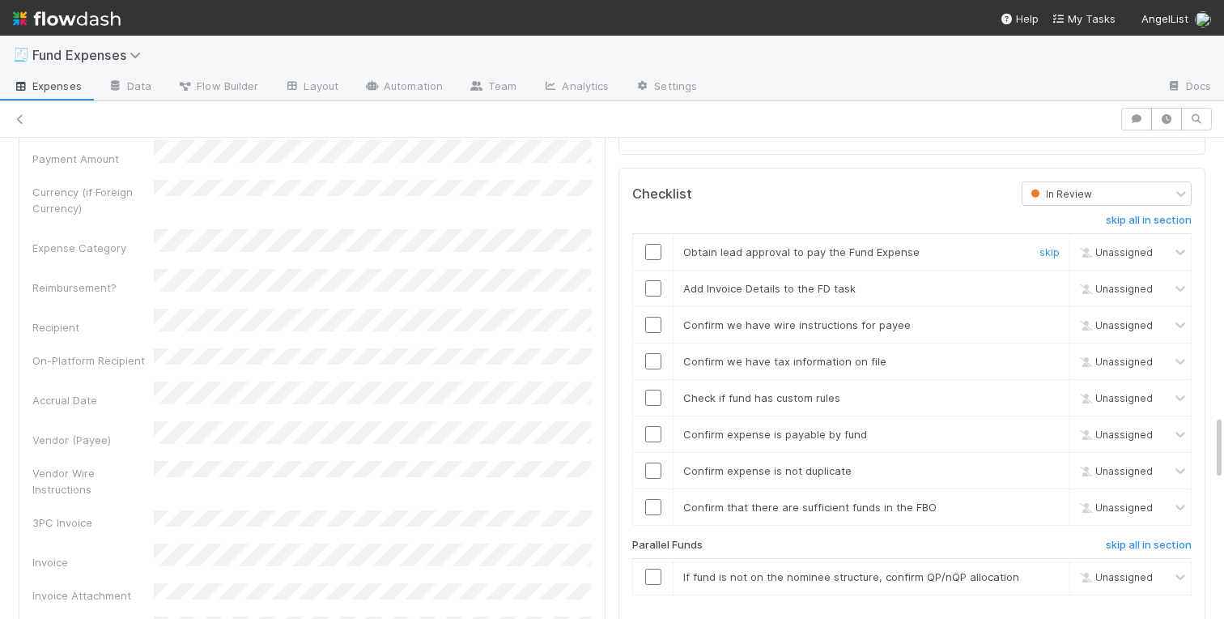
click at [648, 252] on input "checkbox" at bounding box center [653, 252] width 16 height 16
click at [653, 292] on input "checkbox" at bounding box center [653, 288] width 16 height 16
click at [655, 321] on input "checkbox" at bounding box center [653, 325] width 16 height 16
click at [655, 361] on input "checkbox" at bounding box center [653, 361] width 16 height 16
click at [655, 399] on input "checkbox" at bounding box center [653, 398] width 16 height 16
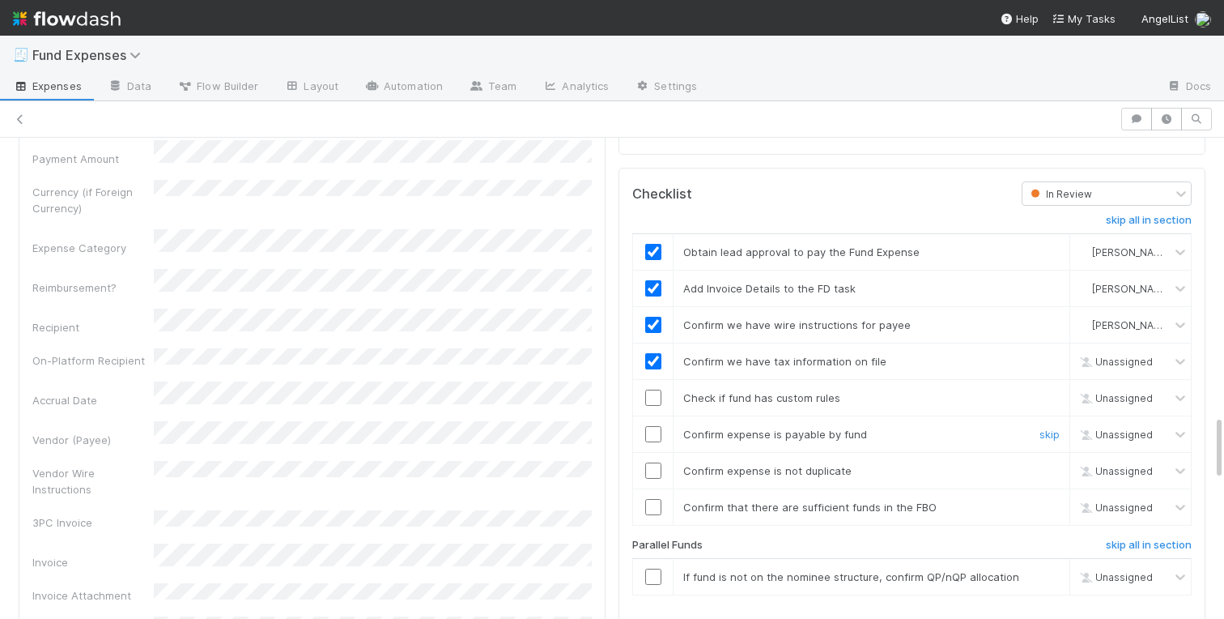
click at [653, 439] on input "checkbox" at bounding box center [653, 434] width 16 height 16
checkbox input "true"
click at [653, 471] on input "checkbox" at bounding box center [653, 470] width 16 height 16
click at [652, 511] on input "checkbox" at bounding box center [653, 507] width 16 height 16
click at [1050, 576] on link "skip" at bounding box center [1050, 576] width 20 height 13
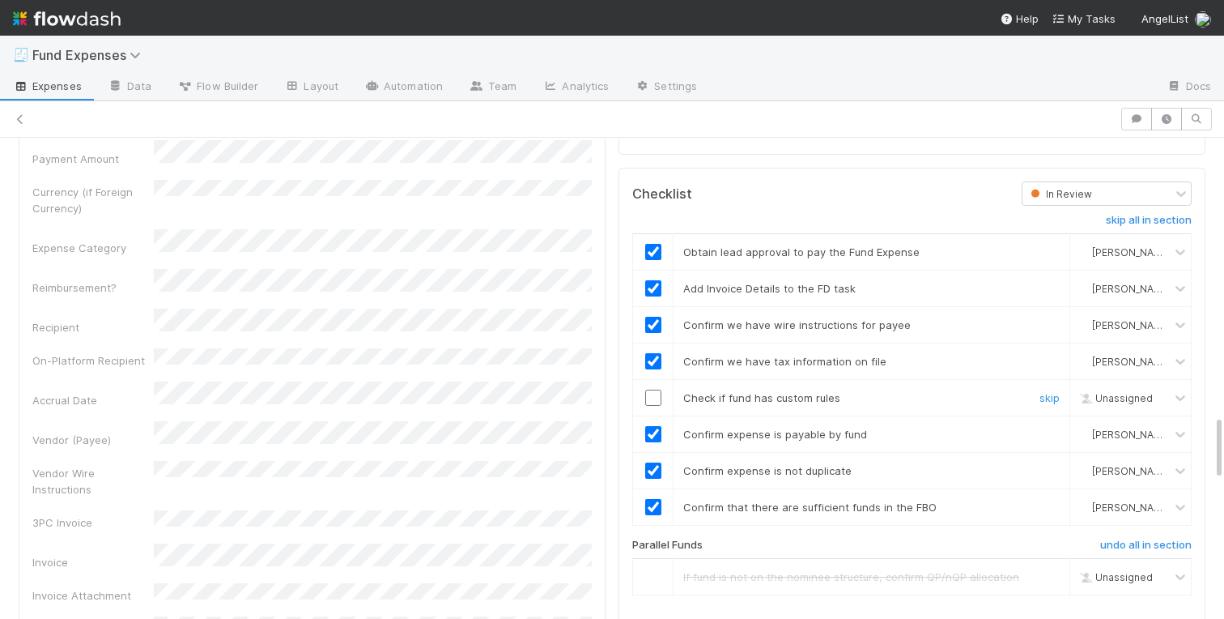
click at [652, 399] on input "checkbox" at bounding box center [653, 398] width 16 height 16
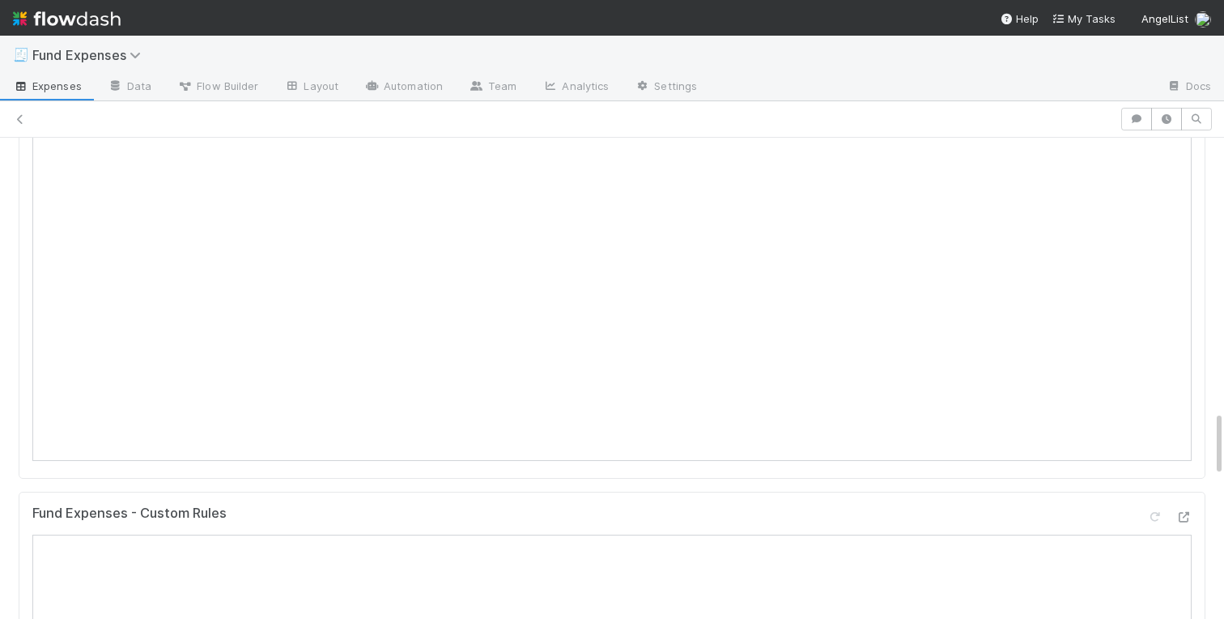
scroll to position [0, 0]
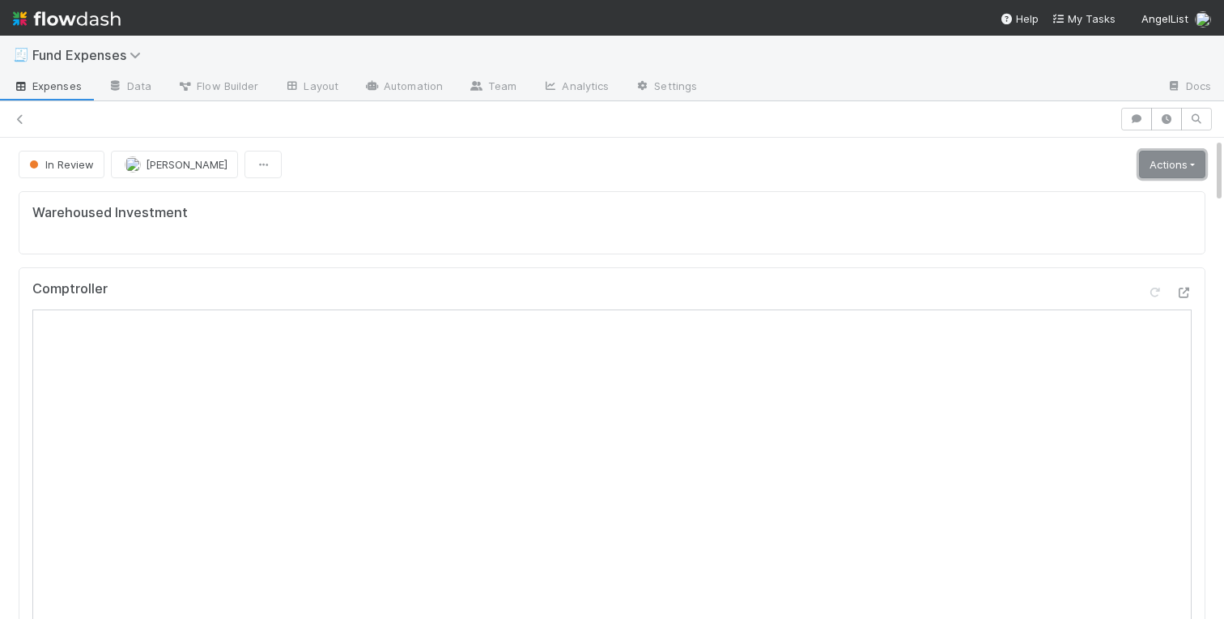
click at [1171, 169] on link "Actions" at bounding box center [1172, 165] width 66 height 28
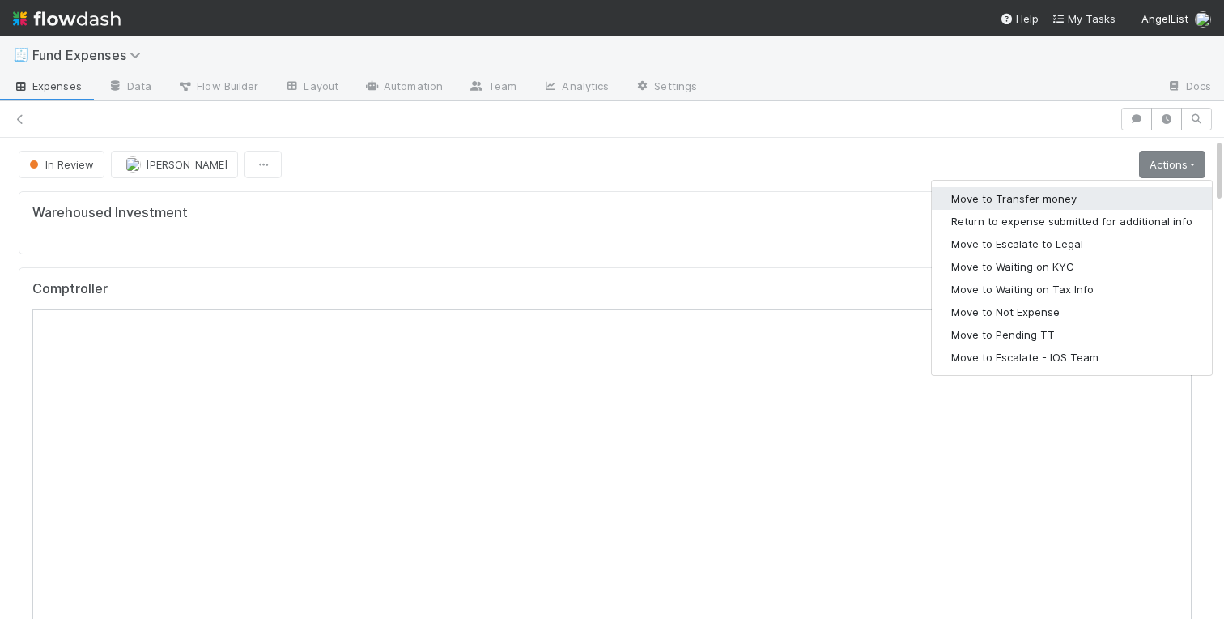
click at [1062, 196] on button "Move to Transfer money" at bounding box center [1072, 198] width 280 height 23
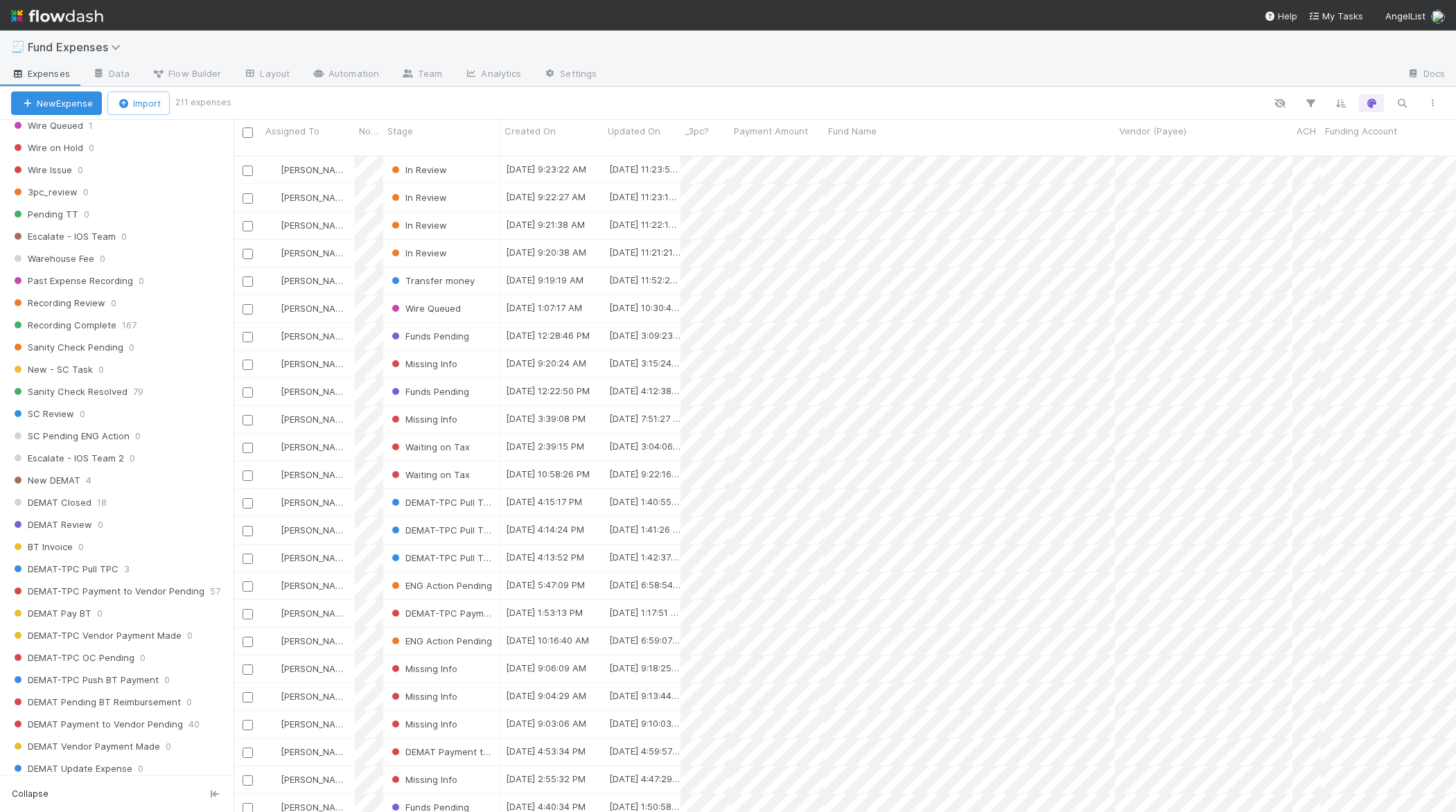
scroll to position [1393, 0]
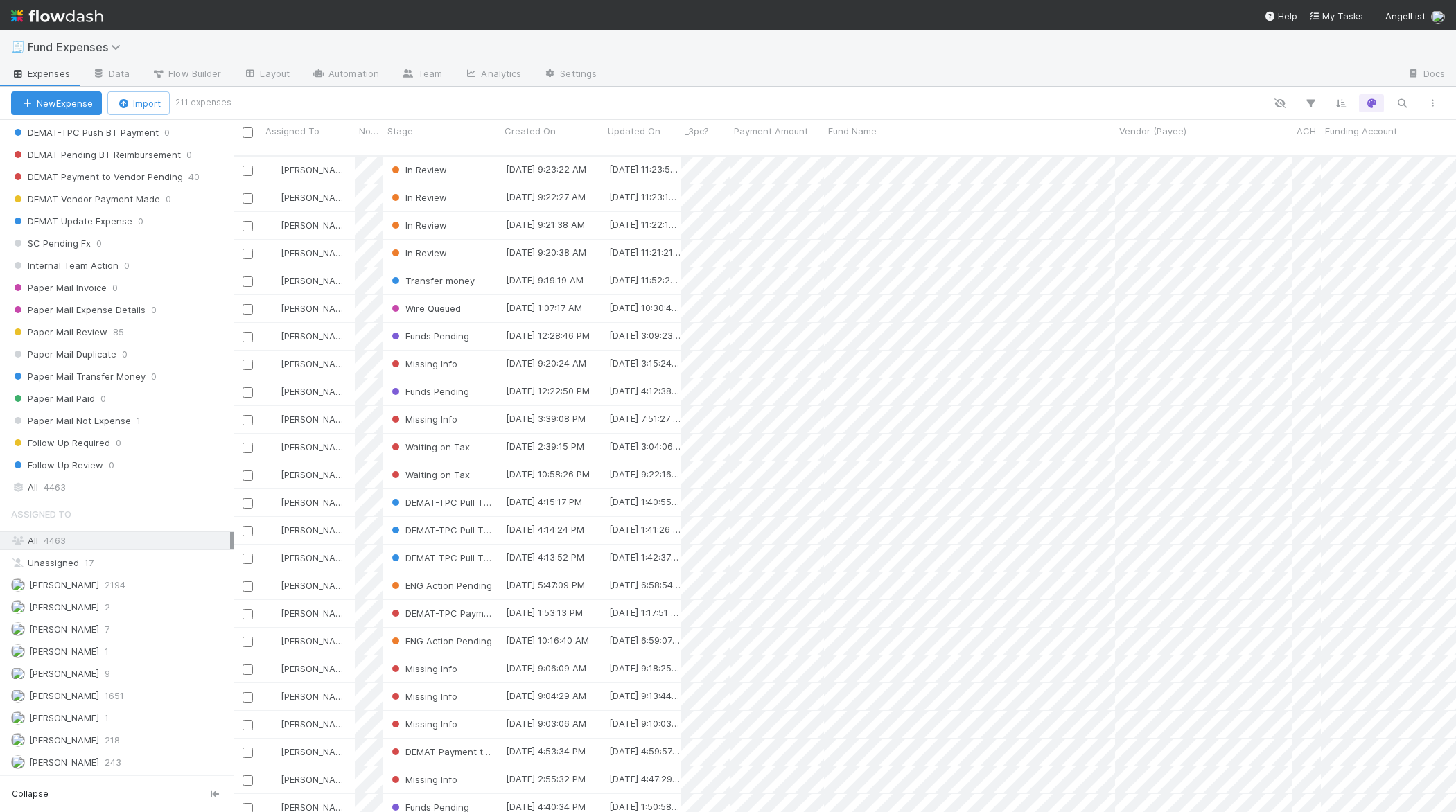
click at [60, 497] on div "Saved Views 👀 New Expense 0 👓 New - SC Task 0 💲 New - Warehousing Fees 0 📫 New …" at bounding box center [116, 447] width 234 height 655
click at [61, 489] on span "4463" at bounding box center [55, 488] width 22 height 17
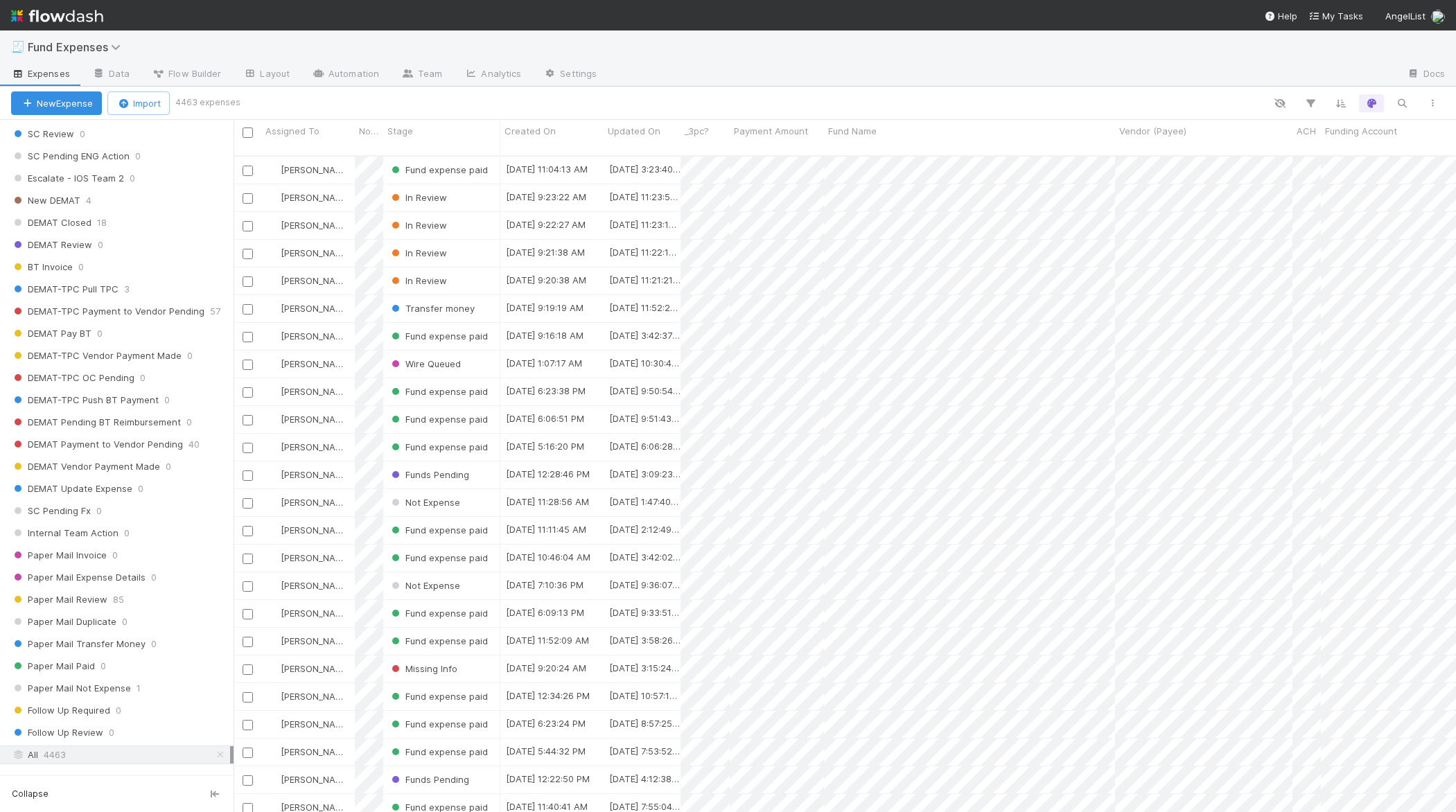
scroll to position [1393, 0]
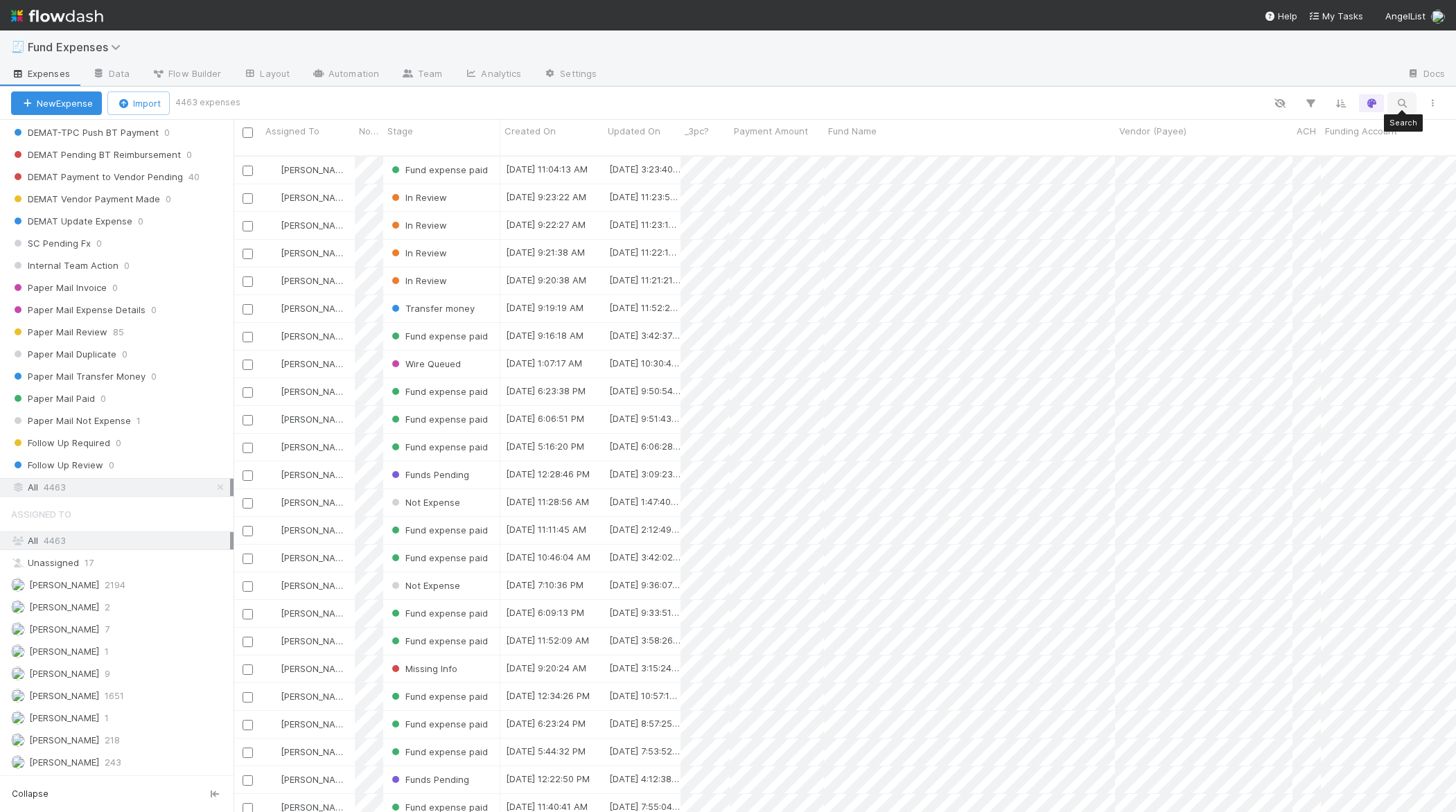
click at [1048, 99] on icon "button" at bounding box center [1402, 103] width 14 height 13
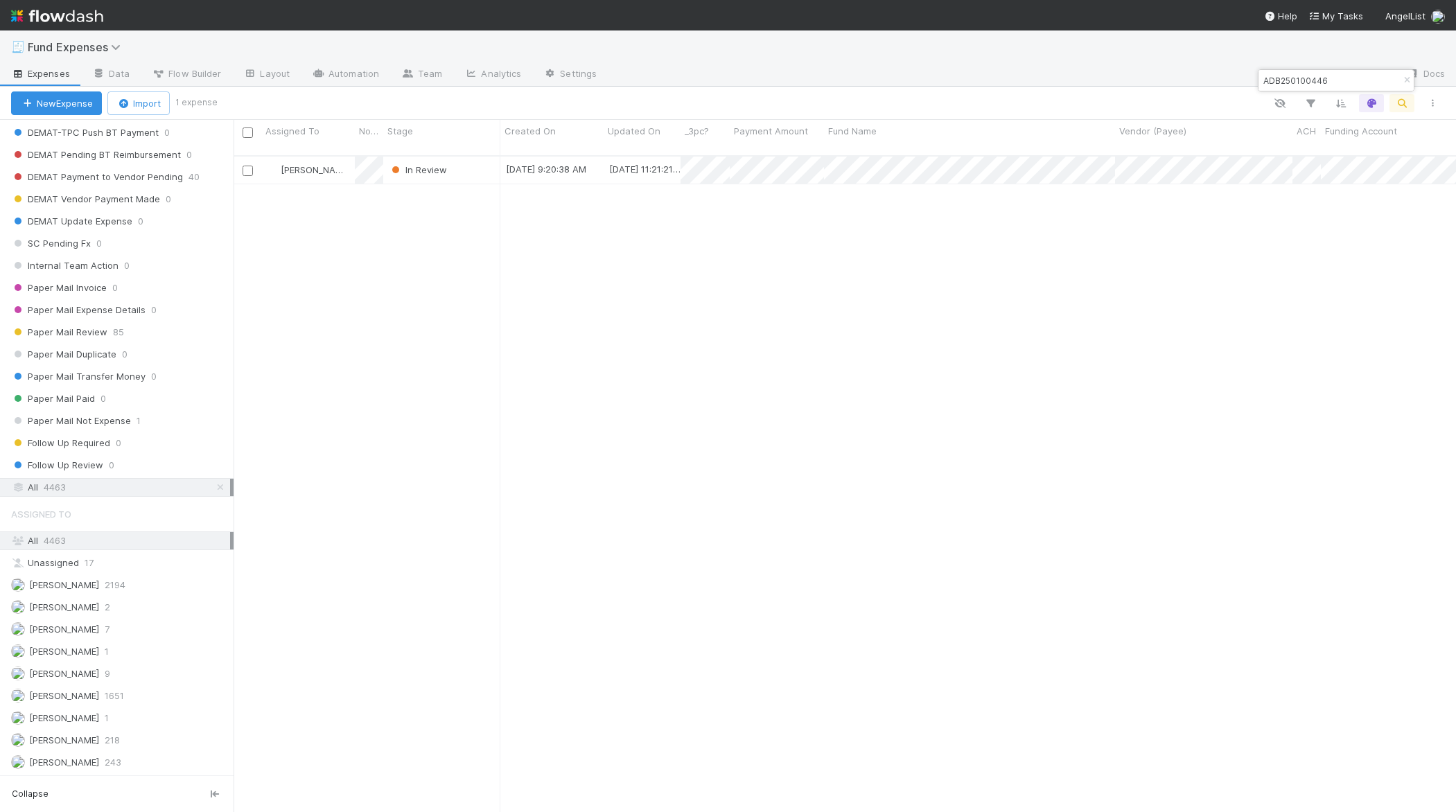
scroll to position [668, 1222]
click at [1048, 82] on input "ADB250100446" at bounding box center [1330, 80] width 139 height 16
paste input "200199"
click at [1048, 81] on input "ADB250200199" at bounding box center [1330, 80] width 139 height 16
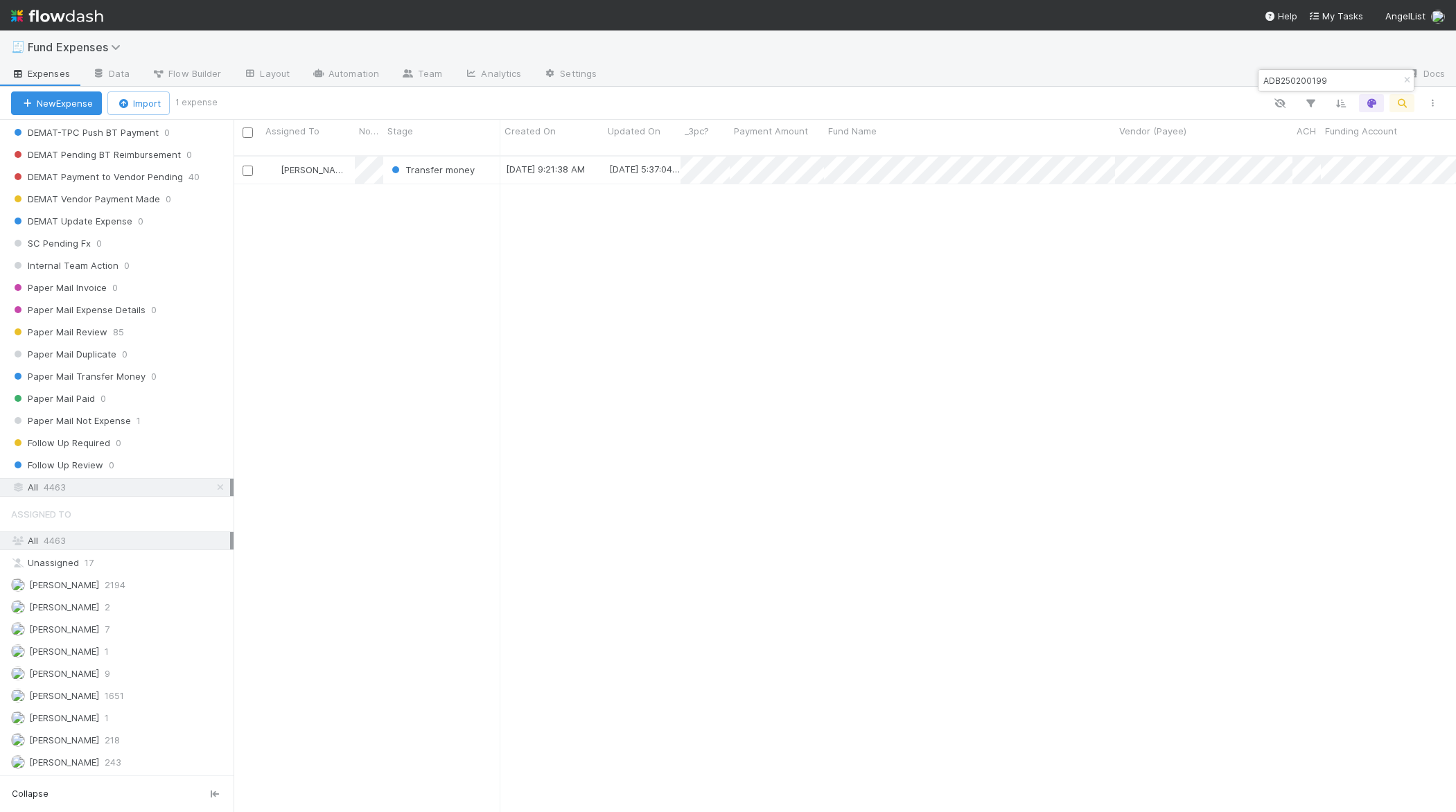
click at [1048, 81] on input "ADB250200199" at bounding box center [1330, 80] width 139 height 16
paste input "300185"
click at [1048, 79] on input "ADB250300185" at bounding box center [1330, 80] width 139 height 16
paste input "500186"
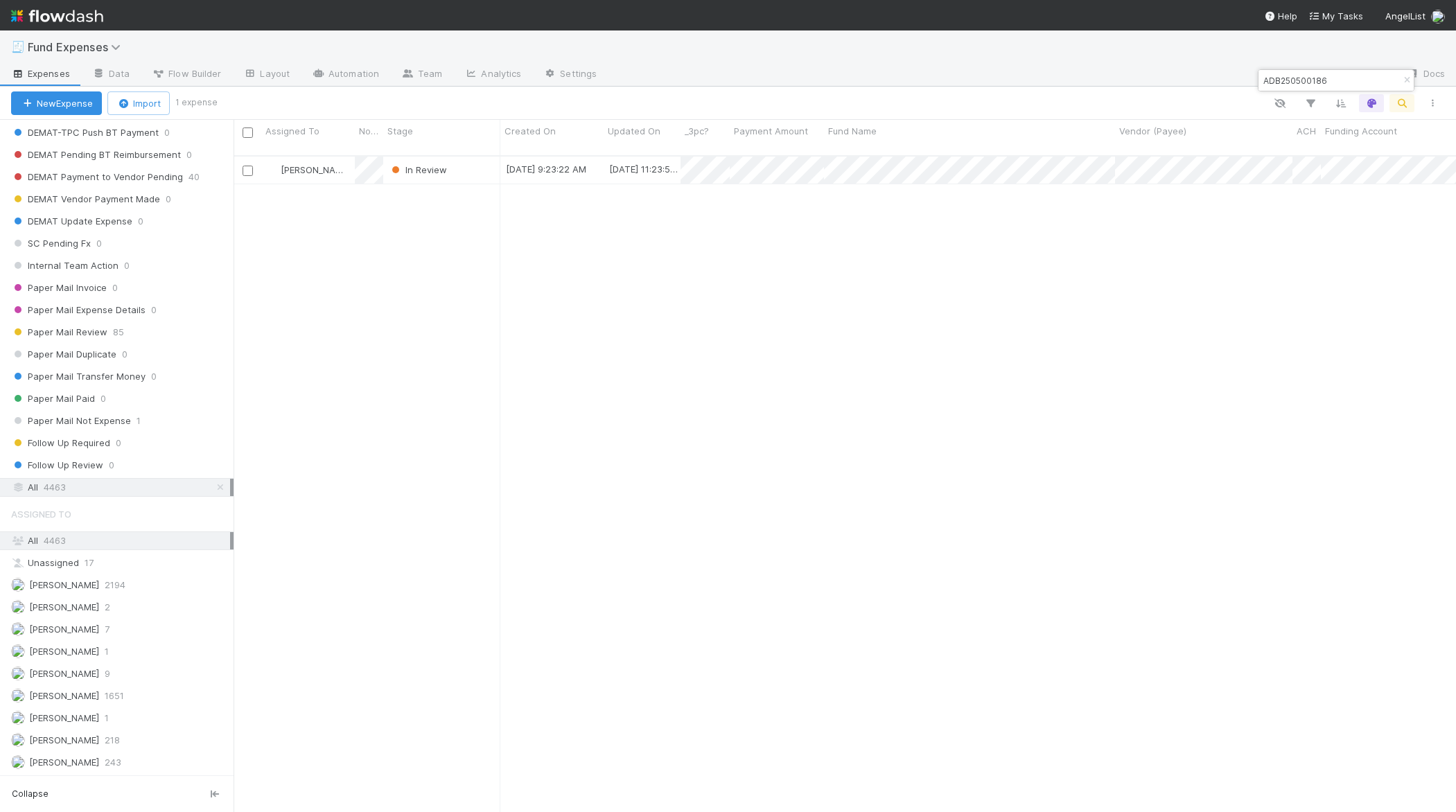
type input "ADB250500186"
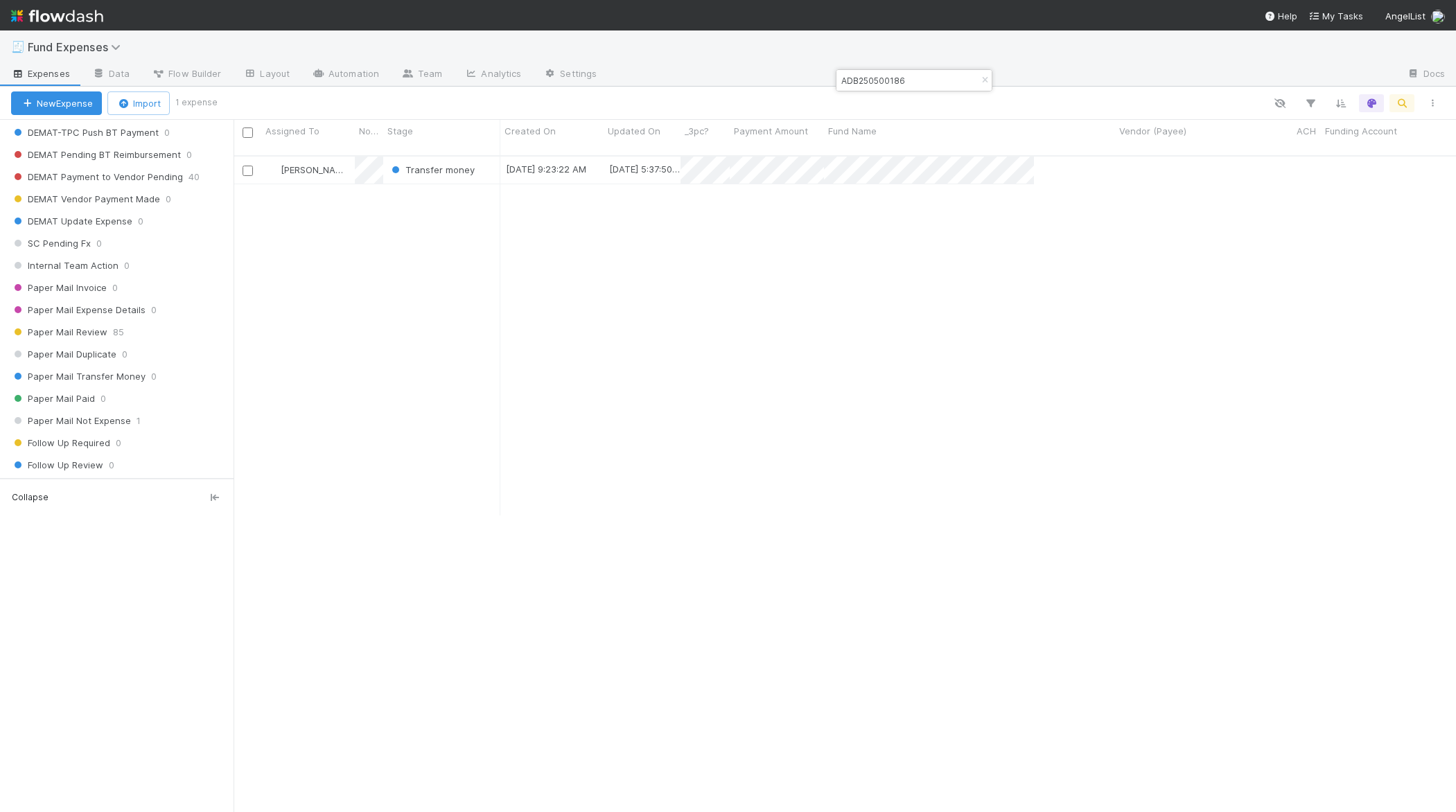
scroll to position [1393, 0]
